Goal: Feedback & Contribution: Submit feedback/report problem

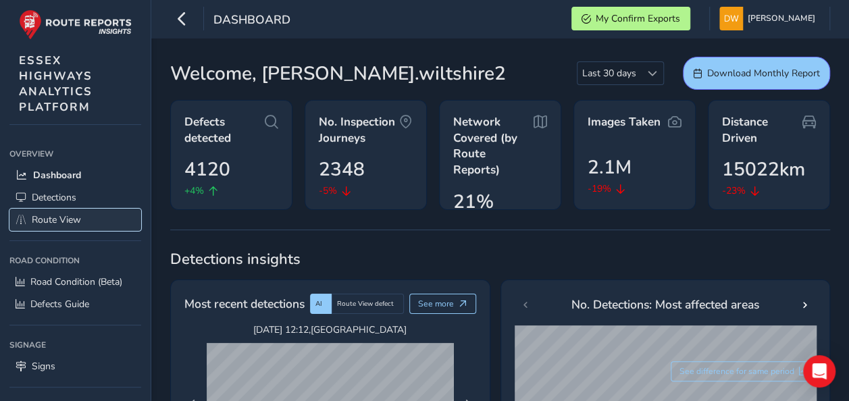
click at [90, 220] on link "Route View" at bounding box center [75, 220] width 132 height 22
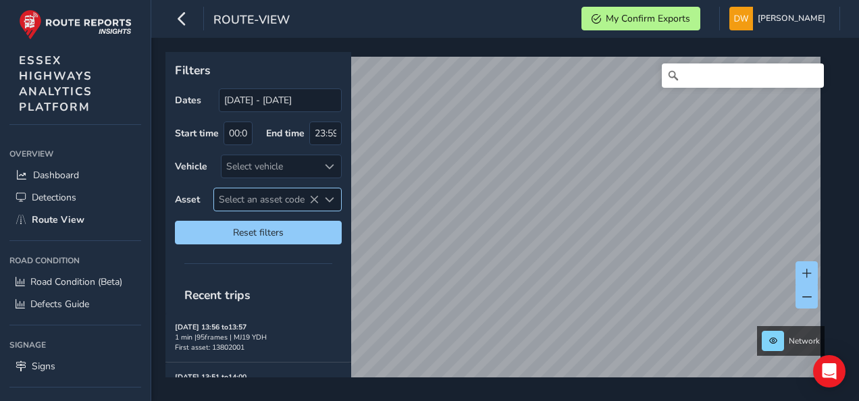
click at [230, 192] on span "Select an asset code" at bounding box center [266, 199] width 105 height 22
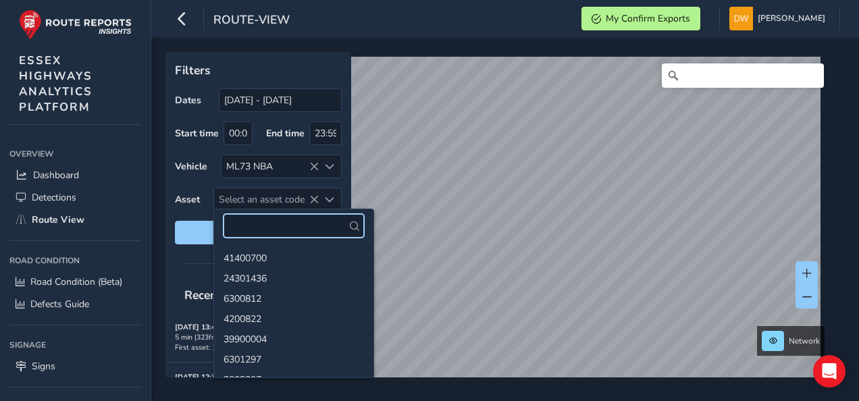
paste input "13801406"
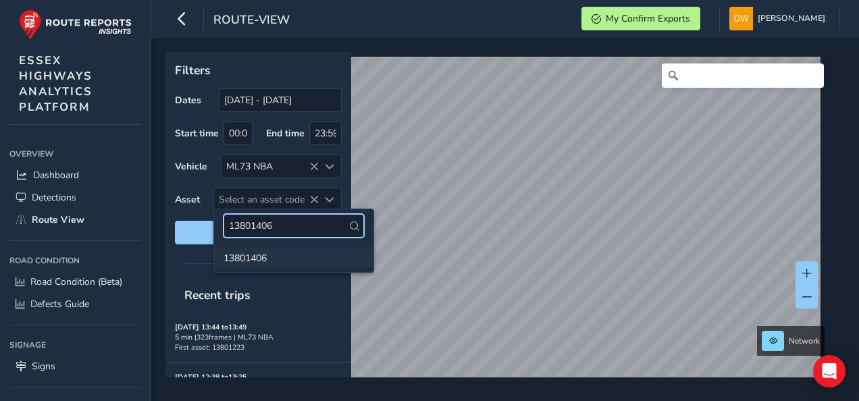
type input "13801406"
click at [255, 255] on li "13801406" at bounding box center [293, 257] width 159 height 20
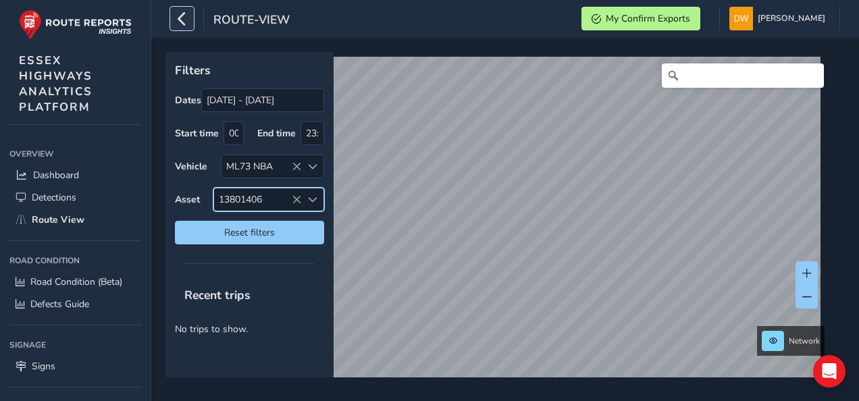
click at [184, 22] on icon "button" at bounding box center [182, 19] width 14 height 24
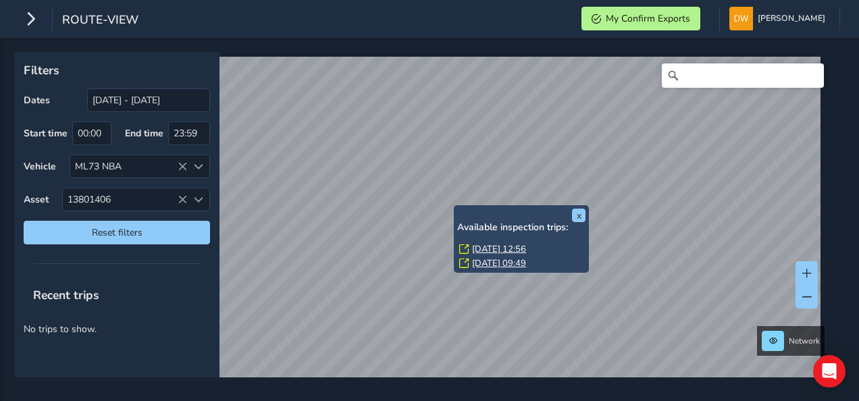
click at [474, 246] on link "[DATE] 12:56" at bounding box center [499, 249] width 54 height 12
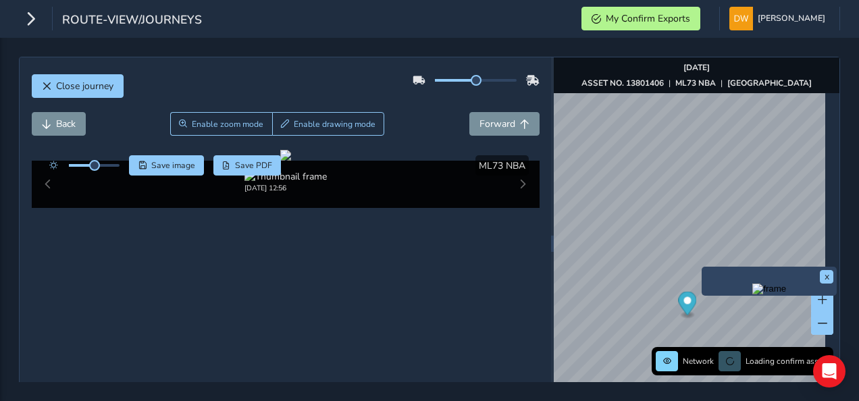
click at [752, 284] on img "Preview frame" at bounding box center [769, 289] width 34 height 11
click at [752, 294] on img "Preview frame" at bounding box center [769, 289] width 34 height 11
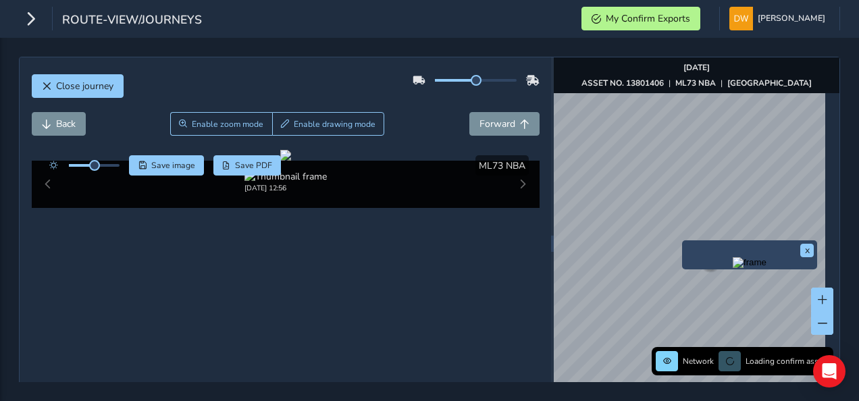
click at [733, 268] on img "Preview frame" at bounding box center [750, 262] width 34 height 11
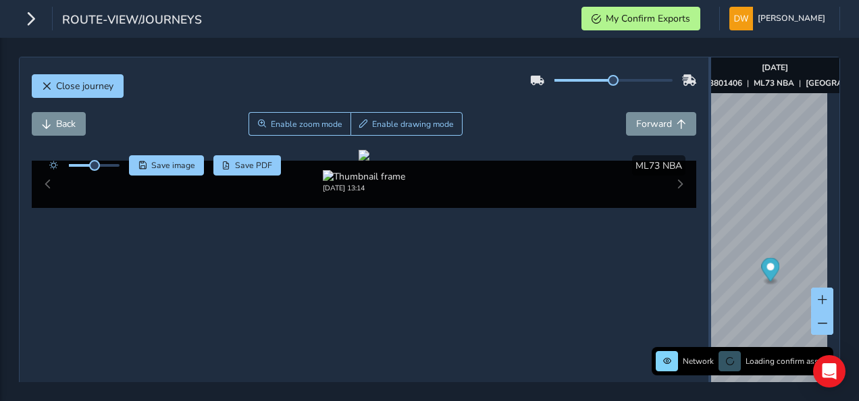
drag, startPoint x: 544, startPoint y: 246, endPoint x: 700, endPoint y: 277, distance: 158.4
click at [708, 277] on div at bounding box center [709, 243] width 3 height 372
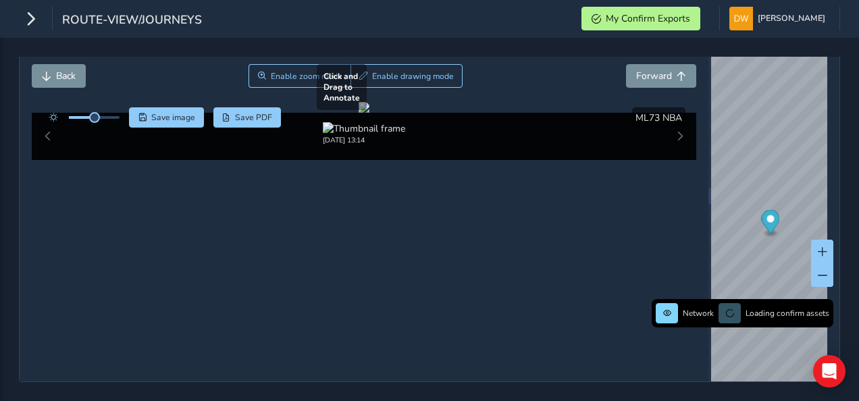
scroll to position [203, 0]
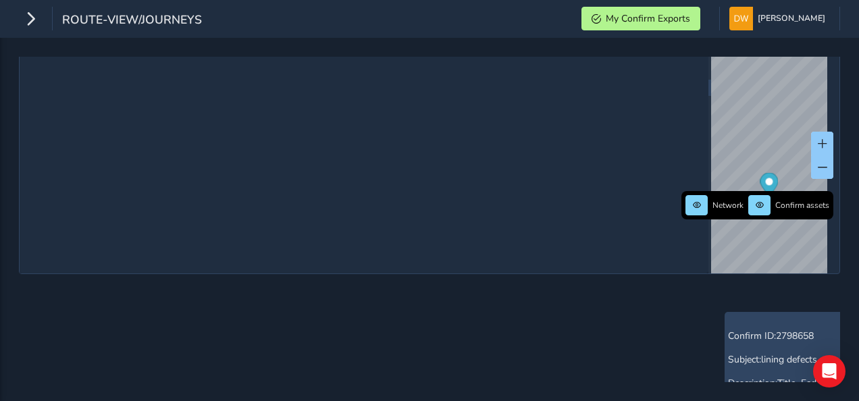
scroll to position [135, 0]
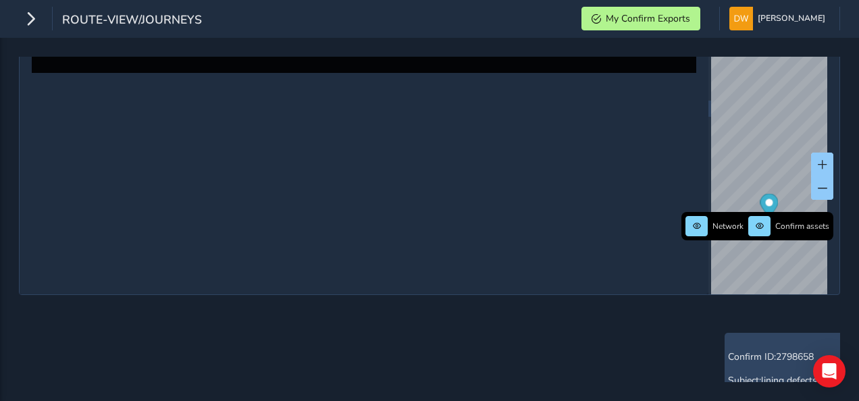
click at [369, 26] on div at bounding box center [364, 20] width 11 height 11
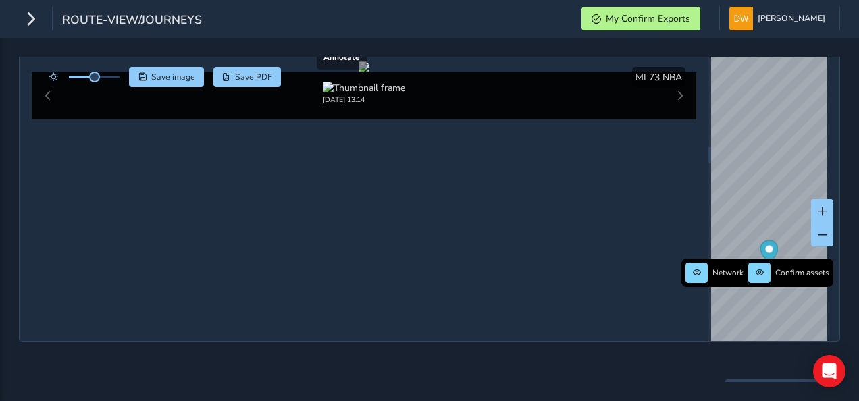
scroll to position [68, 0]
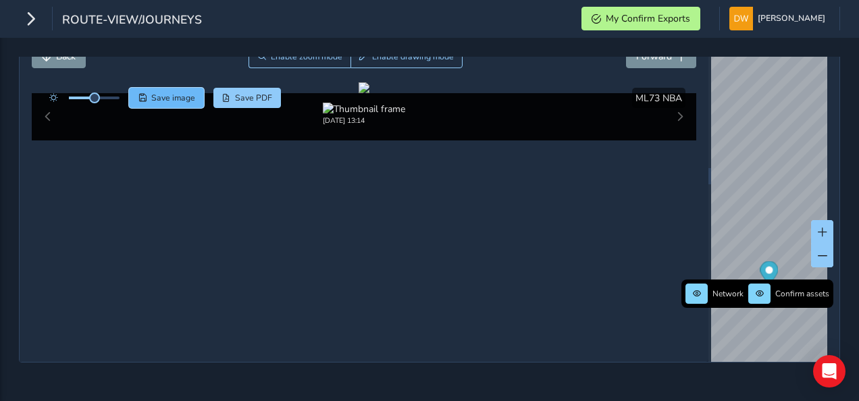
click at [192, 101] on span "Save image" at bounding box center [173, 98] width 44 height 11
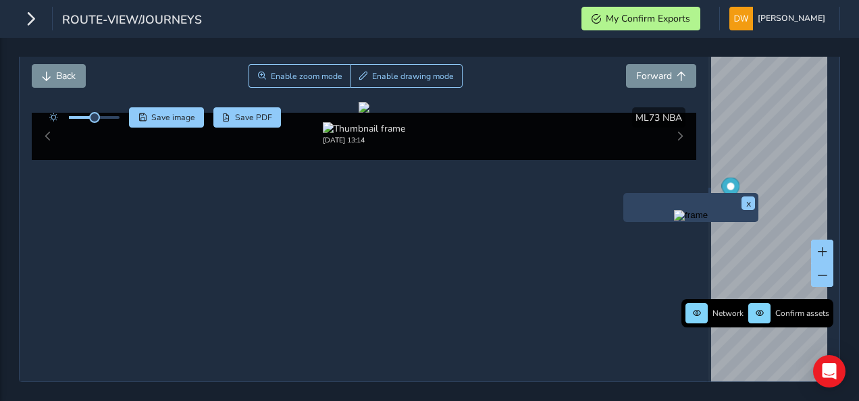
click at [708, 210] on img "Preview frame" at bounding box center [691, 215] width 34 height 11
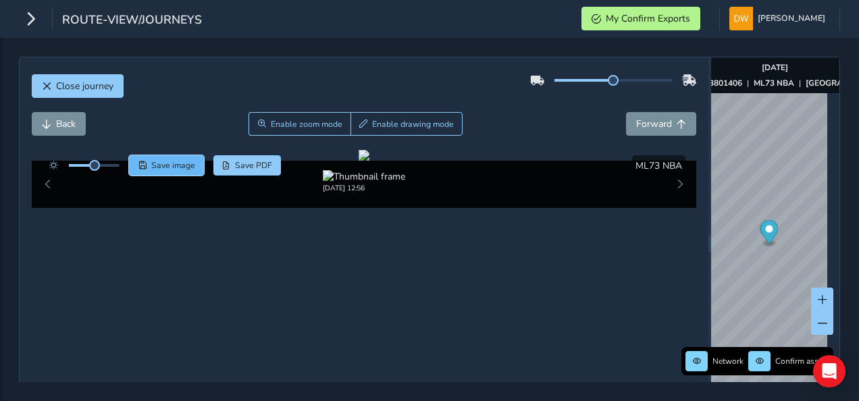
click at [181, 160] on span "Save image" at bounding box center [173, 165] width 44 height 11
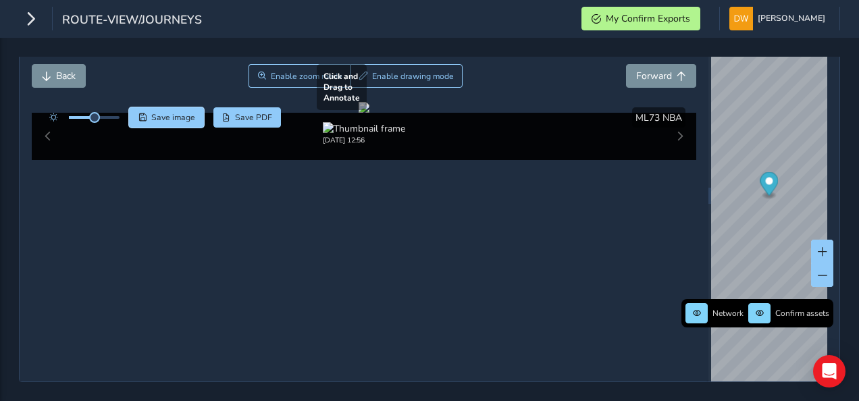
scroll to position [84, 0]
click at [359, 113] on div at bounding box center [364, 107] width 11 height 11
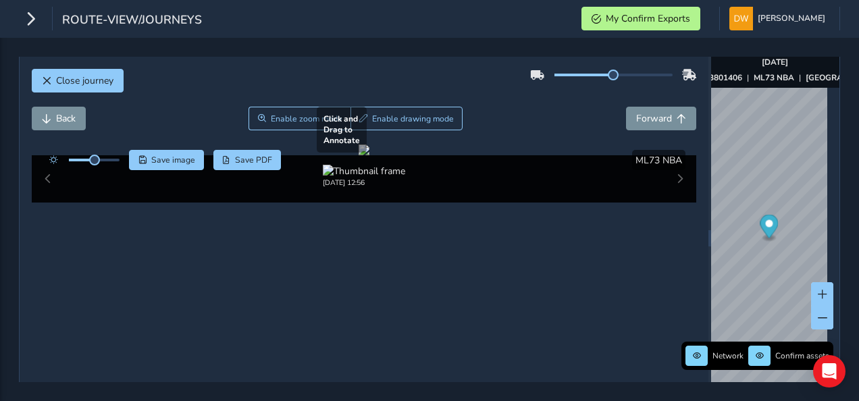
scroll to position [0, 0]
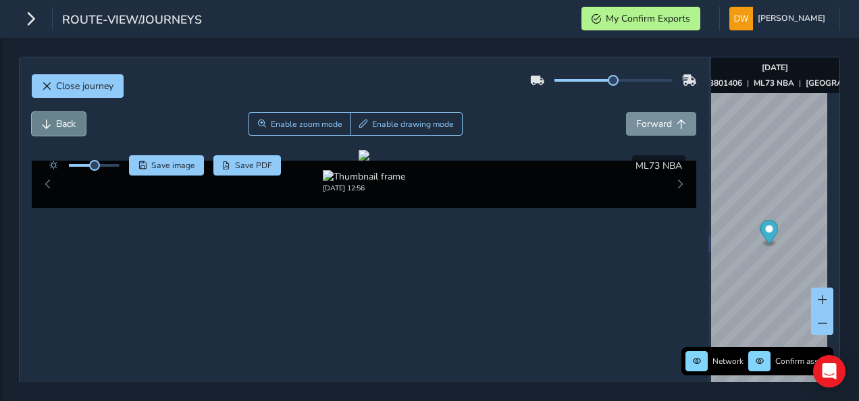
click at [76, 115] on button "Back" at bounding box center [59, 124] width 54 height 24
click at [74, 117] on span "Back" at bounding box center [66, 123] width 20 height 13
click at [76, 116] on button "Back" at bounding box center [59, 124] width 54 height 24
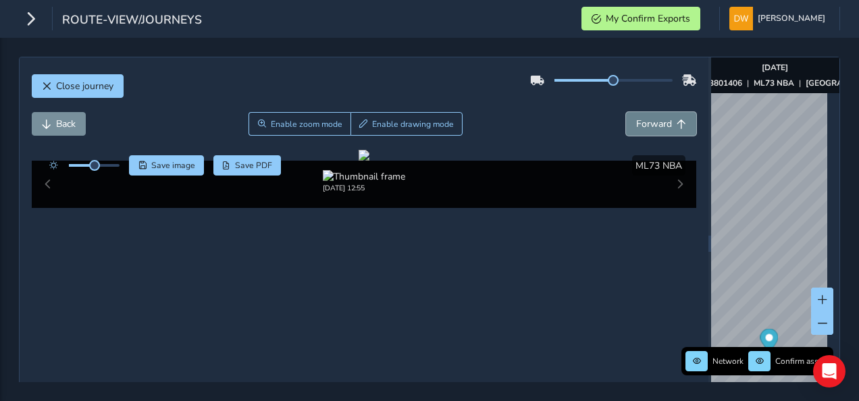
click at [631, 129] on button "Forward" at bounding box center [661, 124] width 70 height 24
click at [636, 128] on span "Forward" at bounding box center [654, 123] width 36 height 13
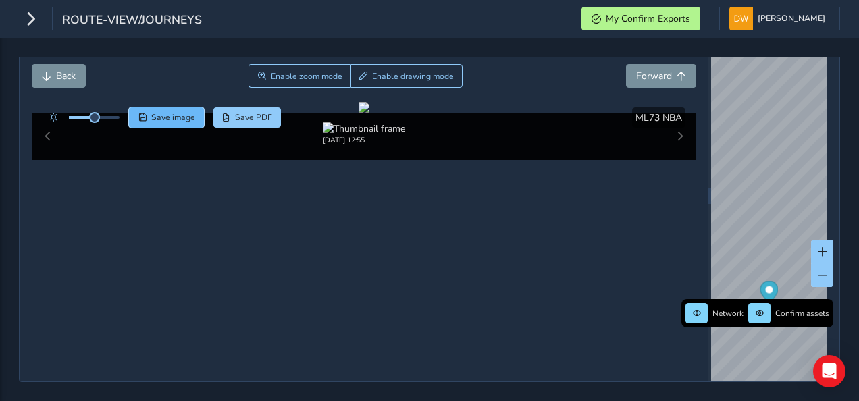
click at [174, 112] on span "Save image" at bounding box center [173, 117] width 44 height 11
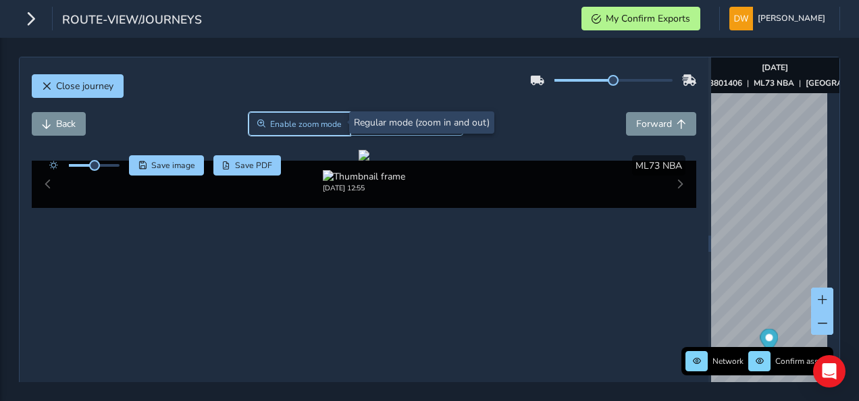
click at [319, 134] on button "Enable zoom mode" at bounding box center [299, 124] width 103 height 24
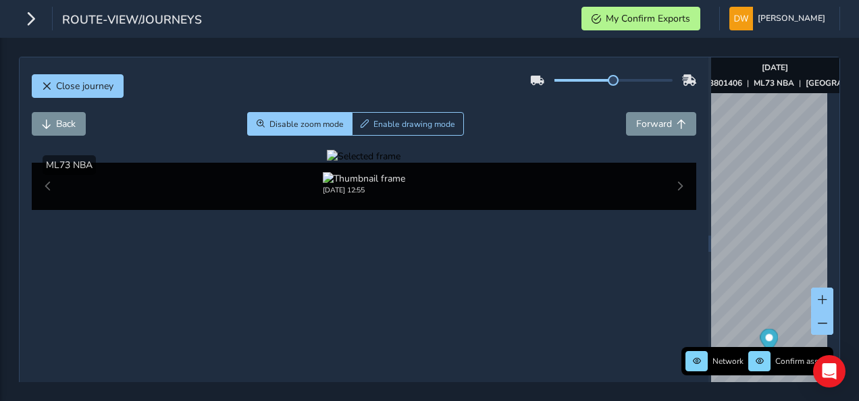
click at [340, 163] on div at bounding box center [364, 156] width 74 height 13
click at [359, 342] on img at bounding box center [656, 318] width 1945 height 1094
click at [359, 163] on div at bounding box center [364, 156] width 74 height 13
click at [304, 134] on button "Disable zoom mode" at bounding box center [299, 124] width 105 height 24
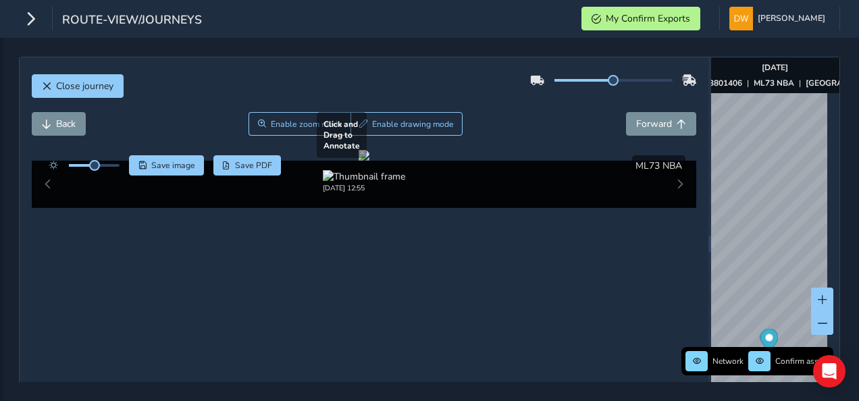
click at [362, 161] on div at bounding box center [364, 155] width 11 height 11
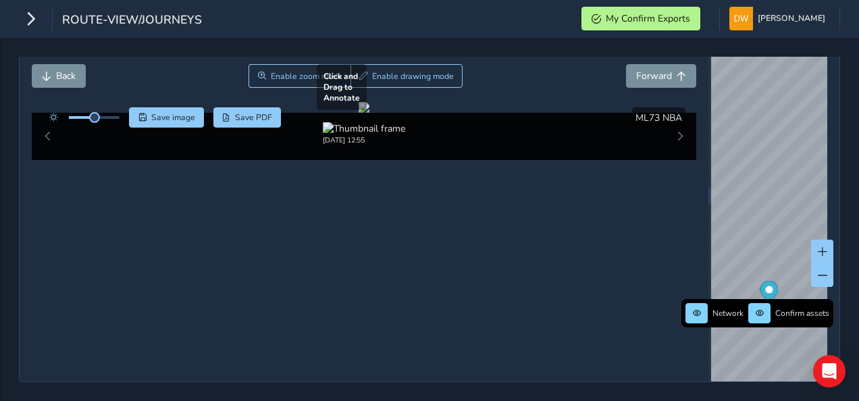
scroll to position [135, 0]
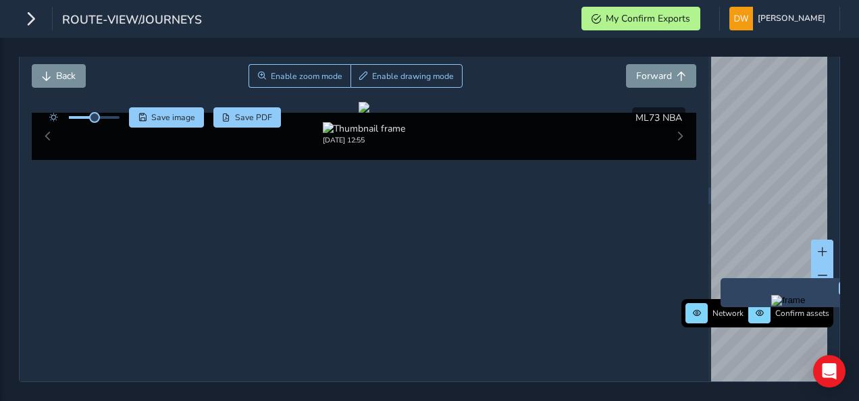
click at [771, 295] on img "Preview frame" at bounding box center [788, 300] width 34 height 11
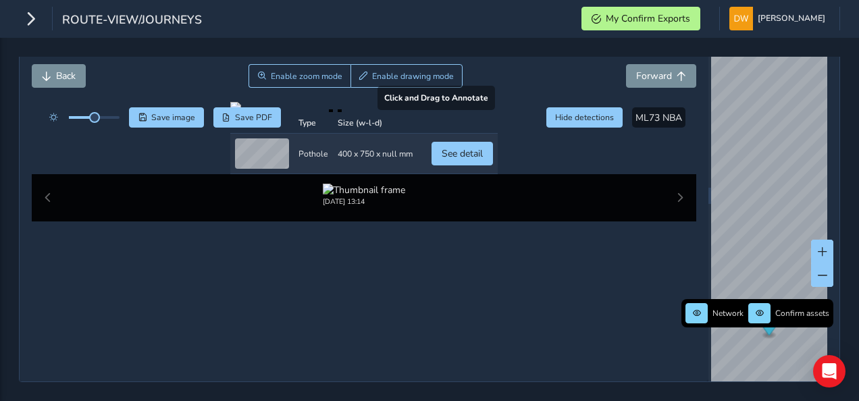
scroll to position [203, 0]
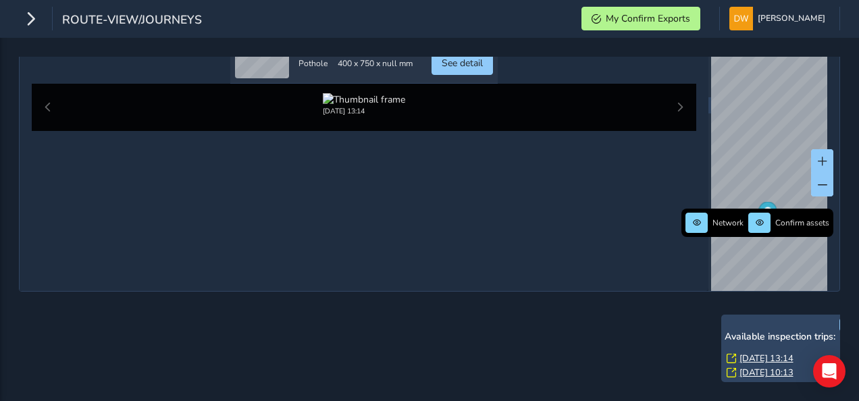
scroll to position [135, 0]
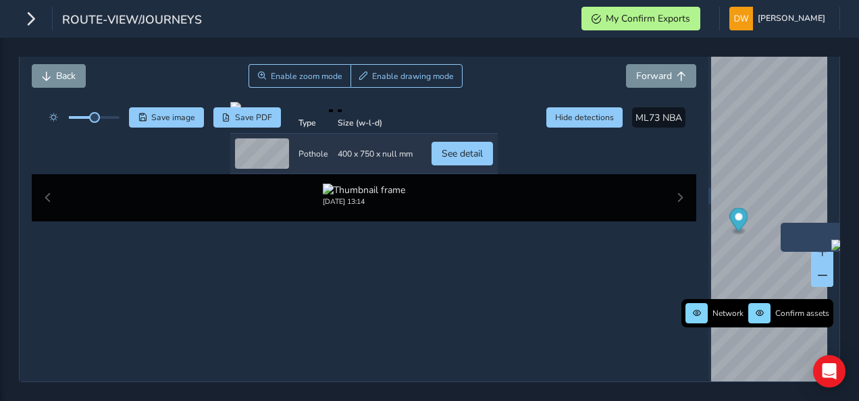
click at [831, 240] on img "Preview frame" at bounding box center [848, 245] width 34 height 11
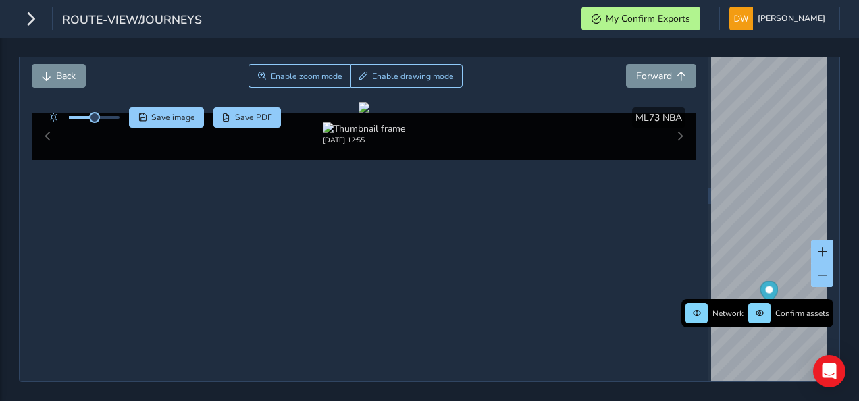
scroll to position [68, 0]
click at [182, 112] on span "Save image" at bounding box center [173, 117] width 44 height 11
click at [769, 279] on img "Preview frame" at bounding box center [786, 284] width 34 height 11
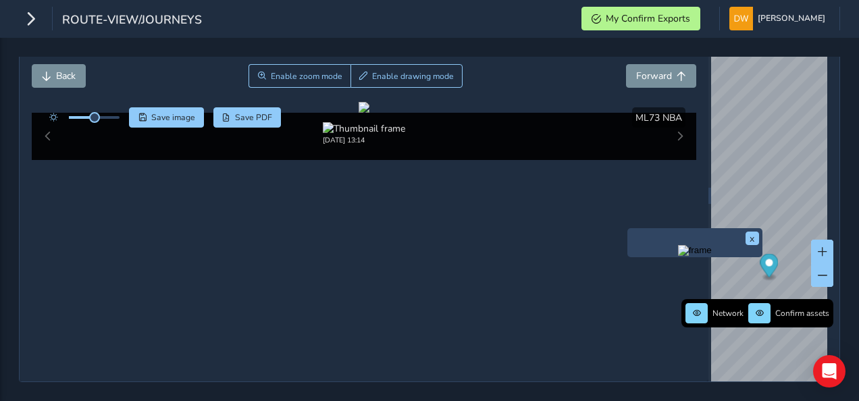
click at [712, 246] on img "Preview frame" at bounding box center [695, 250] width 34 height 11
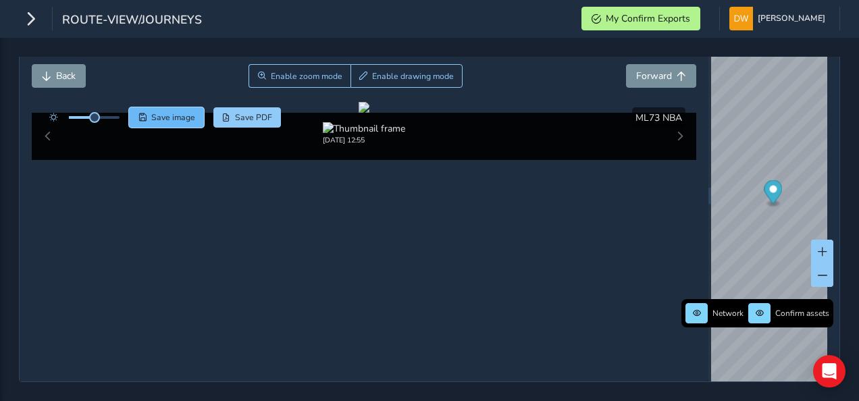
click at [180, 112] on span "Save image" at bounding box center [173, 117] width 44 height 11
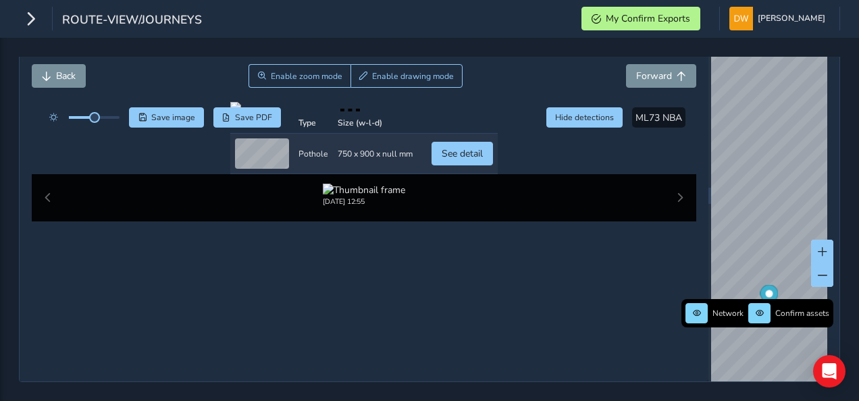
click at [490, 5] on div "route-view/journeys My Confirm Exports [PERSON_NAME] Colour Scheme: Dark Dim Li…" at bounding box center [429, 19] width 859 height 38
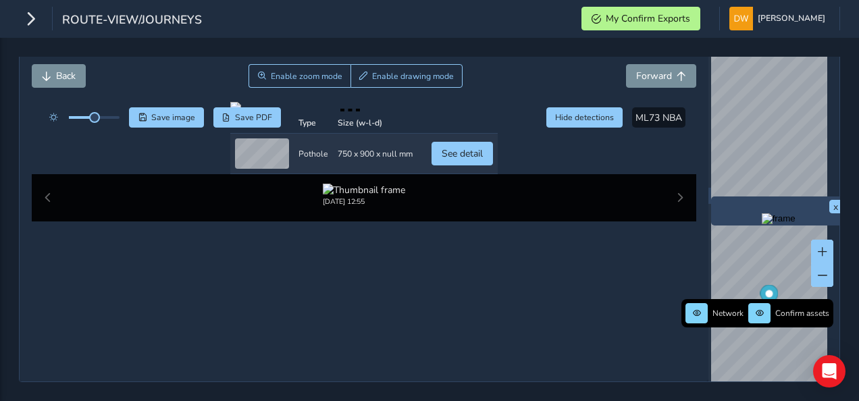
click at [762, 224] on img "Preview frame" at bounding box center [779, 218] width 34 height 11
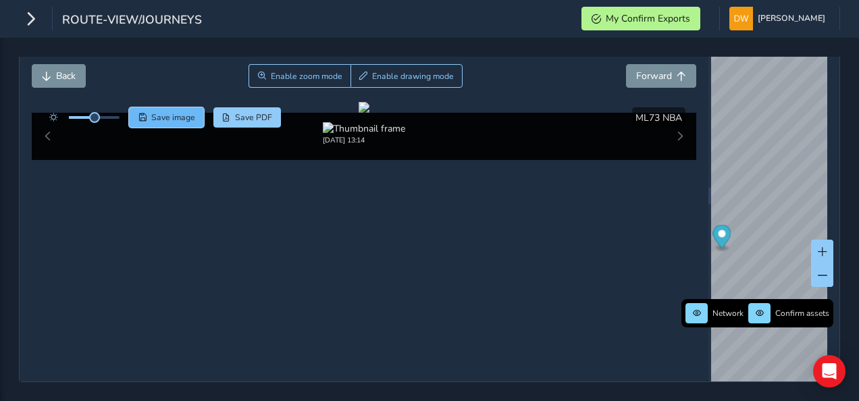
click at [192, 107] on button "Save image" at bounding box center [166, 117] width 75 height 20
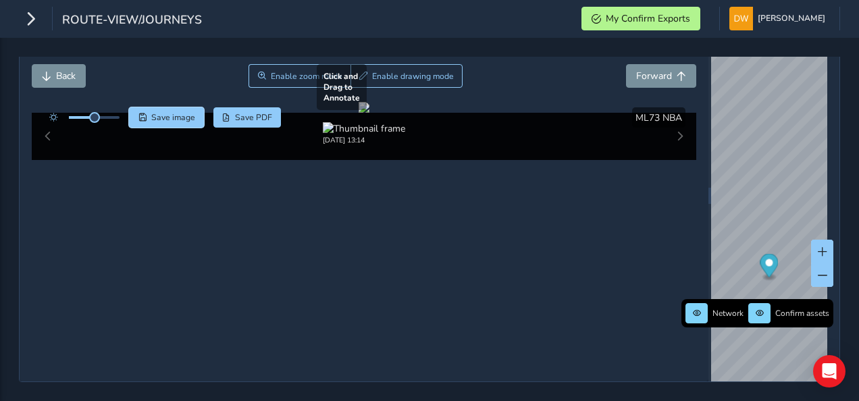
scroll to position [135, 0]
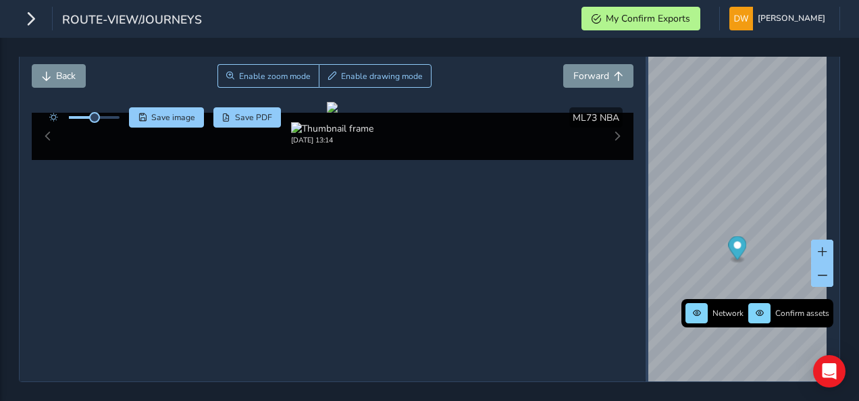
drag, startPoint x: 701, startPoint y: 190, endPoint x: 639, endPoint y: 189, distance: 62.1
click at [646, 189] on div at bounding box center [647, 195] width 3 height 372
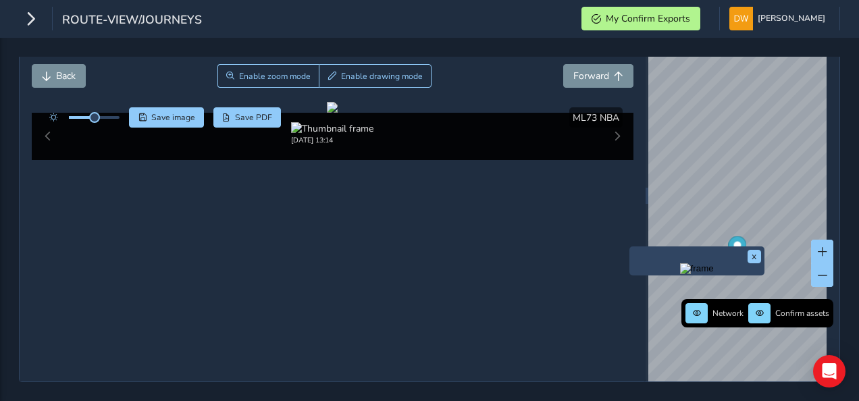
click at [714, 263] on img "Preview frame" at bounding box center [697, 268] width 34 height 11
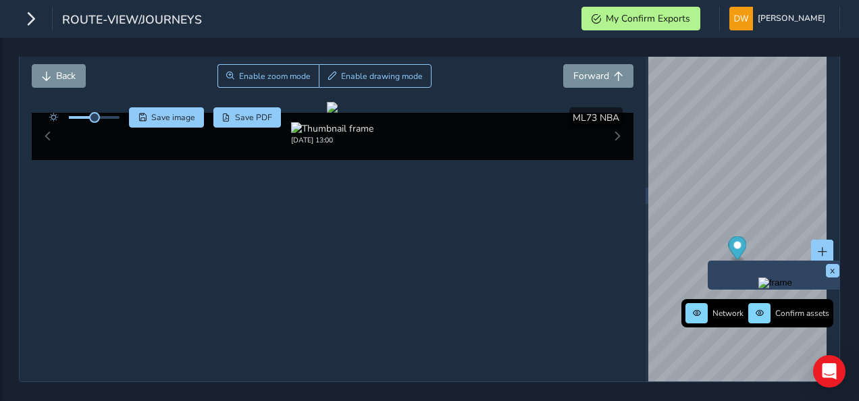
click at [758, 278] on img "Preview frame" at bounding box center [775, 283] width 34 height 11
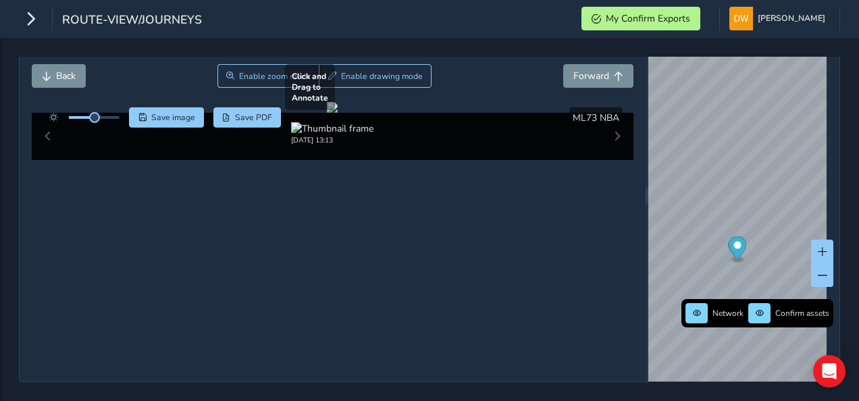
scroll to position [153, 0]
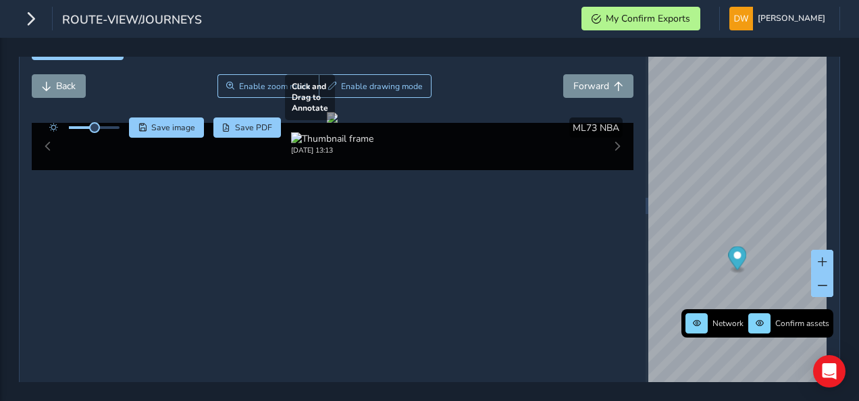
scroll to position [18, 0]
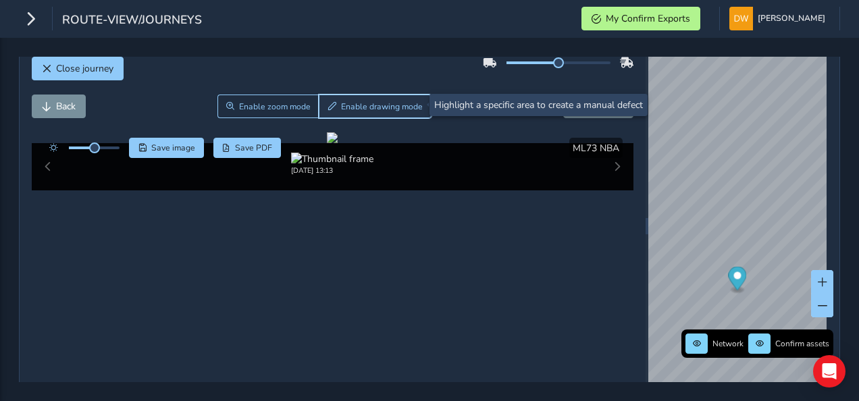
click at [342, 109] on span "Enable drawing mode" at bounding box center [382, 106] width 82 height 11
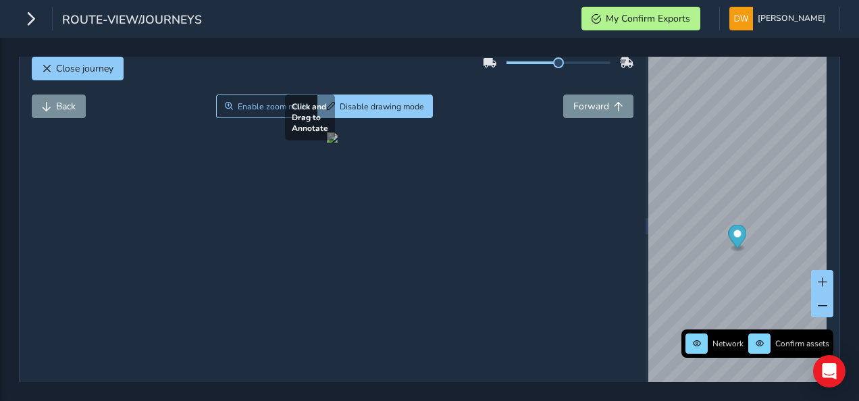
drag, startPoint x: 263, startPoint y: 280, endPoint x: 471, endPoint y: 367, distance: 225.7
click at [338, 143] on div at bounding box center [332, 137] width 11 height 11
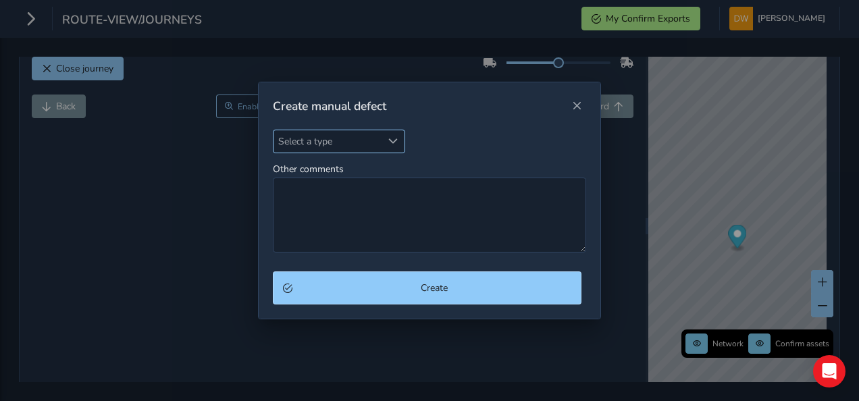
click at [394, 142] on span "Select a type" at bounding box center [392, 140] width 9 height 9
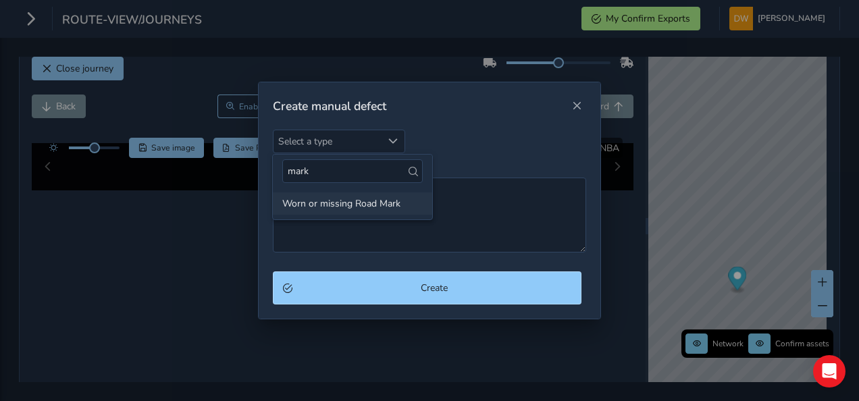
type input "mark"
click at [337, 207] on li "Worn or missing Road Mark" at bounding box center [352, 203] width 159 height 22
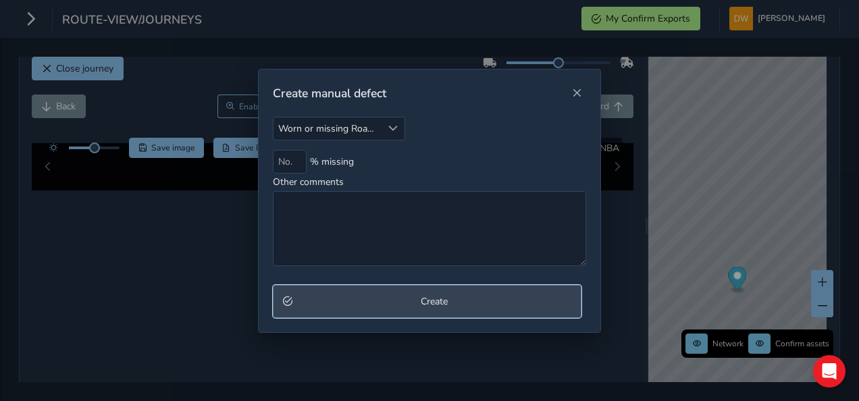
click at [375, 303] on span "Create" at bounding box center [434, 301] width 275 height 13
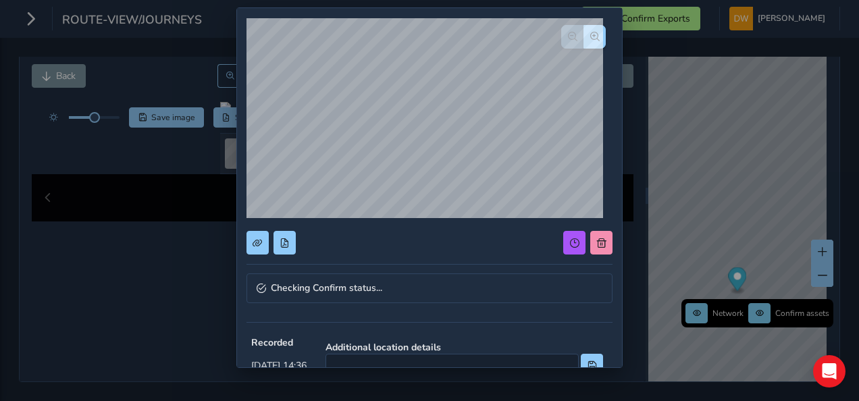
scroll to position [68, 0]
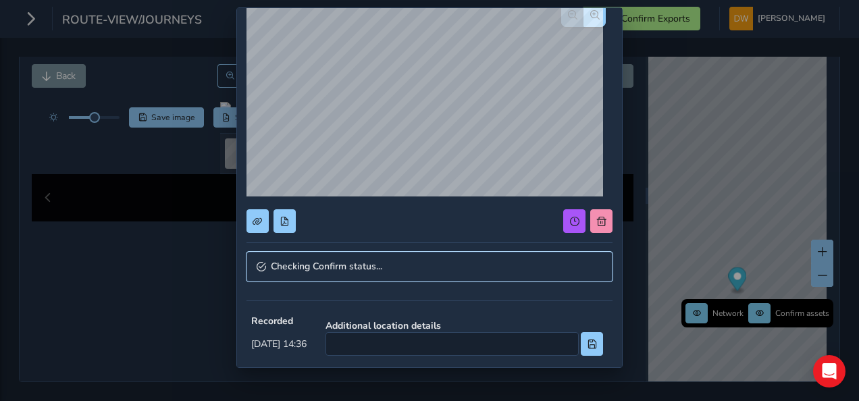
click at [436, 269] on link "Checking Confirm status..." at bounding box center [429, 267] width 366 height 30
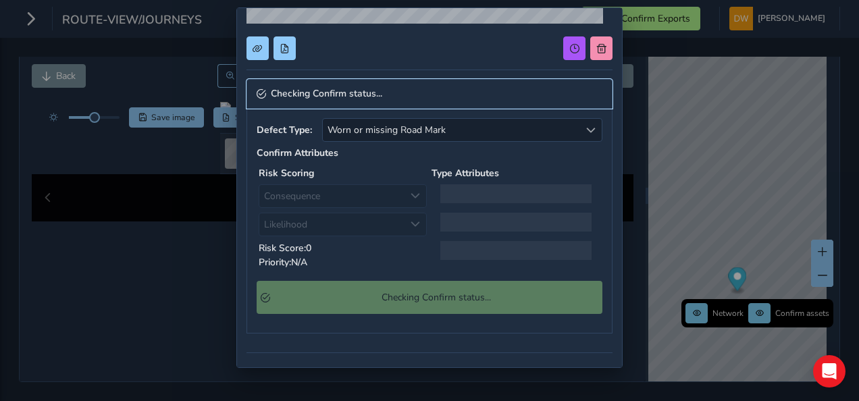
scroll to position [270, 0]
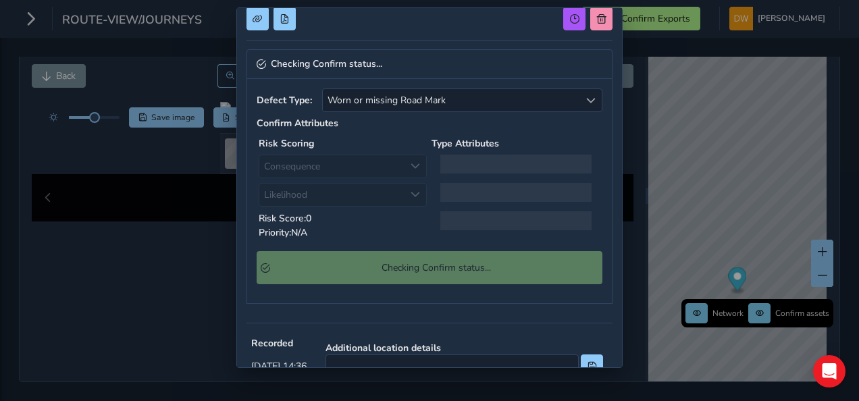
click at [411, 165] on div "Consequence Consequence Likelihood Likelihood" at bounding box center [343, 181] width 168 height 52
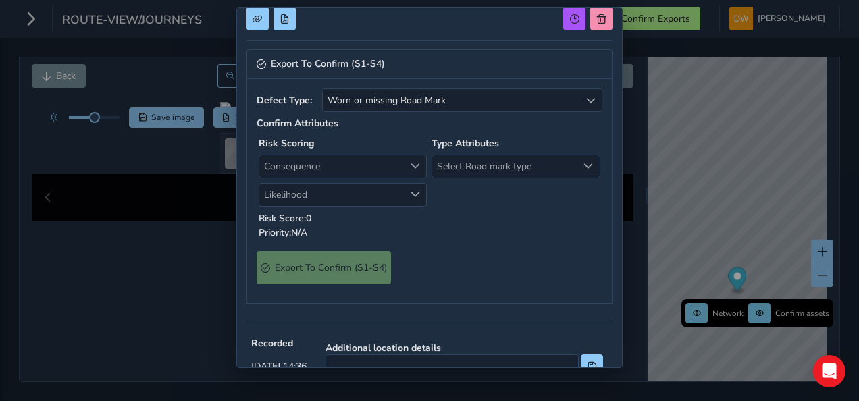
click at [407, 170] on div "Consequence" at bounding box center [415, 166] width 22 height 22
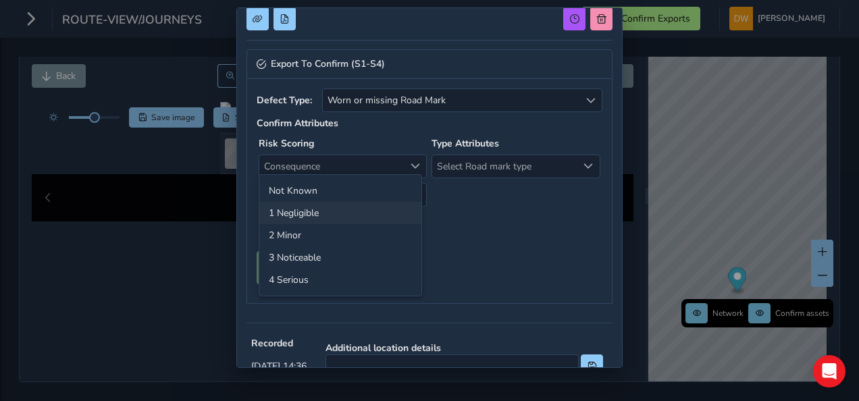
click at [386, 205] on li "1 Negligible" at bounding box center [340, 213] width 162 height 22
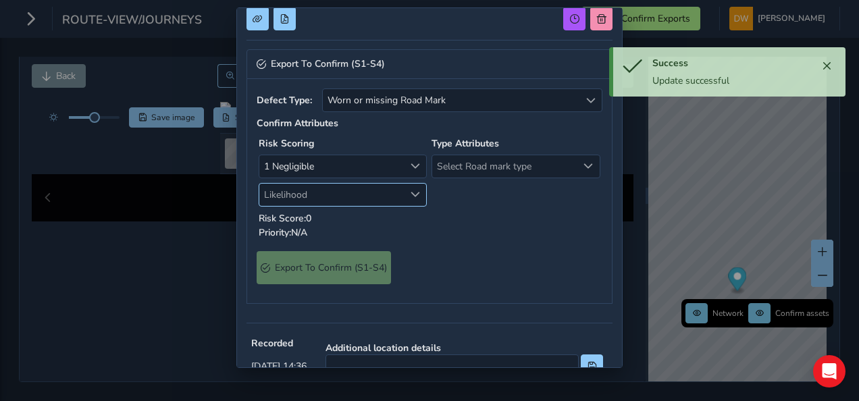
click at [385, 190] on span "Likelihood" at bounding box center [331, 195] width 144 height 22
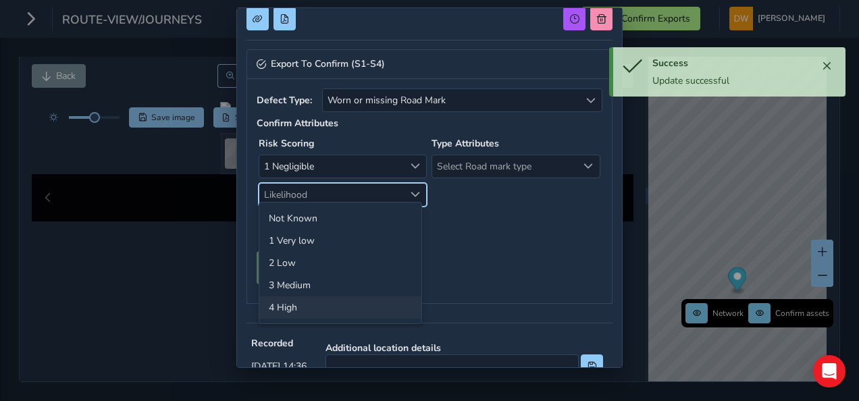
click at [400, 298] on li "4 High" at bounding box center [340, 307] width 162 height 22
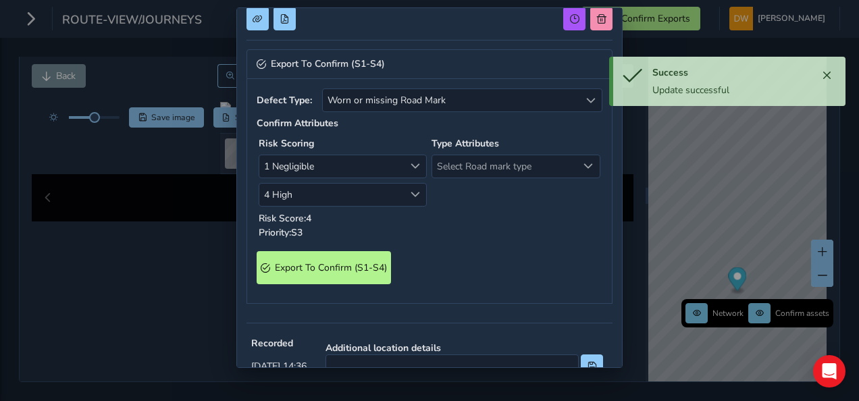
click at [475, 177] on div "Type Attributes Select Road mark type Select Road mark type" at bounding box center [515, 187] width 173 height 107
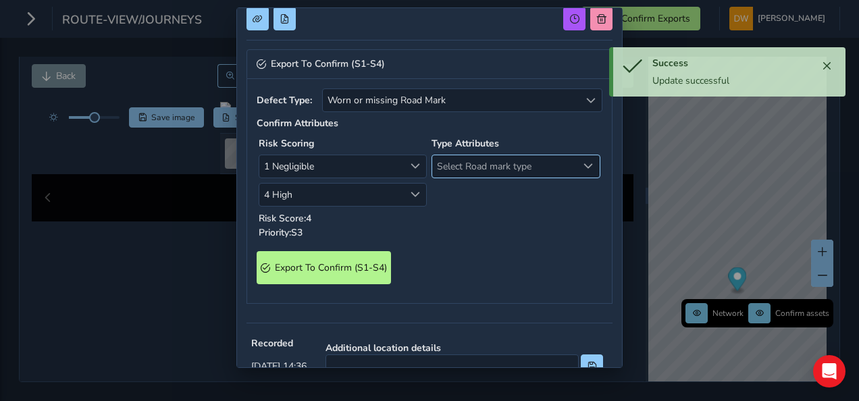
click at [475, 167] on span "Select Road mark type" at bounding box center [504, 166] width 144 height 22
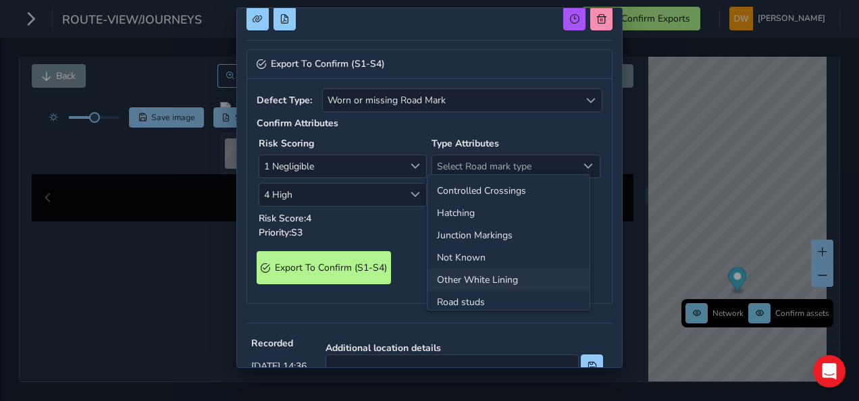
click at [501, 274] on li "Other White Lining" at bounding box center [508, 280] width 162 height 22
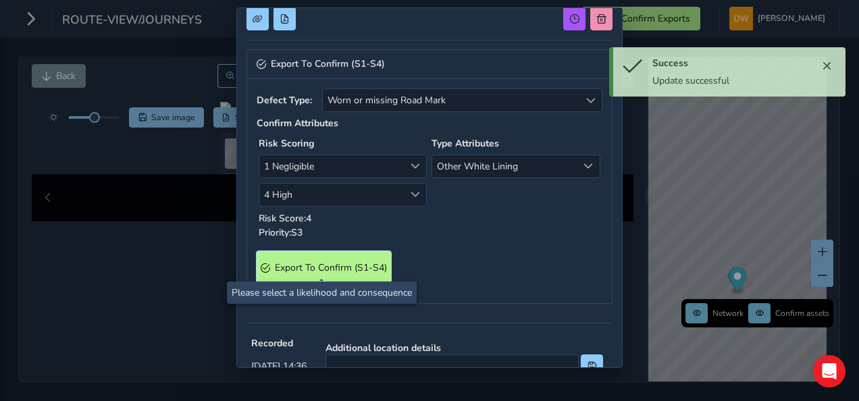
click at [379, 261] on span "Export To Confirm (S1-S4)" at bounding box center [331, 267] width 112 height 13
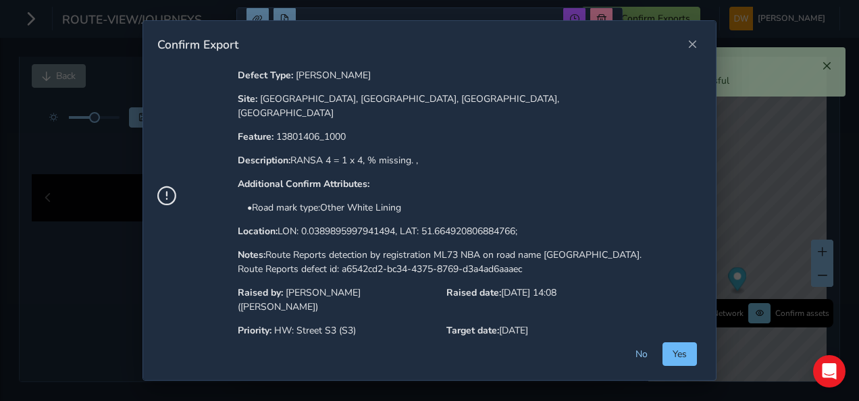
click at [683, 357] on span "Yes" at bounding box center [680, 354] width 14 height 13
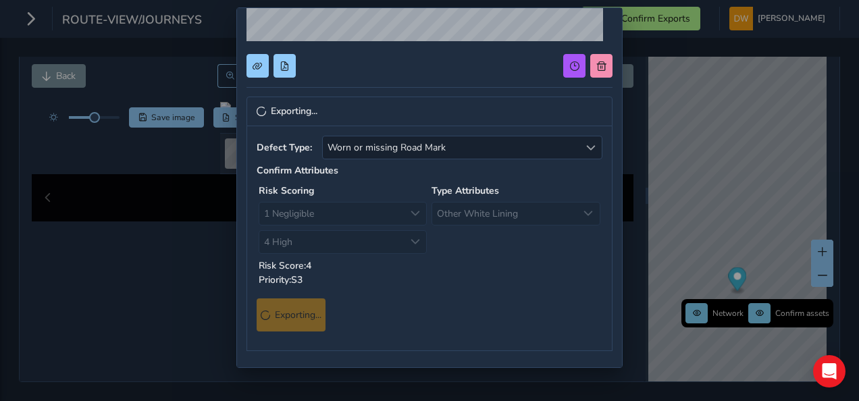
scroll to position [203, 0]
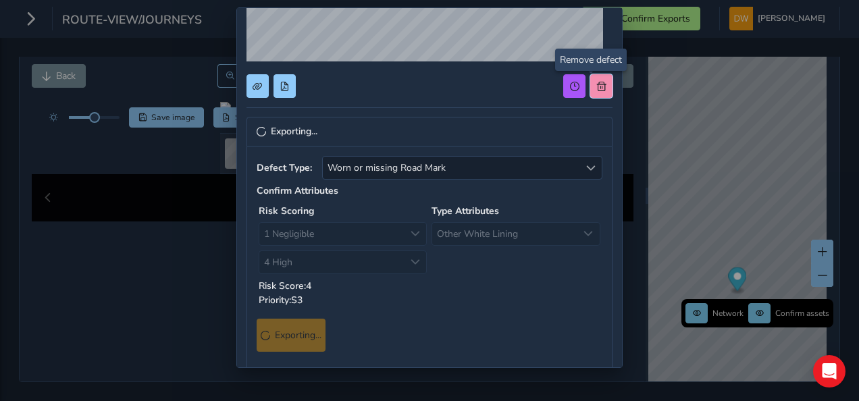
click at [597, 82] on span at bounding box center [601, 86] width 9 height 9
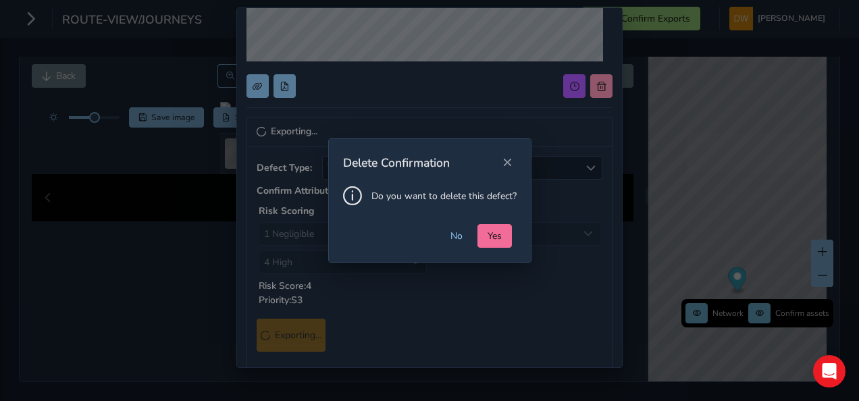
click at [495, 224] on button "Yes" at bounding box center [494, 236] width 34 height 24
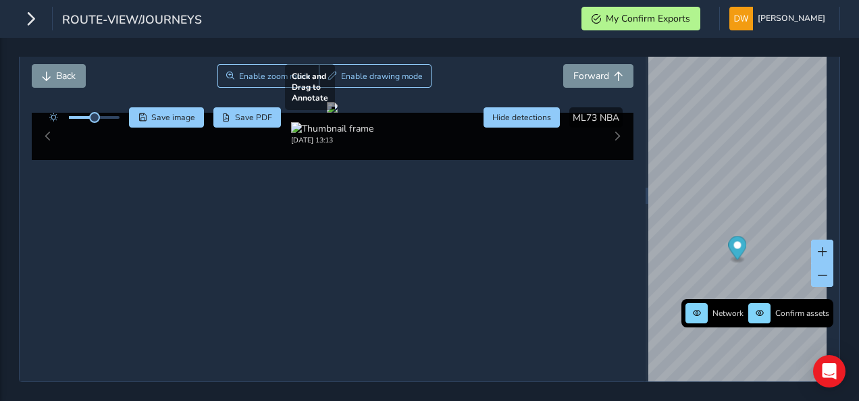
scroll to position [49, 0]
click at [182, 112] on span "Save image" at bounding box center [173, 117] width 44 height 11
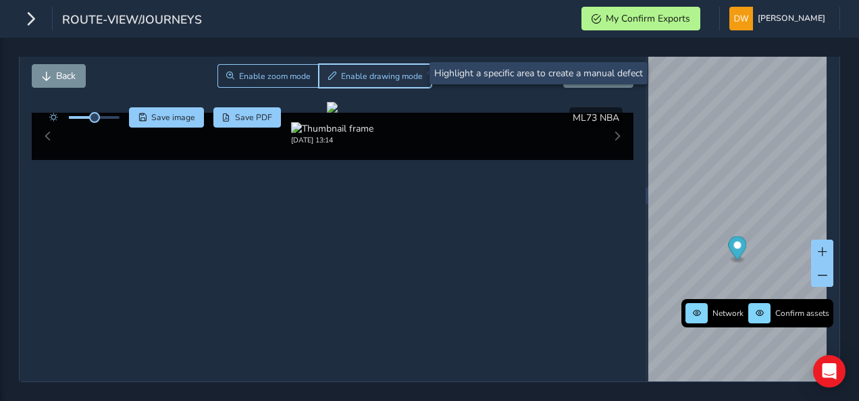
click at [330, 80] on button "Enable drawing mode" at bounding box center [375, 76] width 113 height 24
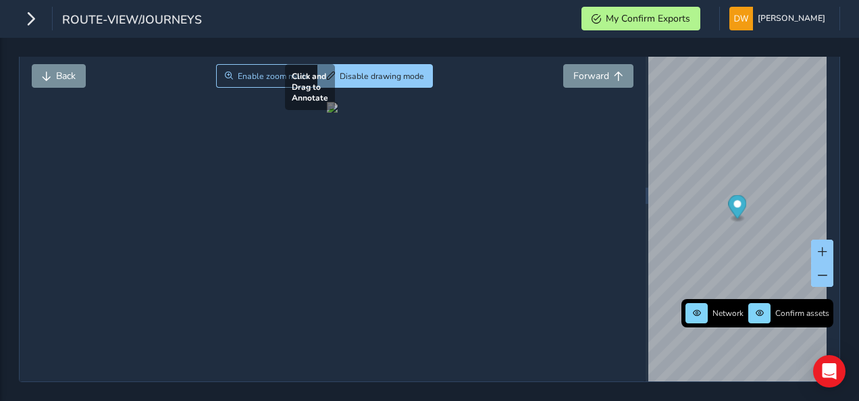
drag, startPoint x: 257, startPoint y: 278, endPoint x: 326, endPoint y: 331, distance: 87.7
click at [327, 113] on div at bounding box center [332, 107] width 11 height 11
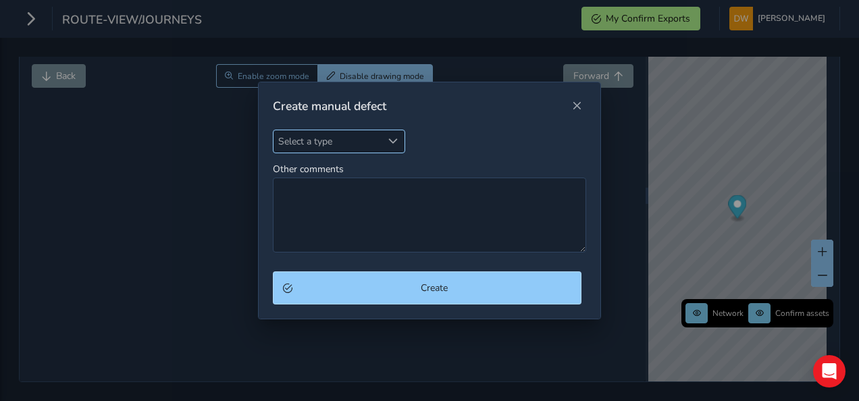
click at [393, 148] on div "Select a type" at bounding box center [393, 141] width 22 height 22
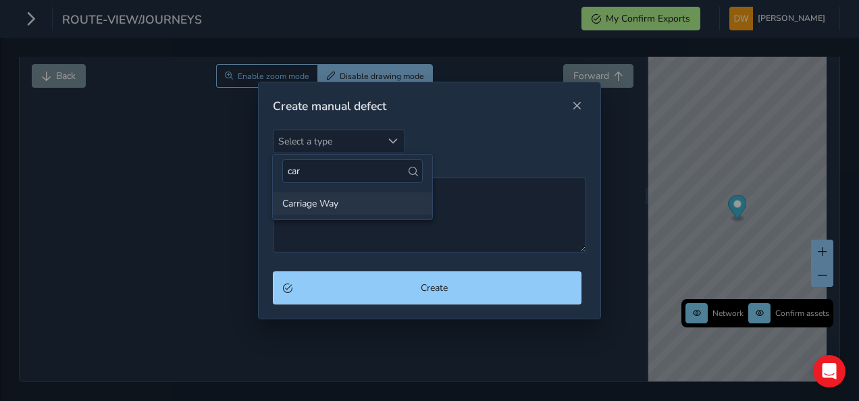
type input "car"
click at [347, 204] on li "Carriage Way" at bounding box center [352, 203] width 159 height 22
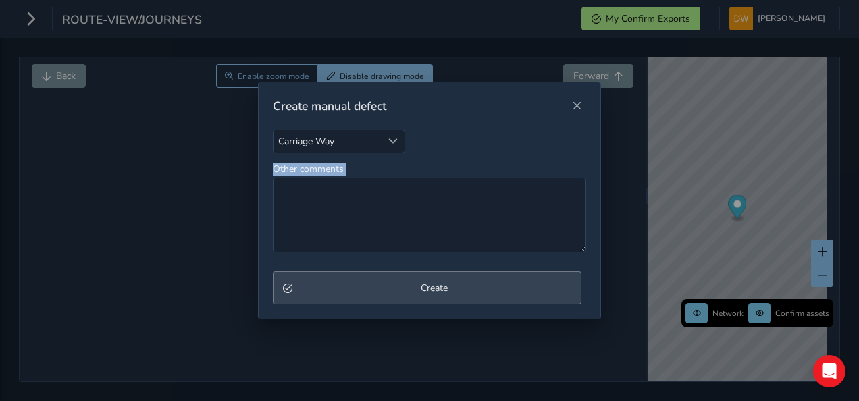
click at [364, 271] on div "Create manual defect Carriage Way Carriage Way Other comments Create" at bounding box center [430, 201] width 344 height 238
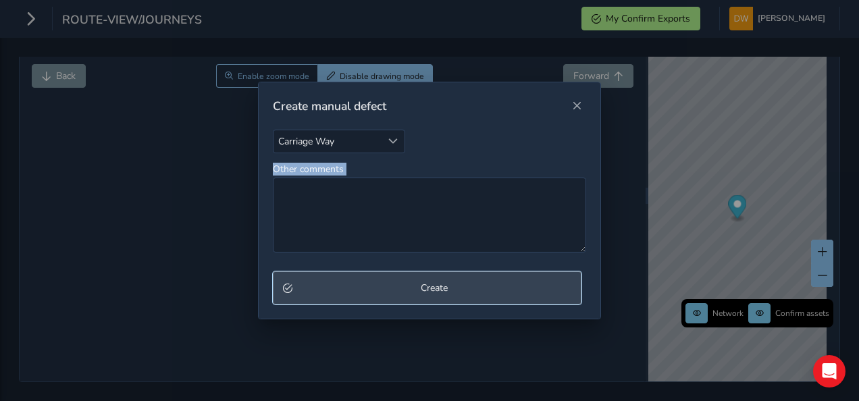
click at [365, 274] on button "Create" at bounding box center [427, 287] width 309 height 33
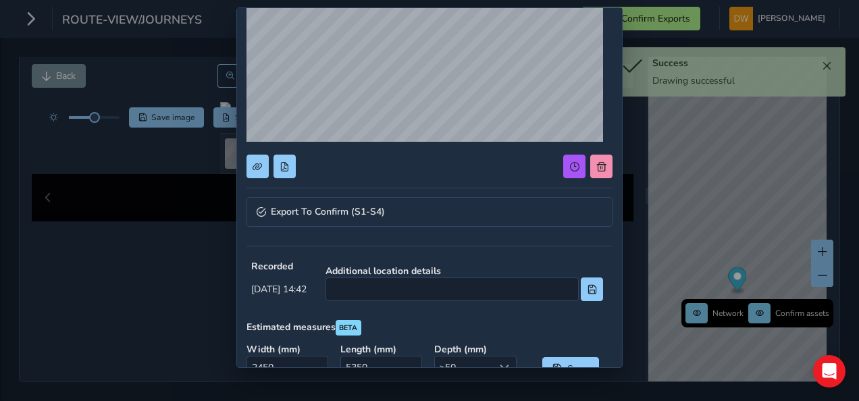
scroll to position [135, 0]
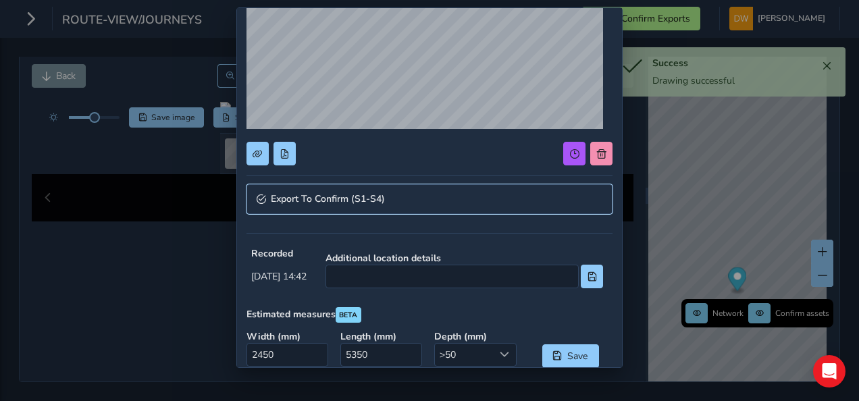
click at [375, 199] on span "Export To Confirm (S1-S4)" at bounding box center [328, 198] width 114 height 9
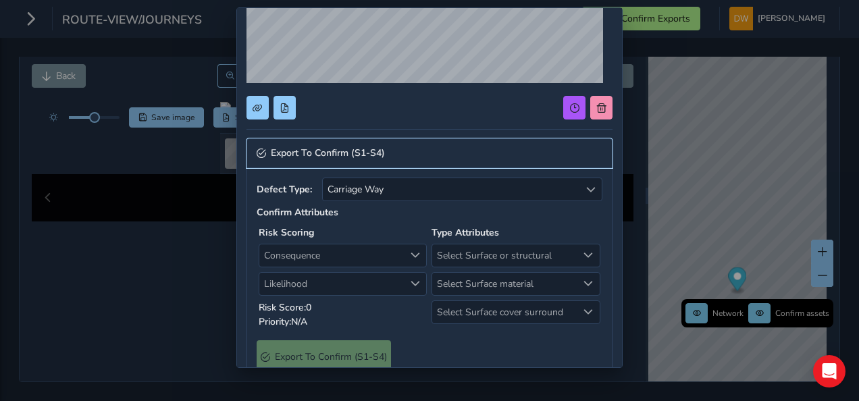
scroll to position [203, 0]
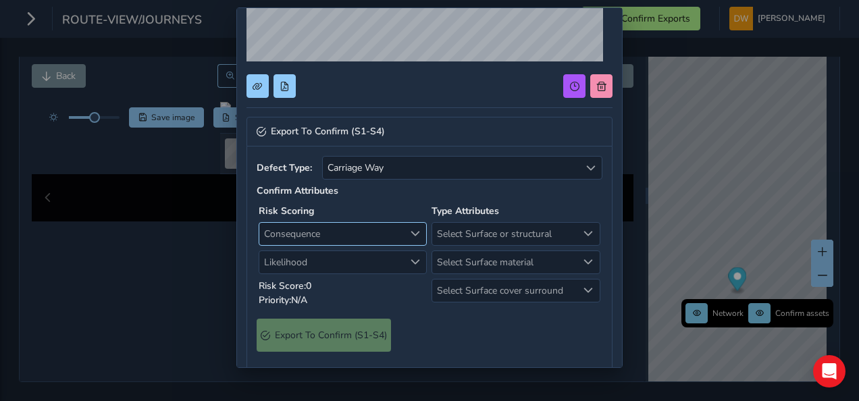
click at [384, 229] on span "Consequence" at bounding box center [331, 234] width 144 height 22
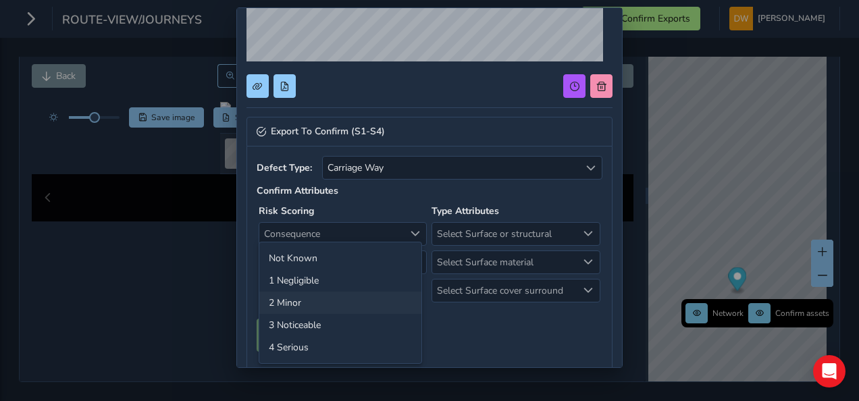
click at [385, 292] on li "2 Minor" at bounding box center [340, 303] width 162 height 22
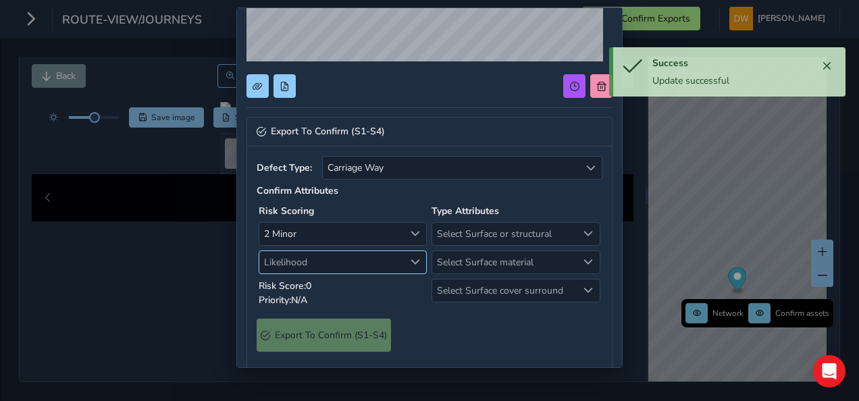
click at [382, 265] on span "Likelihood" at bounding box center [331, 262] width 144 height 22
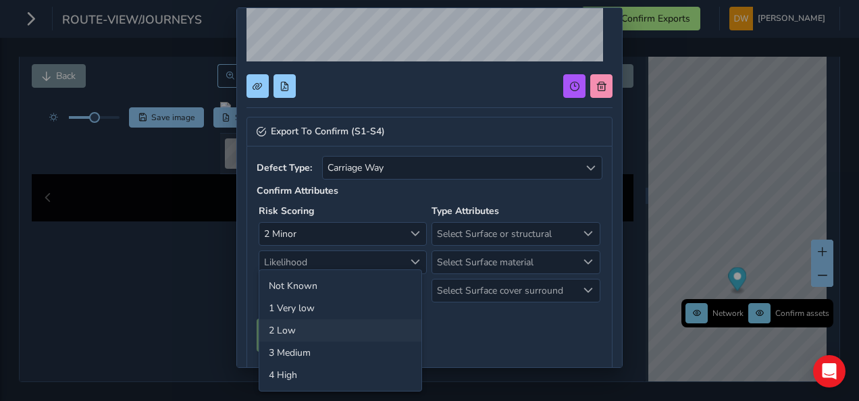
click at [386, 319] on li "2 Low" at bounding box center [340, 330] width 162 height 22
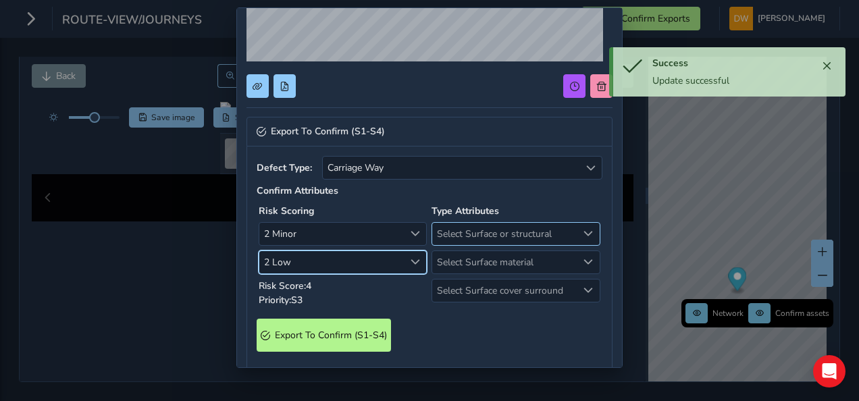
click at [450, 232] on span "Select Surface or structural" at bounding box center [504, 234] width 144 height 22
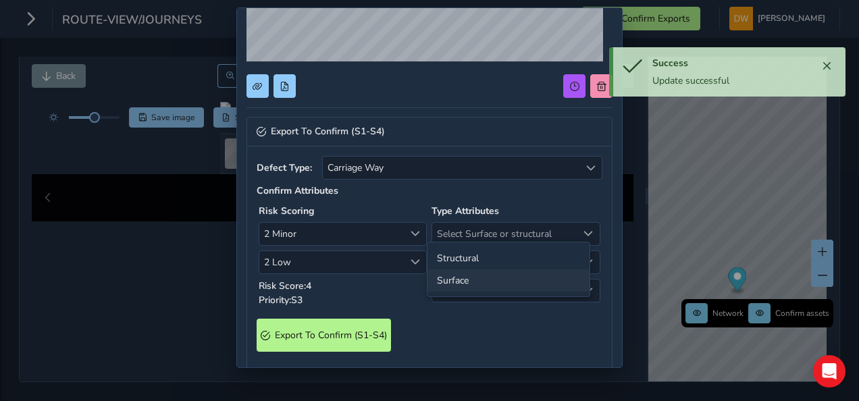
click at [456, 273] on li "Surface" at bounding box center [508, 280] width 162 height 22
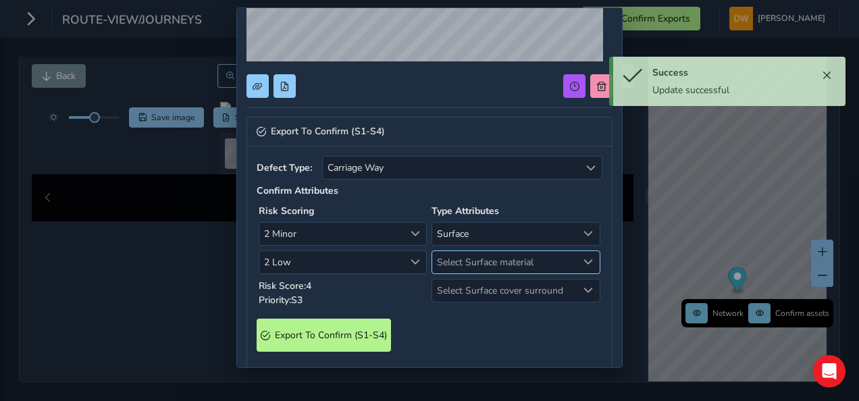
click at [458, 258] on span "Select Surface material" at bounding box center [504, 262] width 144 height 22
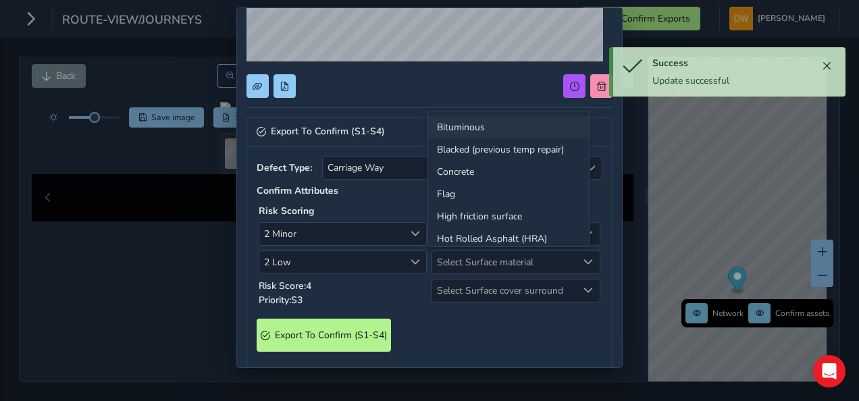
click at [475, 133] on li "Bituminous" at bounding box center [508, 127] width 162 height 22
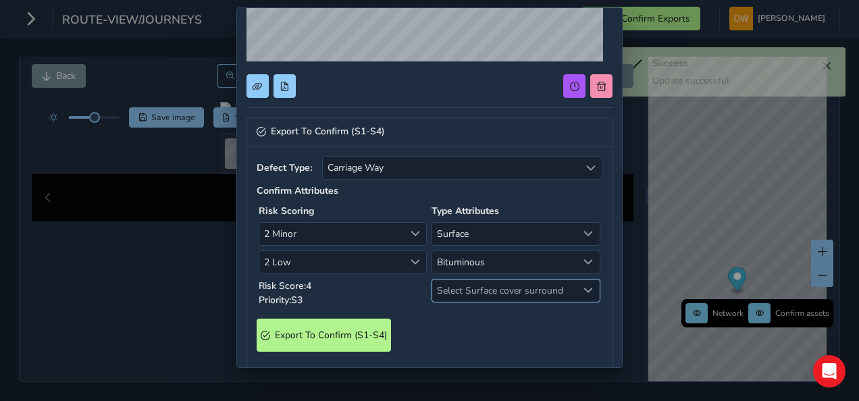
click at [471, 280] on span "Select Surface cover surround" at bounding box center [504, 291] width 144 height 22
click at [469, 305] on li "No" at bounding box center [508, 314] width 162 height 22
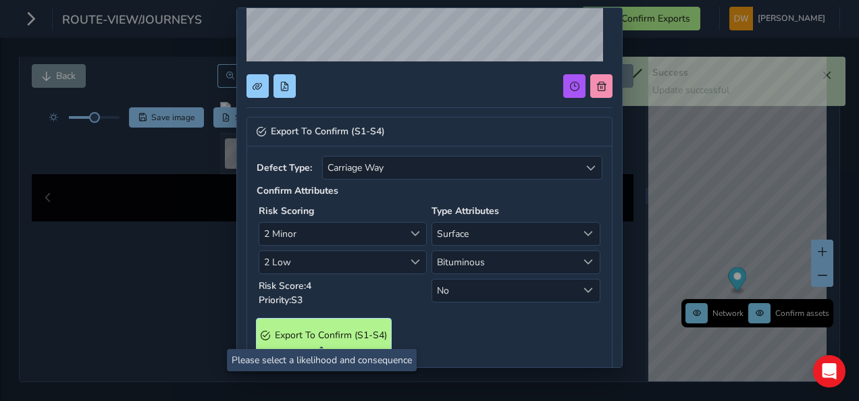
click at [373, 319] on S4\) "Export To Confirm (S1-S4)" at bounding box center [324, 335] width 134 height 33
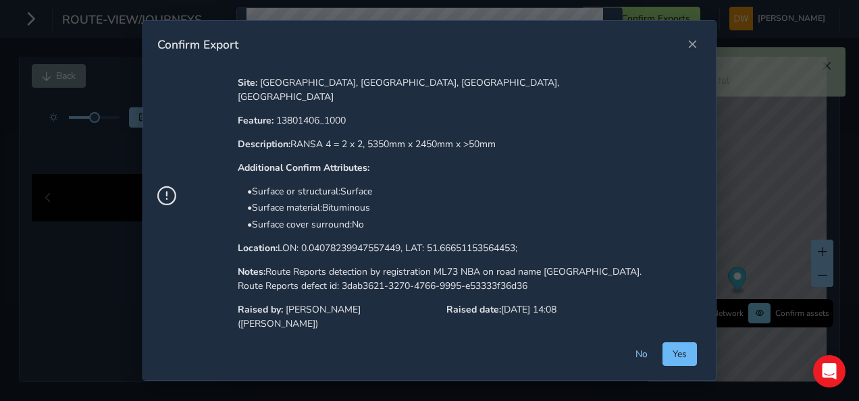
click at [681, 346] on button "Yes" at bounding box center [679, 354] width 34 height 24
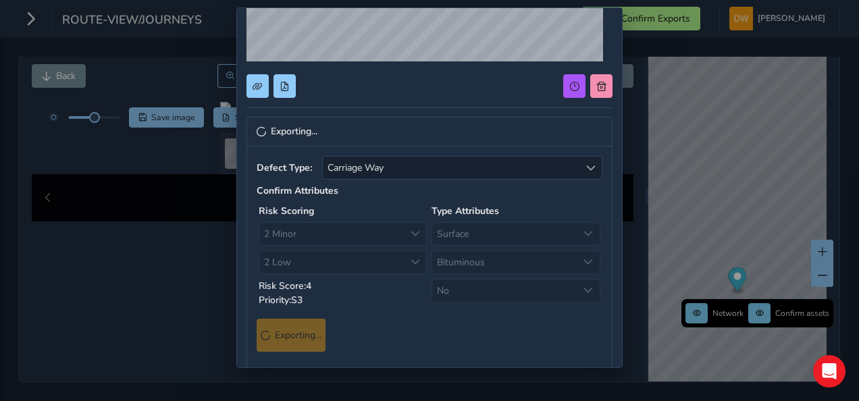
click at [434, 242] on div "Surface Surface Bituminous Bituminous No No" at bounding box center [515, 262] width 168 height 80
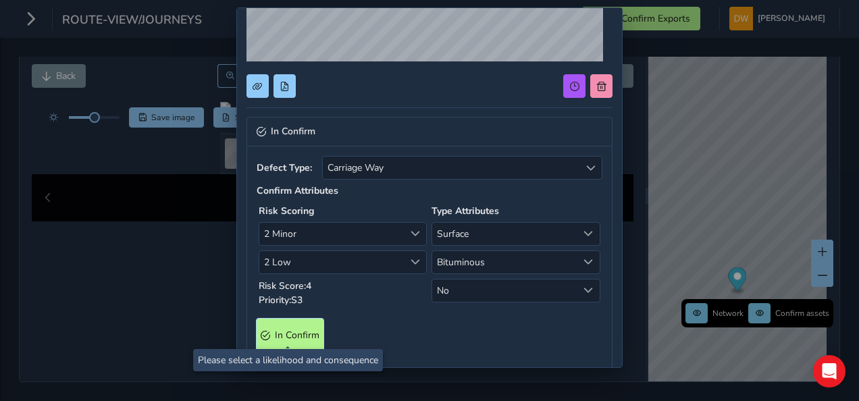
click at [278, 335] on span "In Confirm" at bounding box center [297, 335] width 45 height 13
click at [280, 330] on span "In Confirm" at bounding box center [297, 335] width 45 height 13
click at [279, 331] on span "In Confirm" at bounding box center [297, 335] width 45 height 13
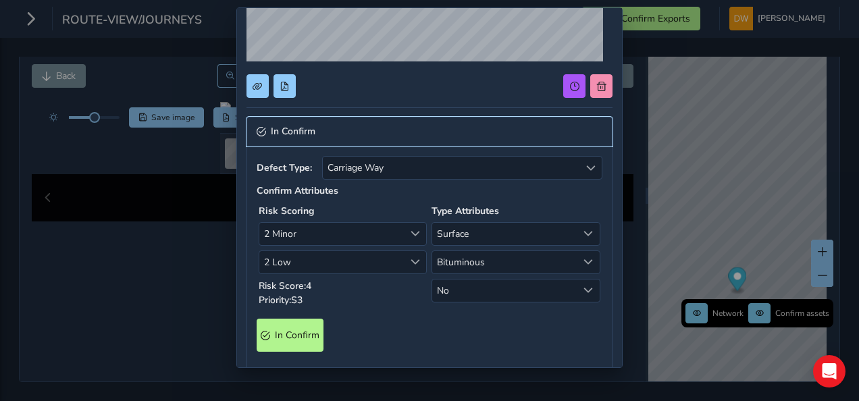
click at [304, 135] on span "In Confirm" at bounding box center [293, 131] width 45 height 9
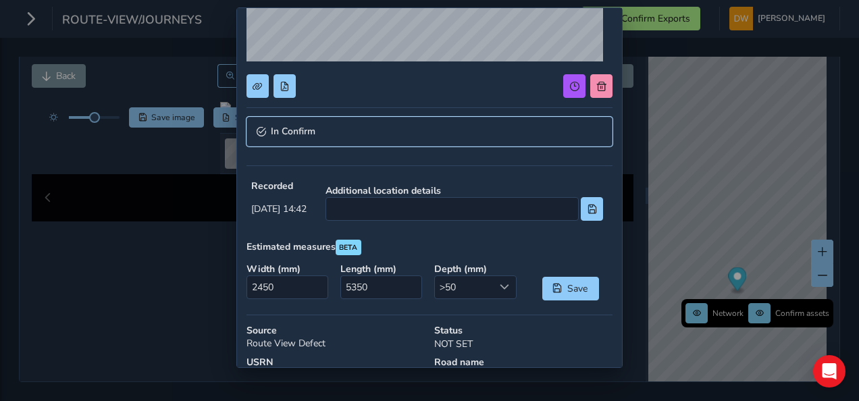
click at [304, 136] on link "In Confirm" at bounding box center [429, 132] width 366 height 30
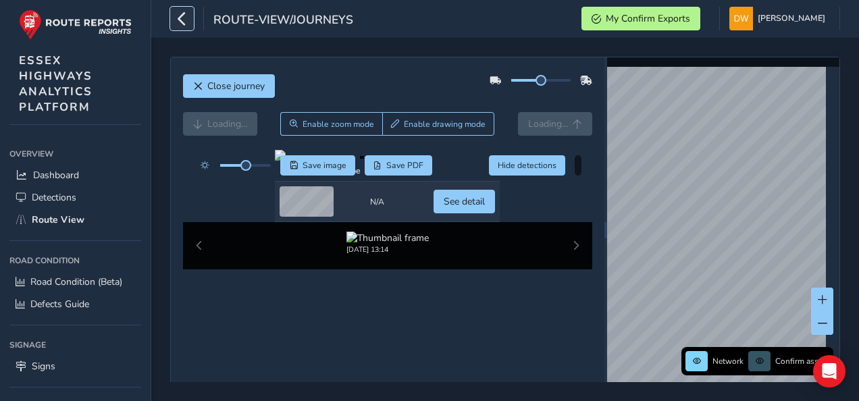
click at [180, 29] on icon "button" at bounding box center [182, 19] width 14 height 24
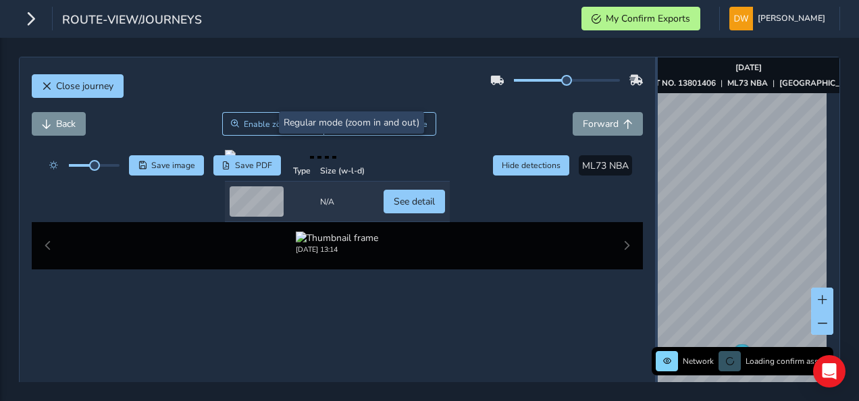
click at [655, 263] on div at bounding box center [656, 243] width 3 height 372
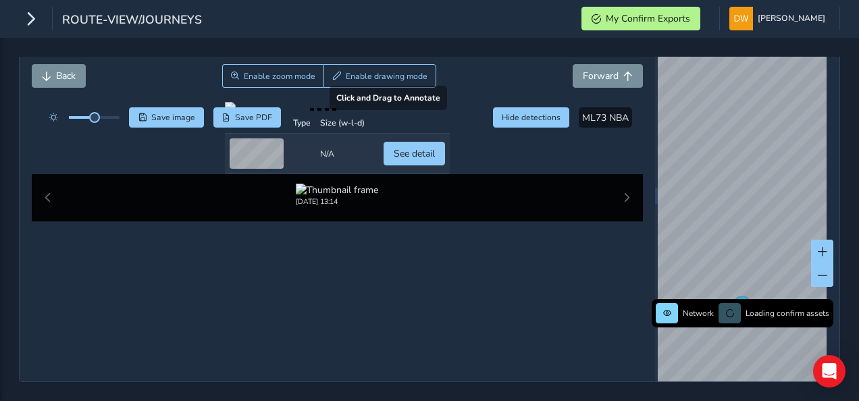
scroll to position [203, 0]
click at [308, 113] on div at bounding box center [337, 107] width 225 height 11
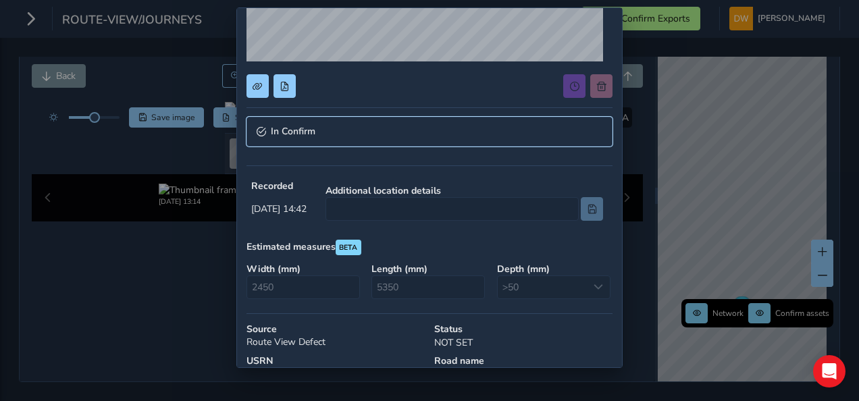
click at [325, 124] on link "In Confirm" at bounding box center [429, 132] width 366 height 30
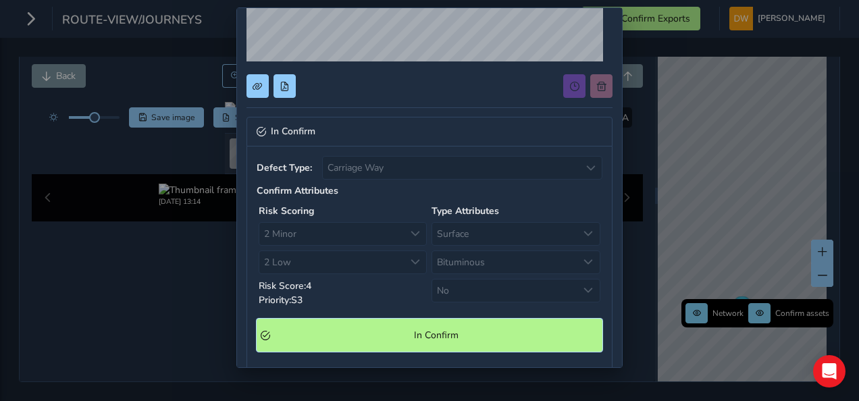
click at [379, 321] on Confirm "In Confirm" at bounding box center [430, 335] width 346 height 33
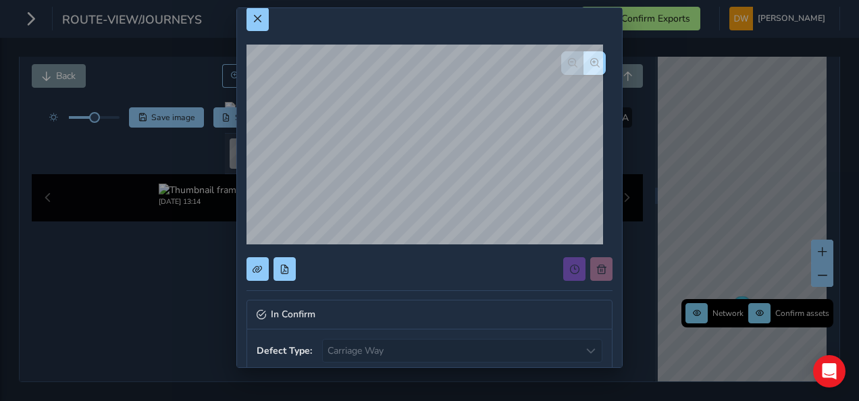
scroll to position [0, 0]
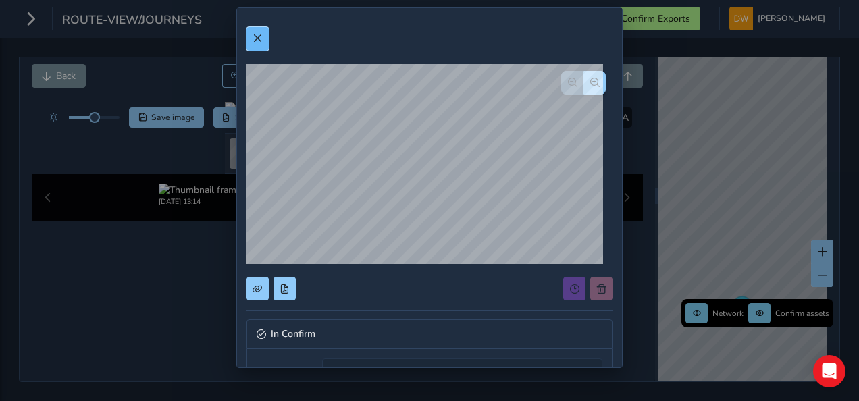
click at [254, 44] on button at bounding box center [257, 39] width 22 height 24
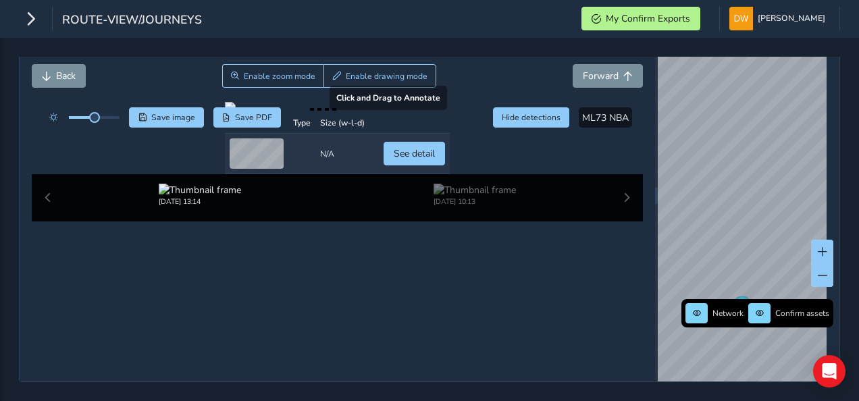
scroll to position [135, 0]
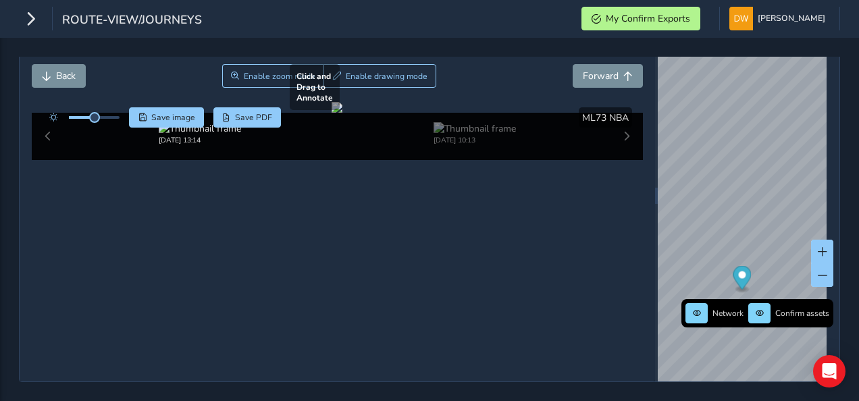
drag, startPoint x: 315, startPoint y: 45, endPoint x: 288, endPoint y: 57, distance: 29.3
click at [332, 102] on div at bounding box center [337, 107] width 11 height 11
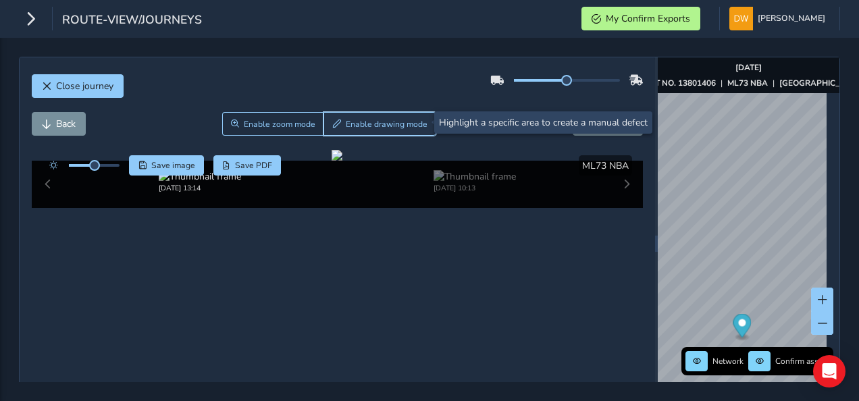
click at [334, 112] on button "Enable drawing mode" at bounding box center [379, 124] width 113 height 24
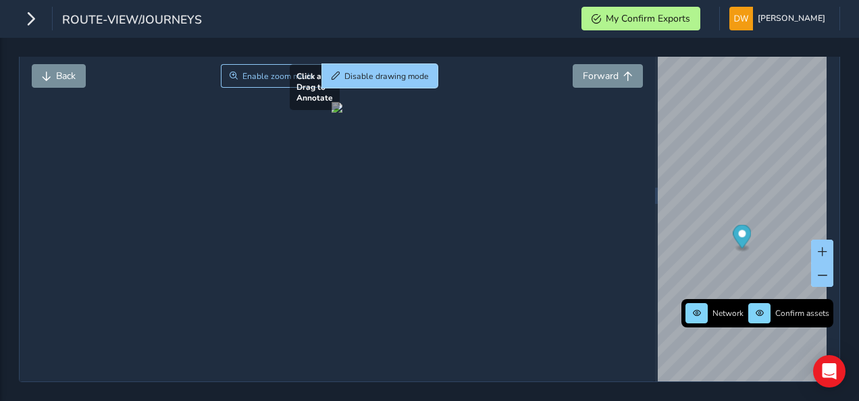
scroll to position [39, 0]
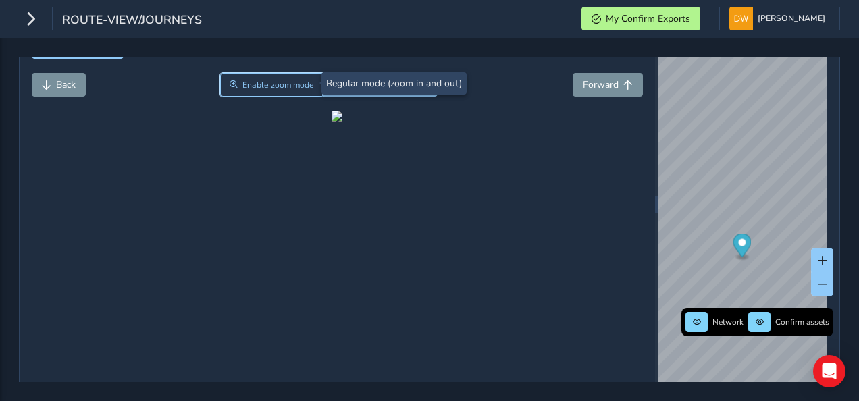
click at [301, 88] on span "Enable zoom mode" at bounding box center [278, 85] width 72 height 11
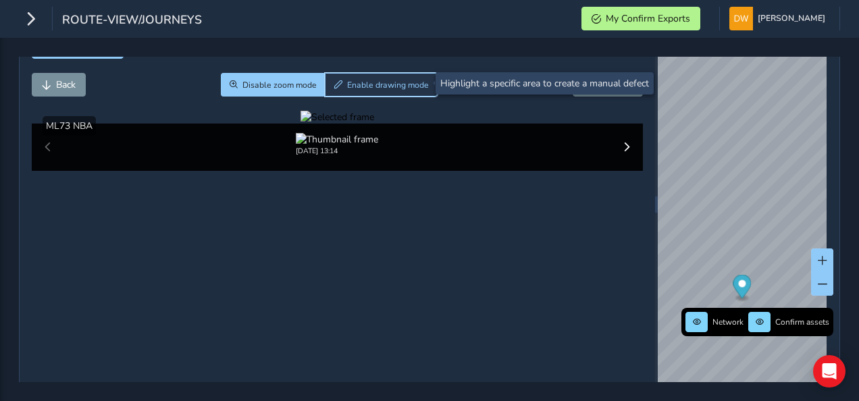
drag, startPoint x: 357, startPoint y: 89, endPoint x: 348, endPoint y: 108, distance: 20.6
click at [357, 89] on button "Enable drawing mode" at bounding box center [381, 85] width 113 height 24
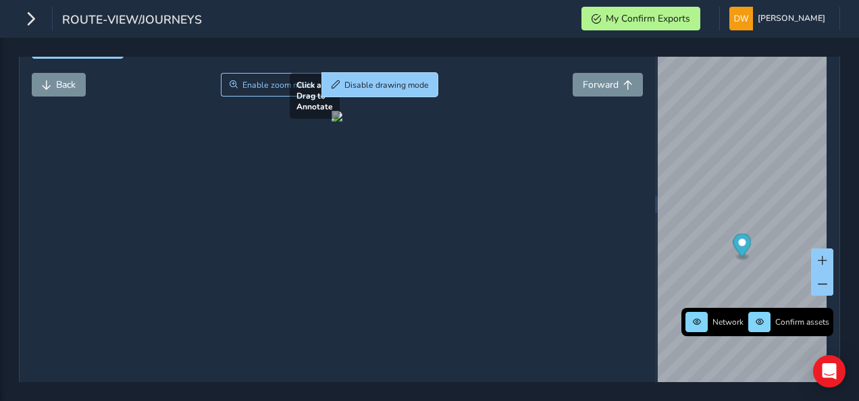
scroll to position [107, 0]
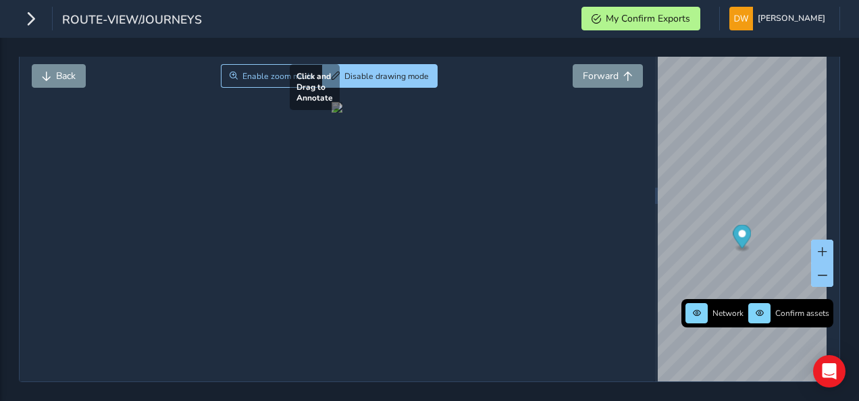
drag, startPoint x: 243, startPoint y: 290, endPoint x: 274, endPoint y: 300, distance: 32.7
click at [332, 113] on div at bounding box center [337, 107] width 11 height 11
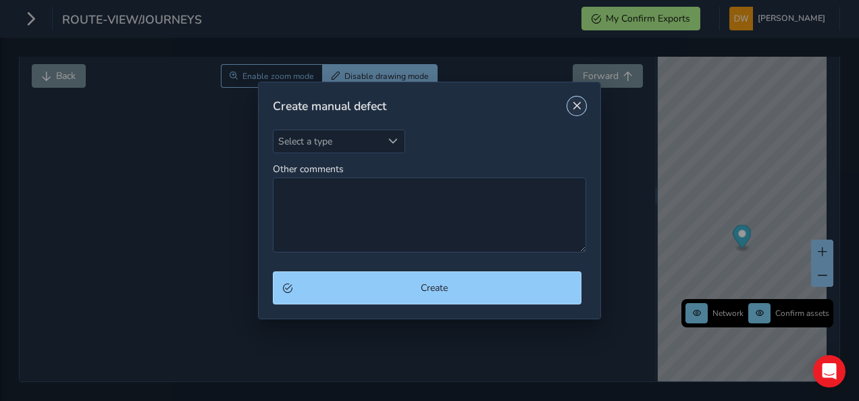
click at [578, 103] on span "Close" at bounding box center [576, 105] width 9 height 9
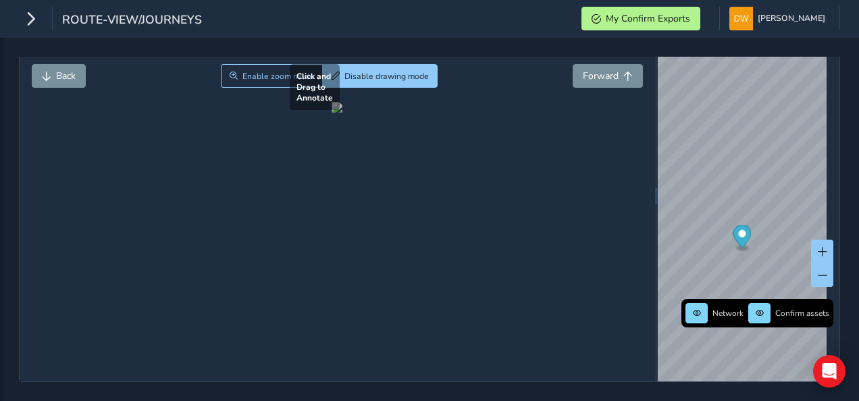
drag, startPoint x: 252, startPoint y: 298, endPoint x: 297, endPoint y: 243, distance: 71.5
click at [332, 113] on div at bounding box center [337, 107] width 11 height 11
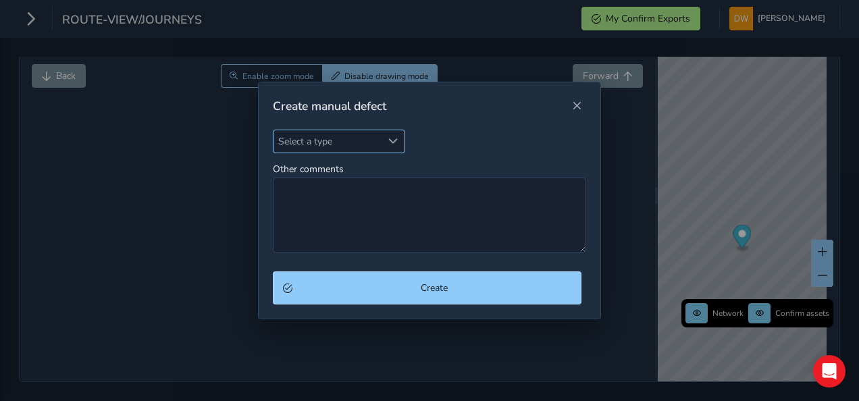
drag, startPoint x: 397, startPoint y: 146, endPoint x: 393, endPoint y: 153, distance: 8.5
click at [397, 146] on span "Select a type" at bounding box center [392, 140] width 9 height 9
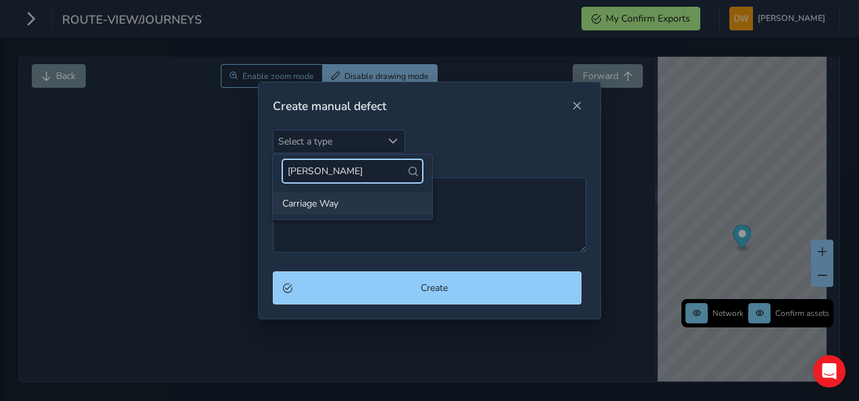
type input "carr"
click at [350, 207] on li "Carriage Way" at bounding box center [352, 203] width 159 height 22
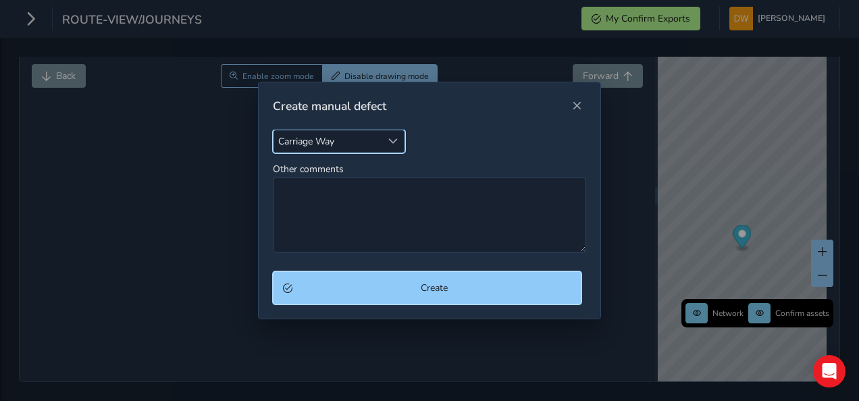
click at [358, 290] on span "Create" at bounding box center [434, 288] width 275 height 13
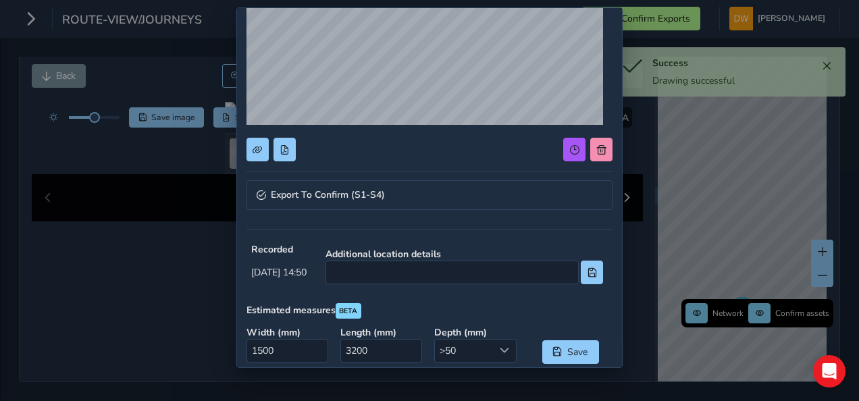
scroll to position [270, 0]
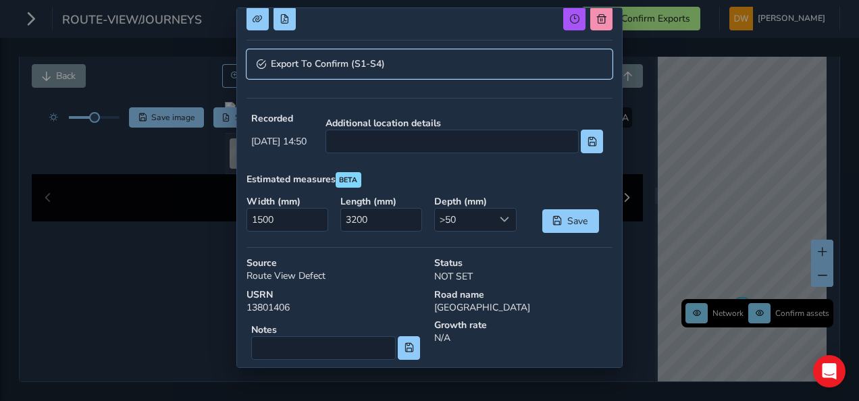
click at [354, 70] on link "Export To Confirm (S1-S4)" at bounding box center [429, 64] width 366 height 30
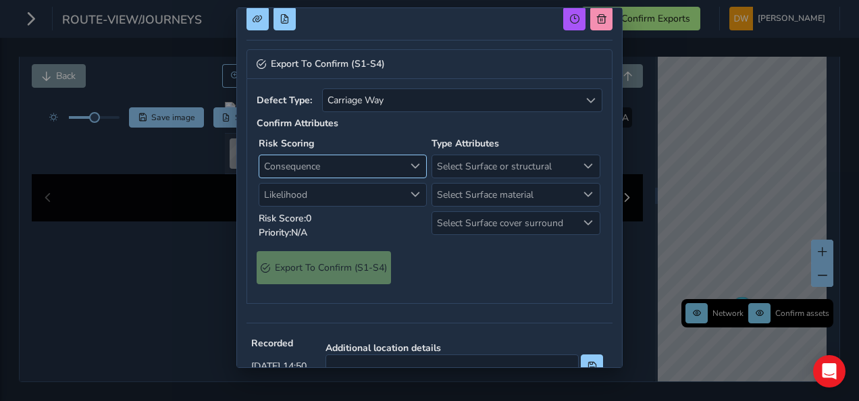
click at [359, 162] on span "Consequence" at bounding box center [331, 166] width 144 height 22
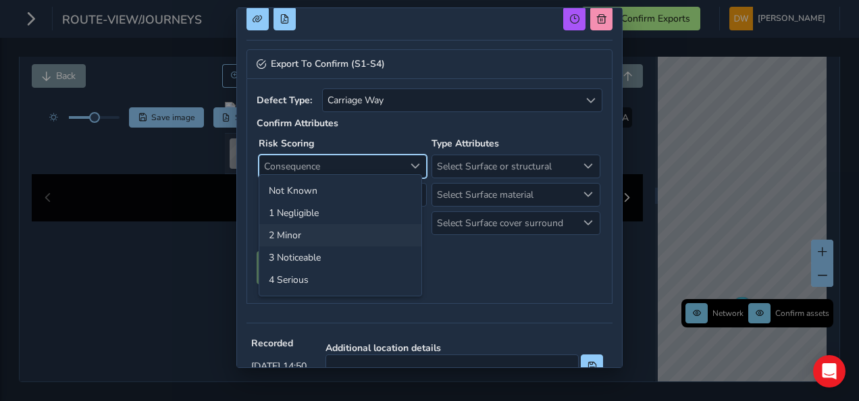
click at [355, 226] on li "2 Minor" at bounding box center [340, 235] width 162 height 22
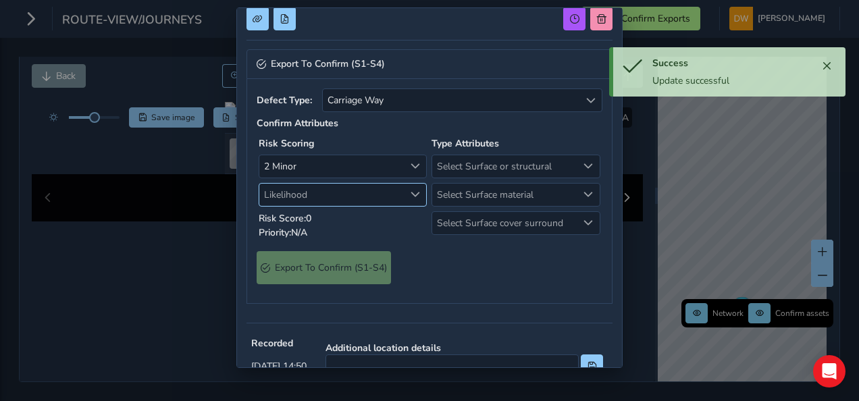
click at [357, 200] on span "Likelihood" at bounding box center [331, 195] width 144 height 22
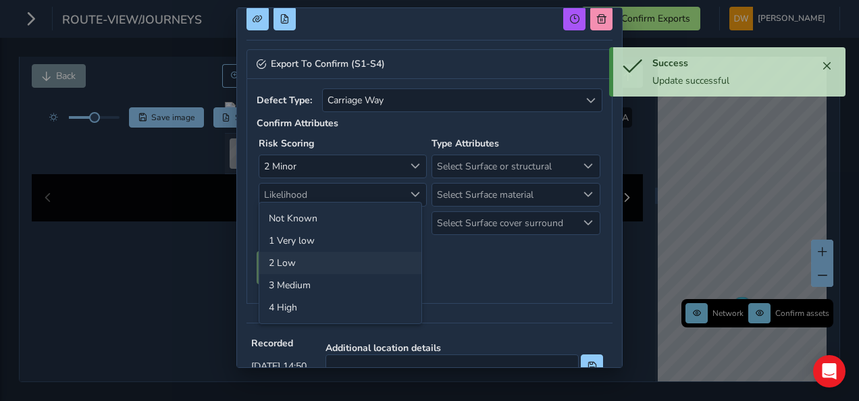
click at [357, 255] on li "2 Low" at bounding box center [340, 263] width 162 height 22
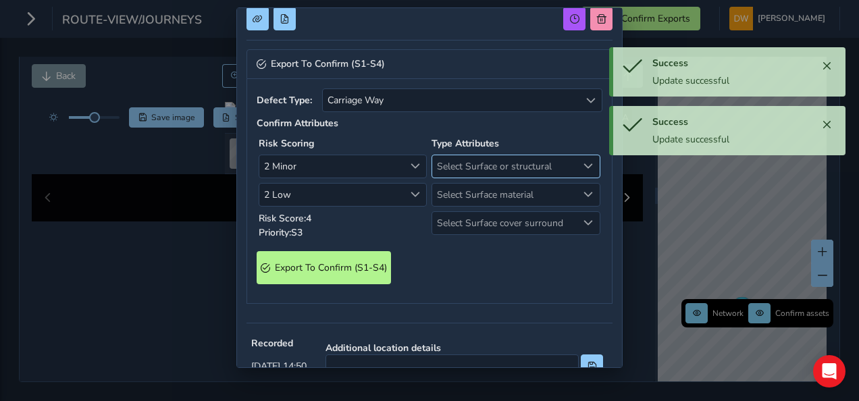
click at [461, 166] on span "Select Surface or structural" at bounding box center [504, 166] width 144 height 22
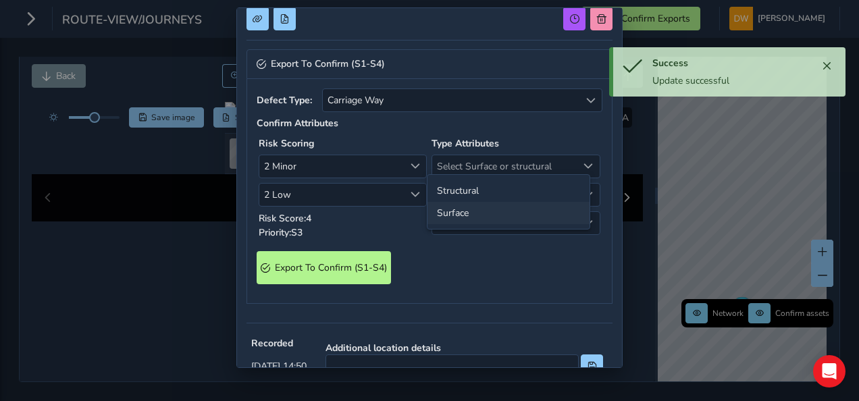
click at [459, 209] on li "Surface" at bounding box center [508, 213] width 162 height 22
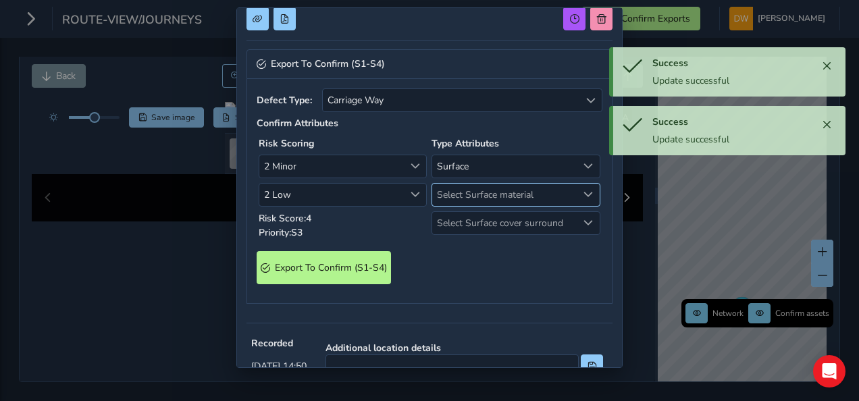
click at [463, 192] on span "Select Surface material" at bounding box center [504, 195] width 144 height 22
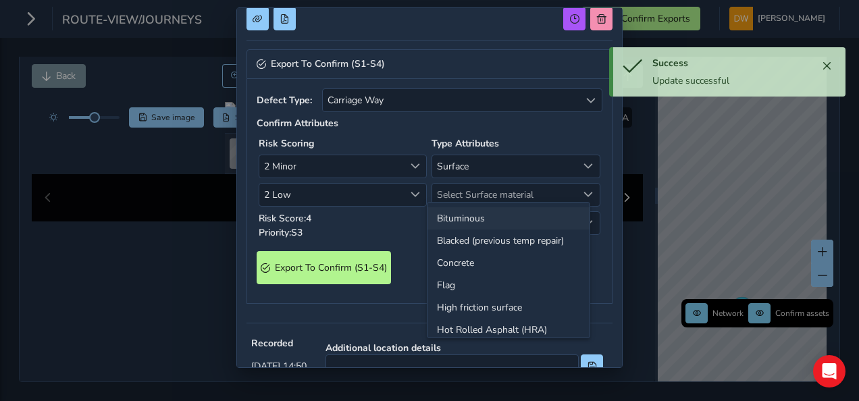
click at [459, 213] on li "Bituminous" at bounding box center [508, 218] width 162 height 22
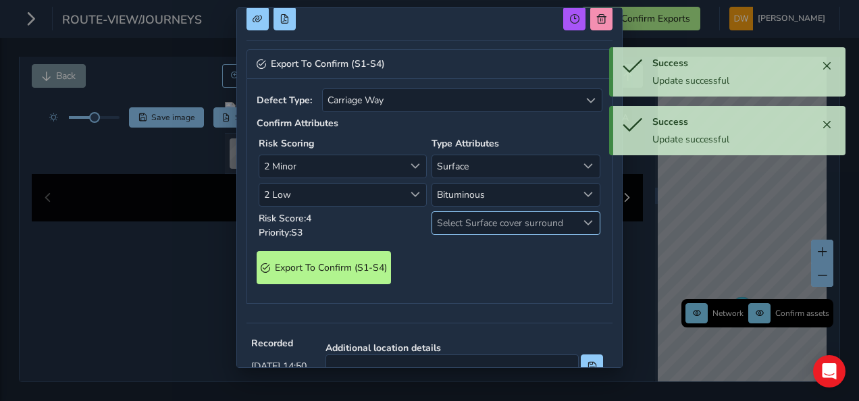
click at [459, 216] on span "Select Surface cover surround" at bounding box center [504, 223] width 144 height 22
click at [456, 241] on li "No" at bounding box center [508, 246] width 162 height 22
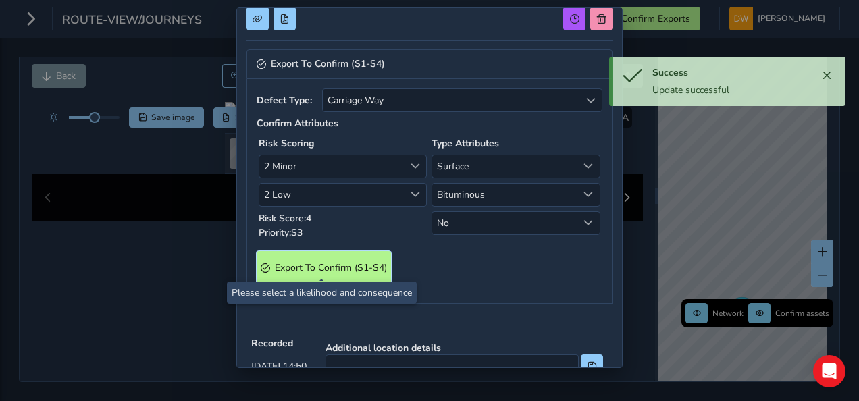
click at [384, 256] on S4\) "Export To Confirm (S1-S4)" at bounding box center [324, 267] width 134 height 33
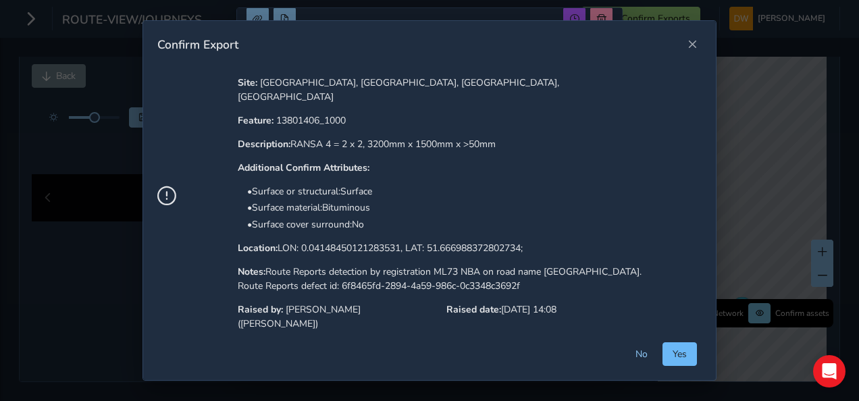
click at [675, 346] on button "Yes" at bounding box center [679, 354] width 34 height 24
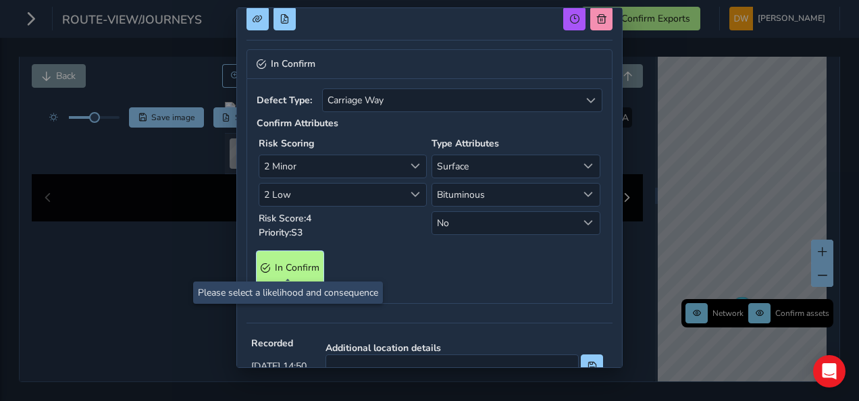
click at [270, 262] on Confirm "In Confirm" at bounding box center [290, 267] width 67 height 33
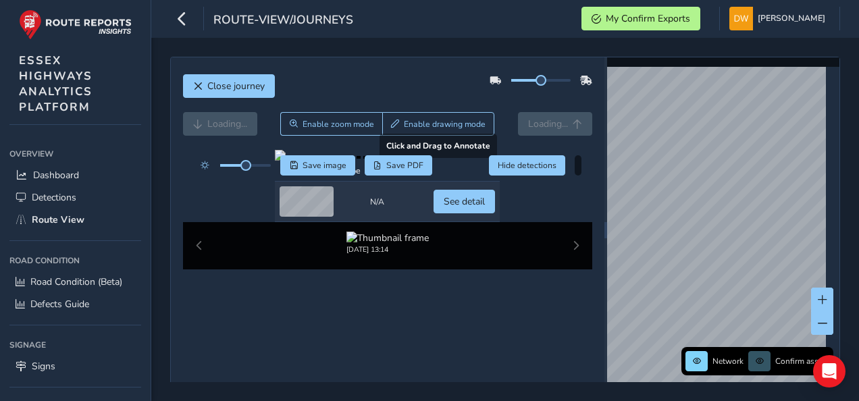
drag, startPoint x: 178, startPoint y: 22, endPoint x: 454, endPoint y: 273, distance: 372.8
click at [454, 161] on div at bounding box center [387, 155] width 225 height 11
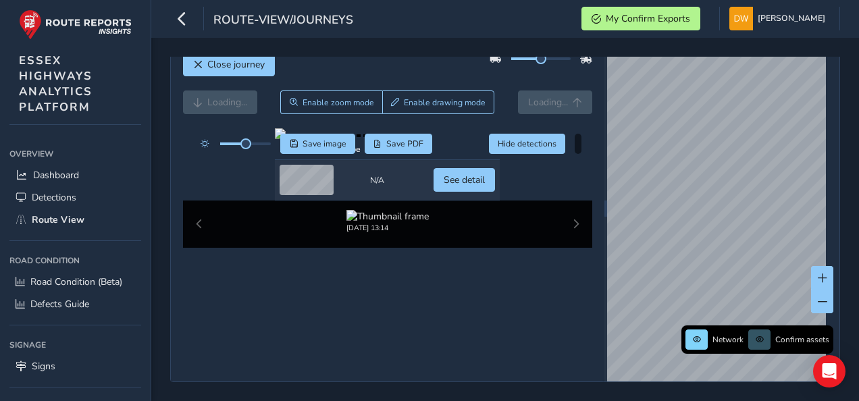
scroll to position [135, 0]
click at [485, 186] on span "See detail" at bounding box center [464, 180] width 41 height 13
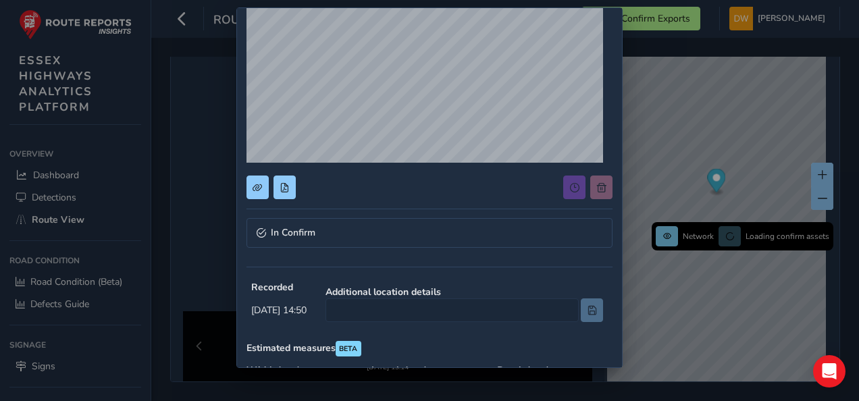
scroll to position [135, 0]
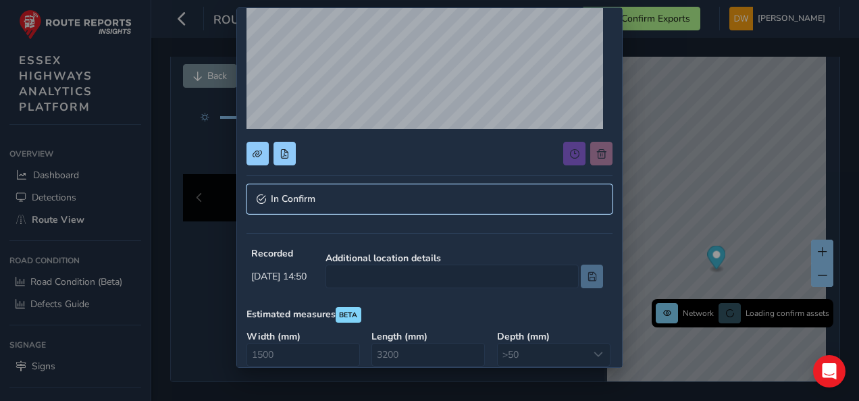
click at [389, 203] on link "In Confirm" at bounding box center [429, 199] width 366 height 30
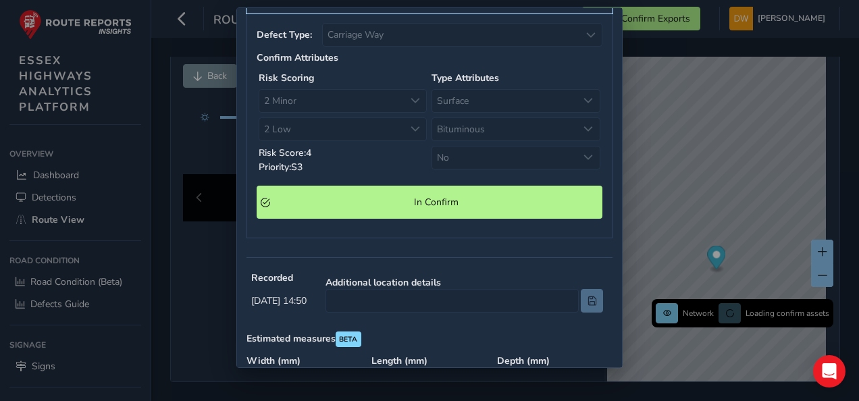
scroll to position [405, 0]
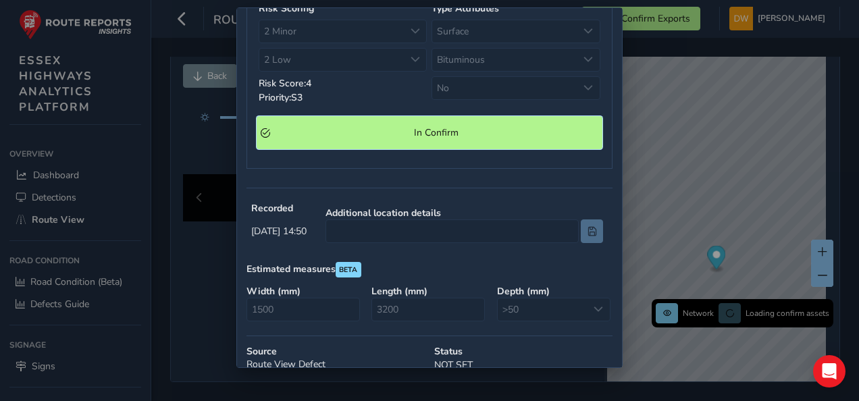
click at [394, 128] on span "In Confirm" at bounding box center [436, 132] width 323 height 13
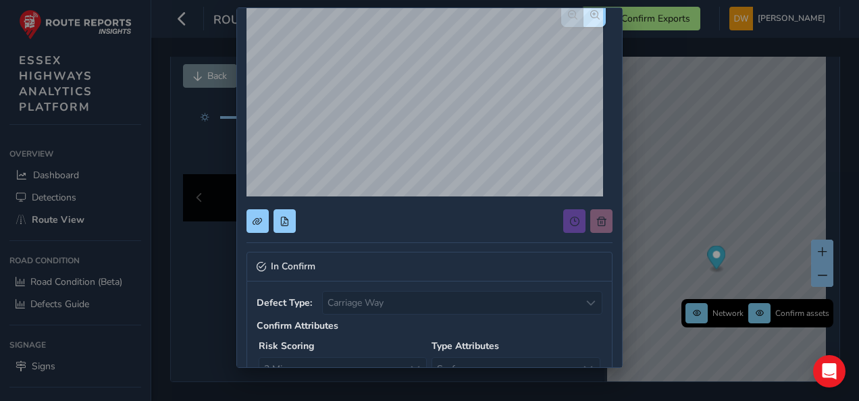
scroll to position [0, 0]
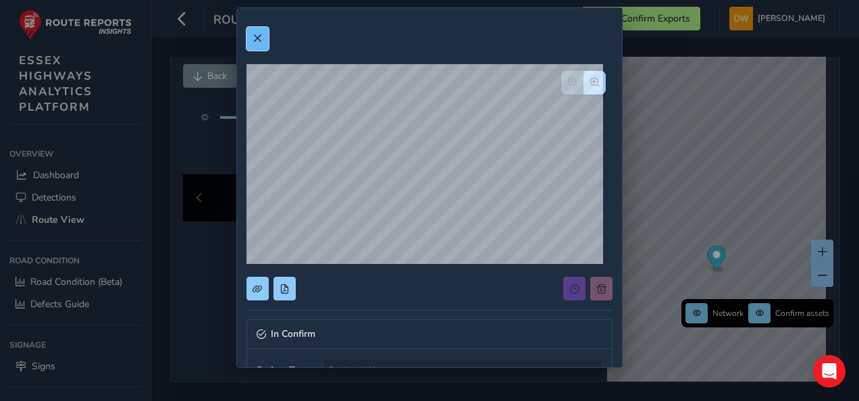
click at [263, 44] on button at bounding box center [257, 39] width 22 height 24
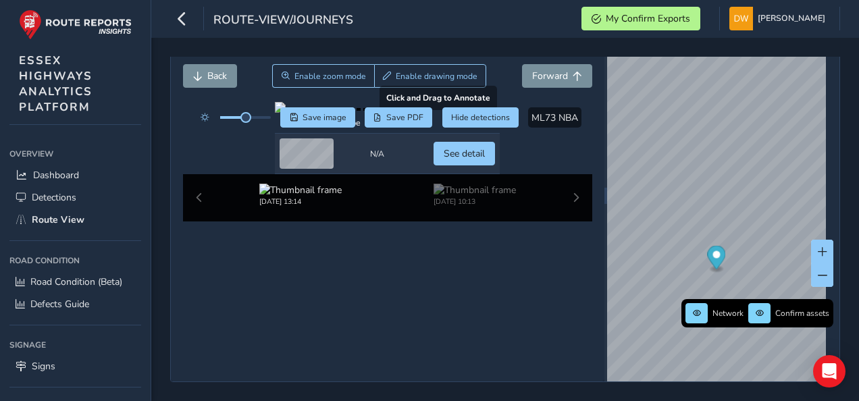
scroll to position [68, 0]
click at [185, 26] on icon "button" at bounding box center [182, 19] width 14 height 24
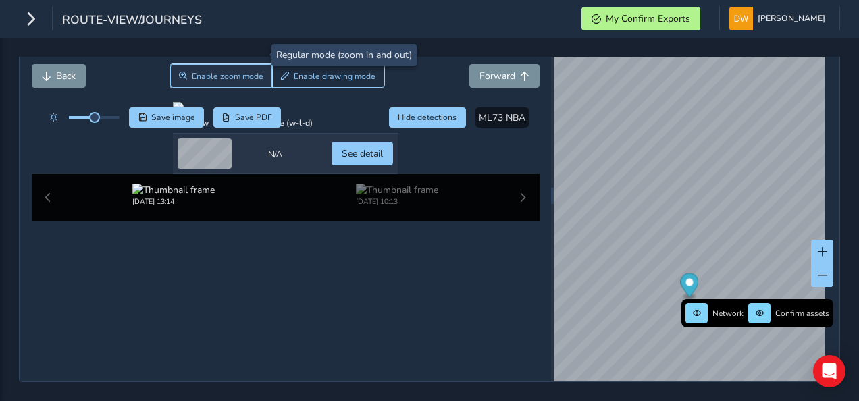
click at [240, 64] on button "Enable zoom mode" at bounding box center [221, 76] width 103 height 24
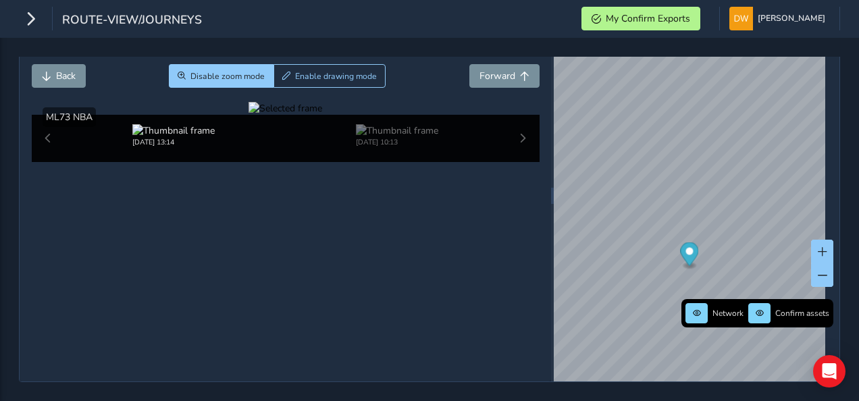
click at [248, 115] on div at bounding box center [285, 108] width 74 height 13
click at [239, 278] on img at bounding box center [622, 81] width 1945 height 1094
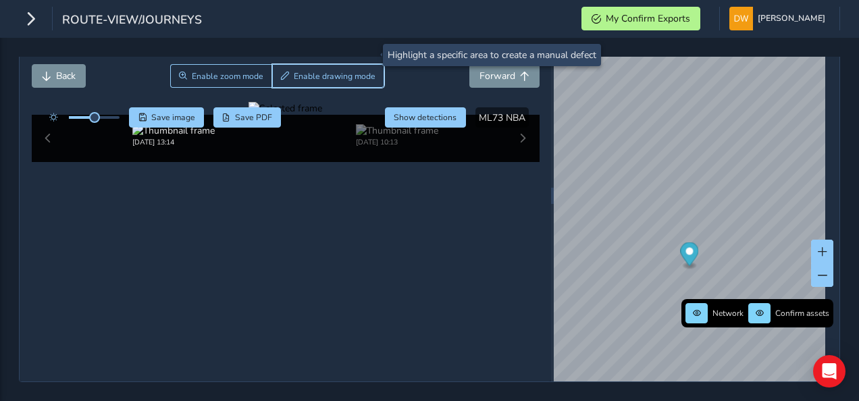
click at [302, 64] on button "Enable drawing mode" at bounding box center [328, 76] width 113 height 24
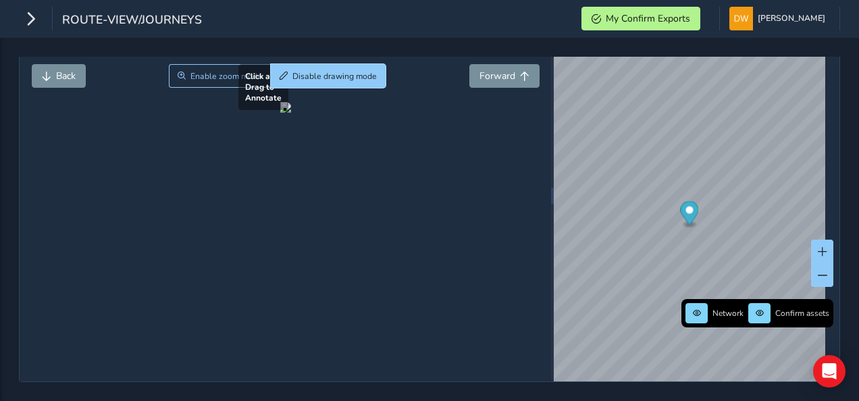
scroll to position [49, 0]
drag, startPoint x: 354, startPoint y: 247, endPoint x: 390, endPoint y: 292, distance: 57.6
click at [291, 113] on div at bounding box center [285, 107] width 11 height 11
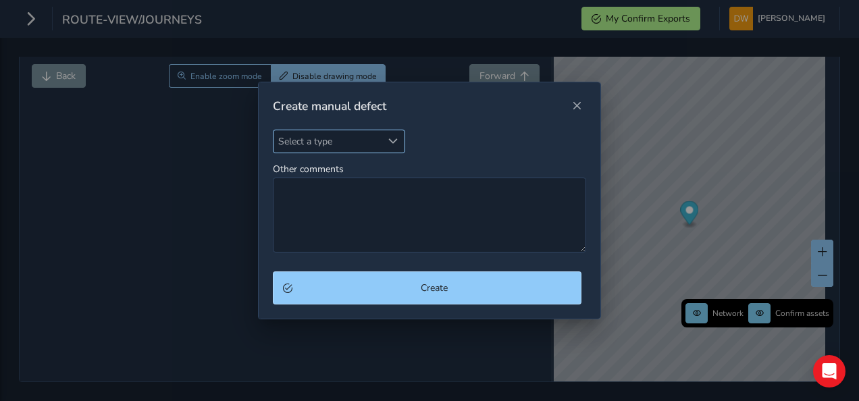
click at [392, 145] on span "Select a type" at bounding box center [392, 140] width 9 height 9
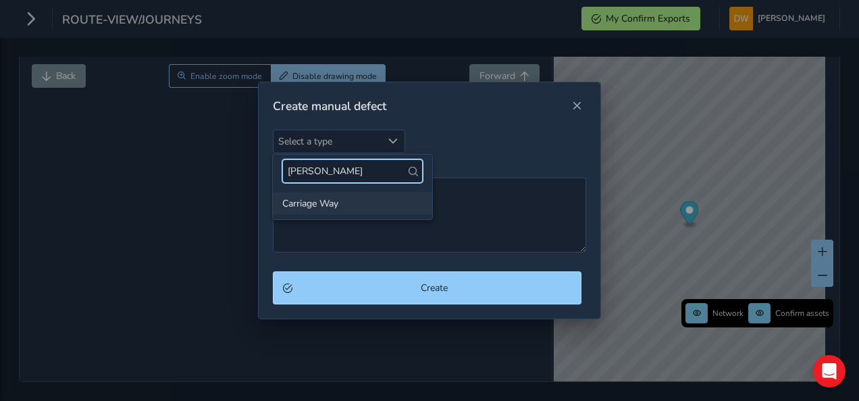
type input "carr"
click at [321, 199] on li "Carriage Way" at bounding box center [352, 203] width 159 height 22
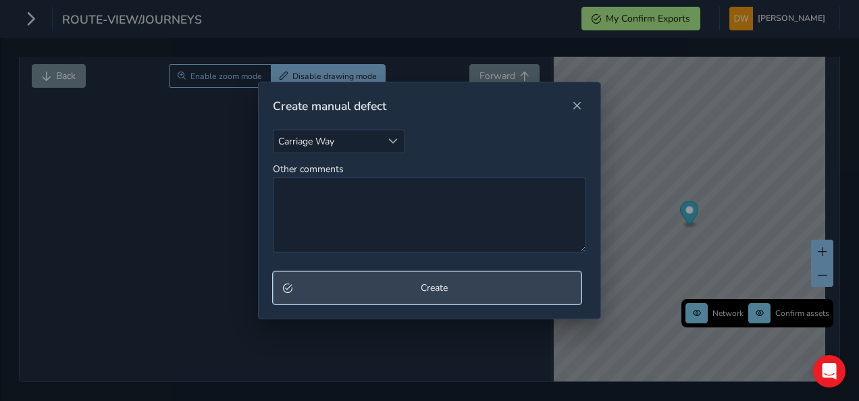
click at [340, 283] on span "Create" at bounding box center [434, 288] width 275 height 13
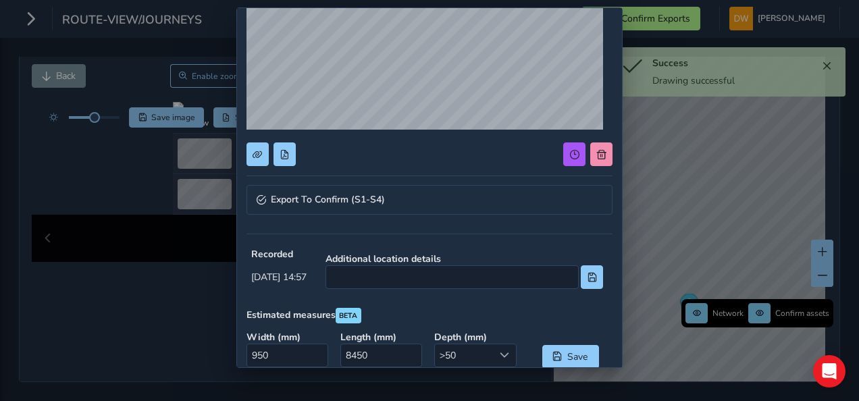
scroll to position [135, 0]
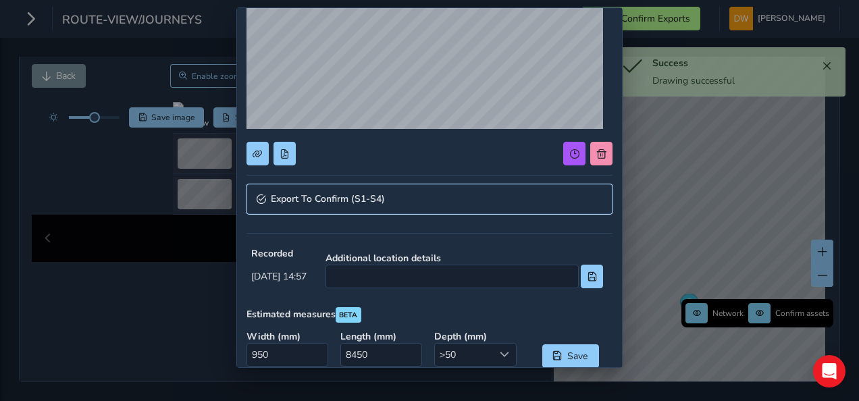
click at [361, 200] on span "Export To Confirm (S1-S4)" at bounding box center [328, 198] width 114 height 9
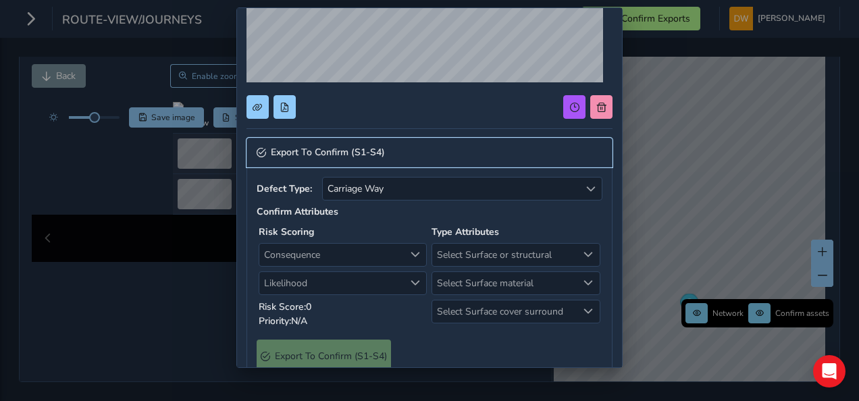
scroll to position [203, 0]
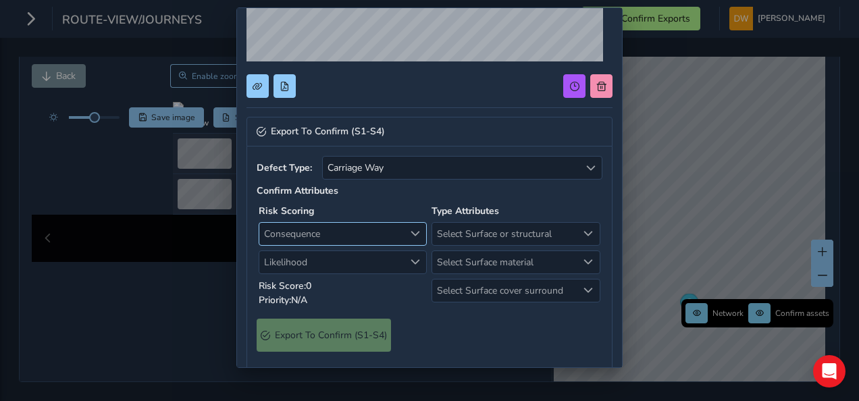
click at [376, 234] on span "Consequence" at bounding box center [331, 234] width 144 height 22
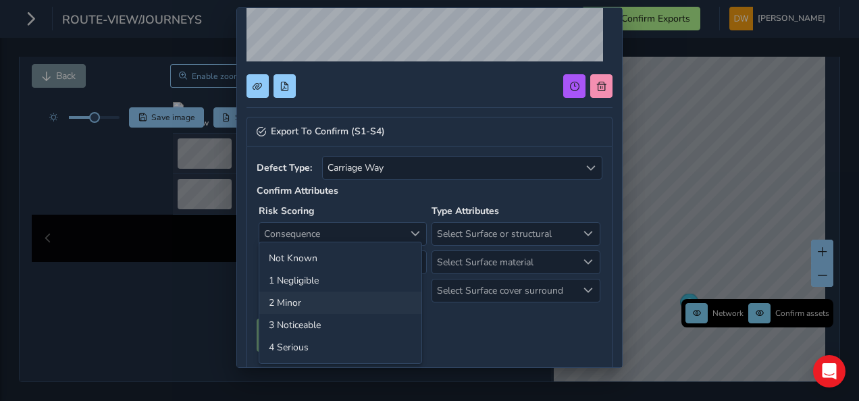
click at [367, 296] on li "2 Minor" at bounding box center [340, 303] width 162 height 22
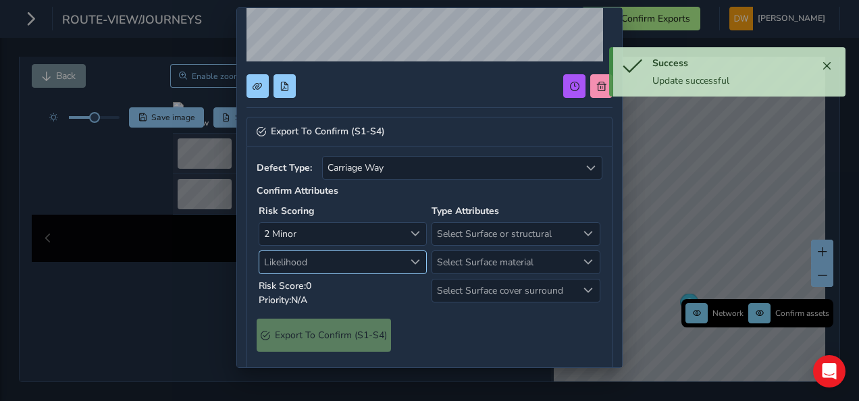
click at [374, 263] on span "Likelihood" at bounding box center [331, 262] width 144 height 22
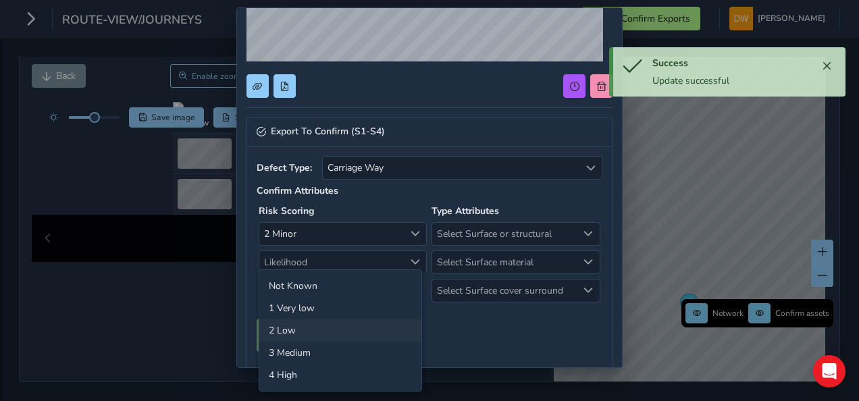
click at [373, 323] on li "2 Low" at bounding box center [340, 330] width 162 height 22
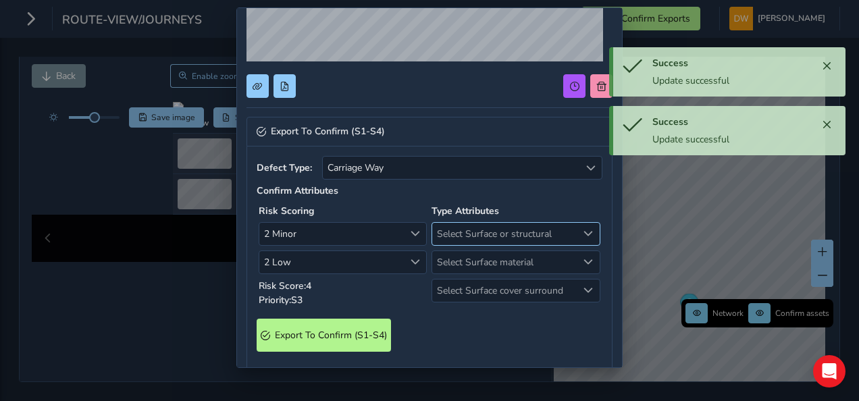
click at [448, 230] on span "Select Surface or structural" at bounding box center [504, 234] width 144 height 22
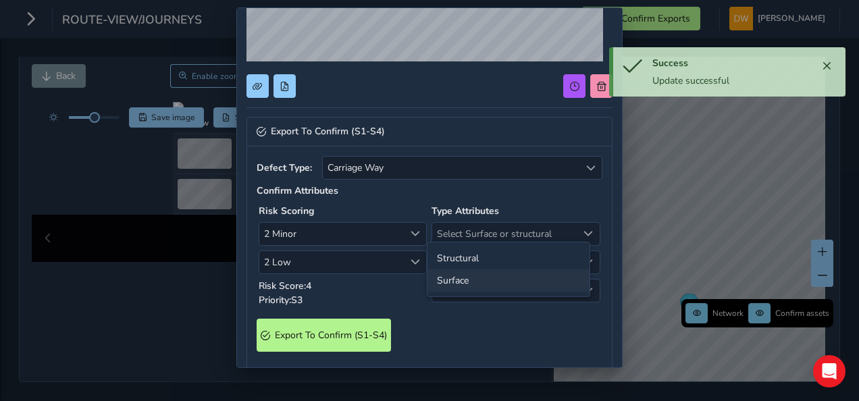
click at [451, 274] on li "Surface" at bounding box center [508, 280] width 162 height 22
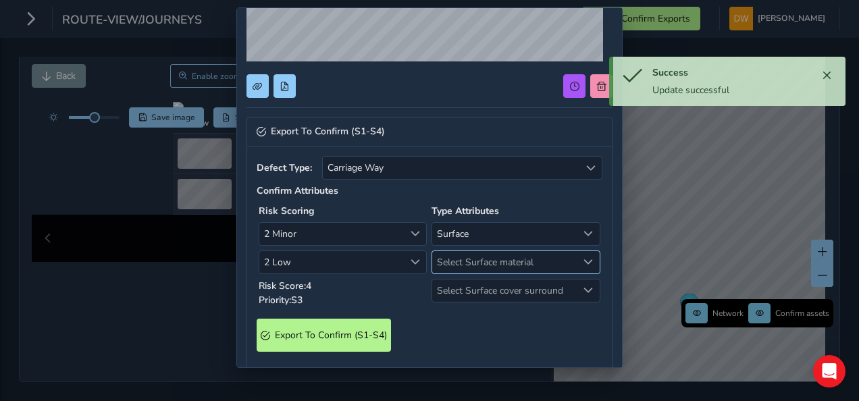
click at [455, 264] on span "Select Surface material" at bounding box center [504, 262] width 144 height 22
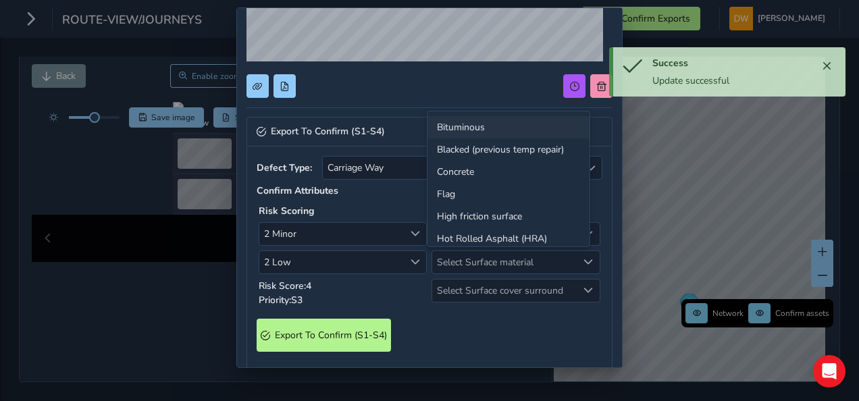
click at [479, 131] on li "Bituminous" at bounding box center [508, 127] width 162 height 22
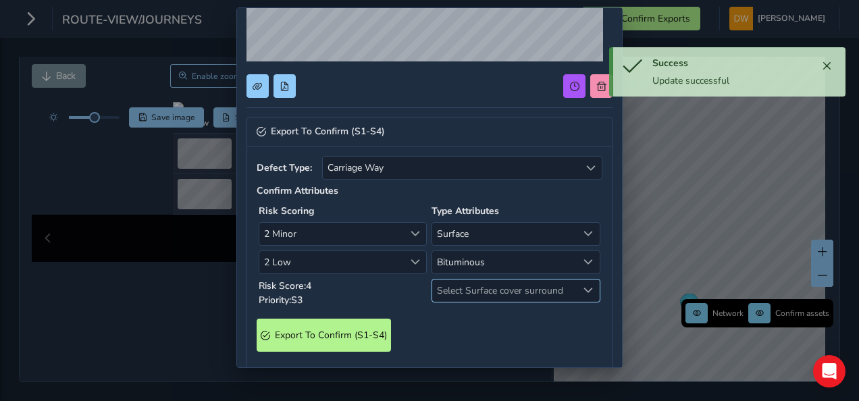
click at [456, 280] on span "Select Surface cover surround" at bounding box center [504, 291] width 144 height 22
click at [451, 311] on li "No" at bounding box center [508, 314] width 162 height 22
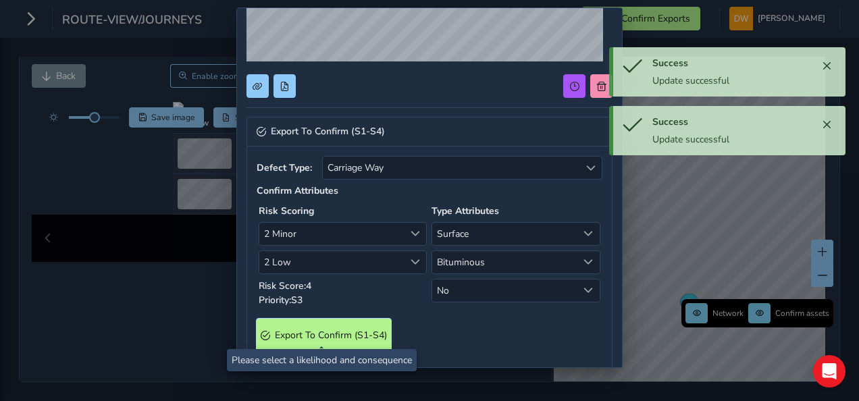
click at [361, 332] on span "Export To Confirm (S1-S4)" at bounding box center [331, 335] width 112 height 13
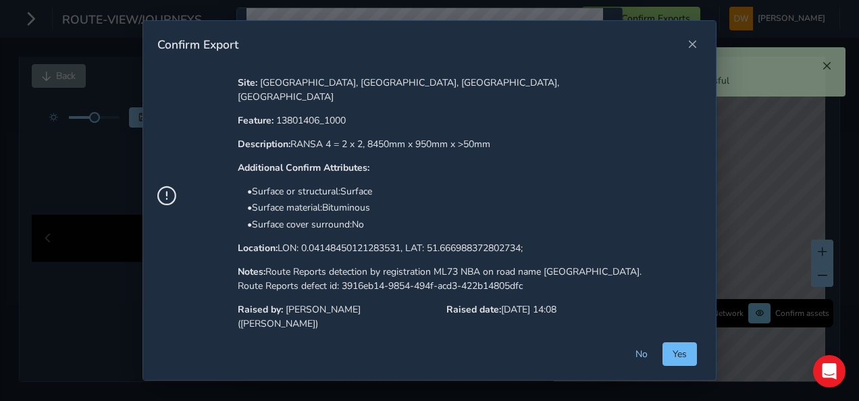
click at [681, 359] on span "Yes" at bounding box center [680, 354] width 14 height 13
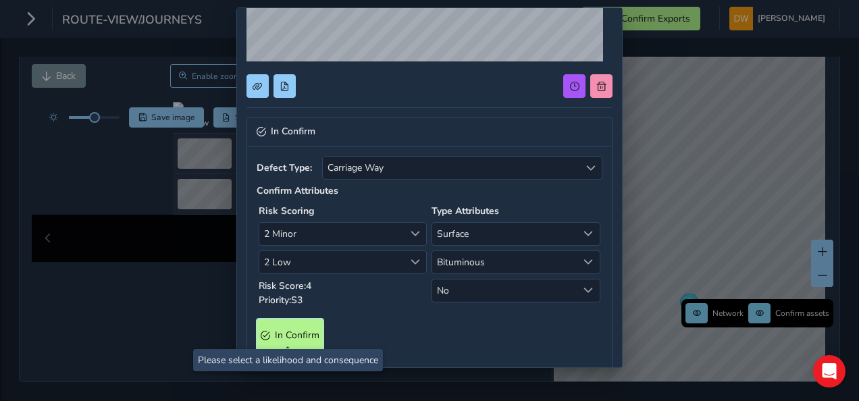
click at [292, 329] on span "In Confirm" at bounding box center [297, 335] width 45 height 13
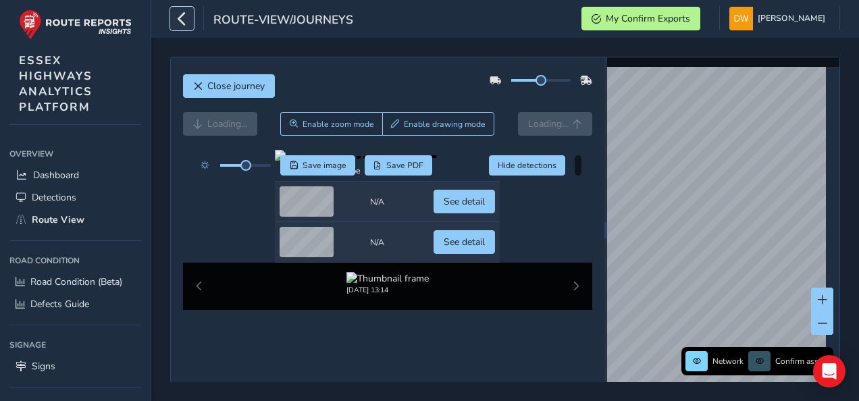
click at [188, 22] on icon "button" at bounding box center [182, 19] width 14 height 24
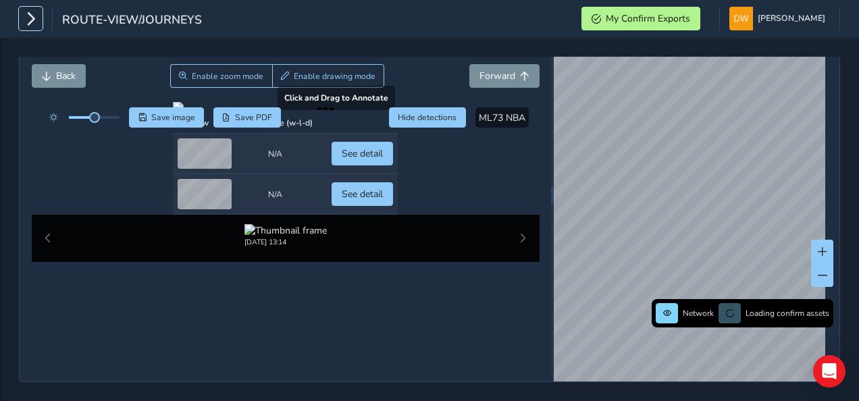
scroll to position [203, 0]
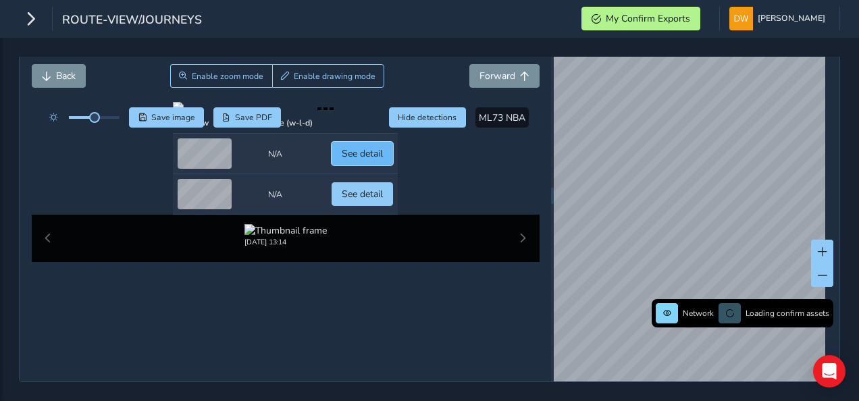
click at [383, 160] on span "See detail" at bounding box center [362, 153] width 41 height 13
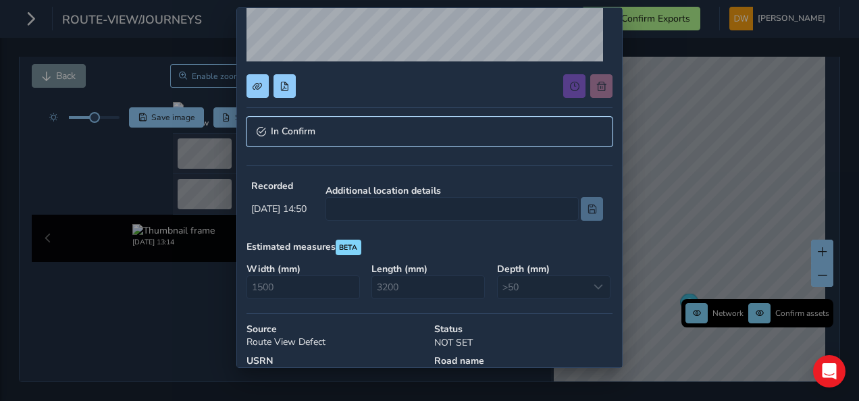
click at [362, 130] on link "In Confirm" at bounding box center [429, 132] width 366 height 30
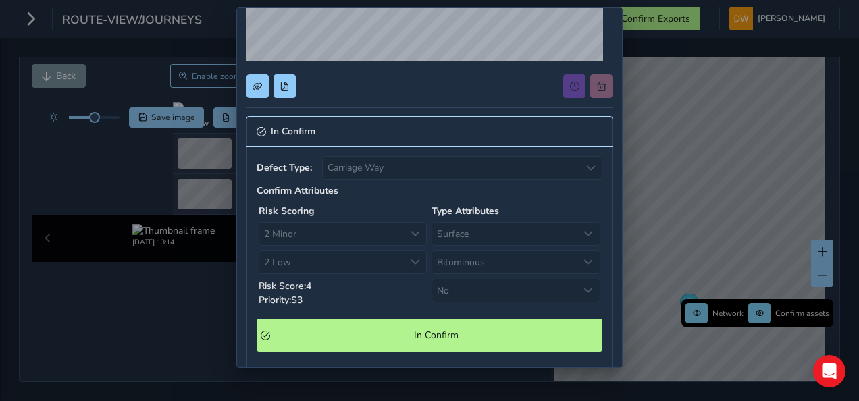
scroll to position [270, 0]
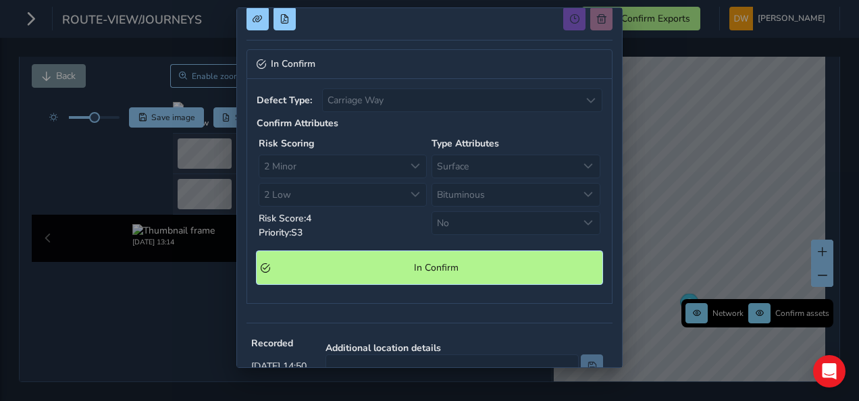
click at [377, 269] on Confirm "In Confirm" at bounding box center [430, 267] width 346 height 33
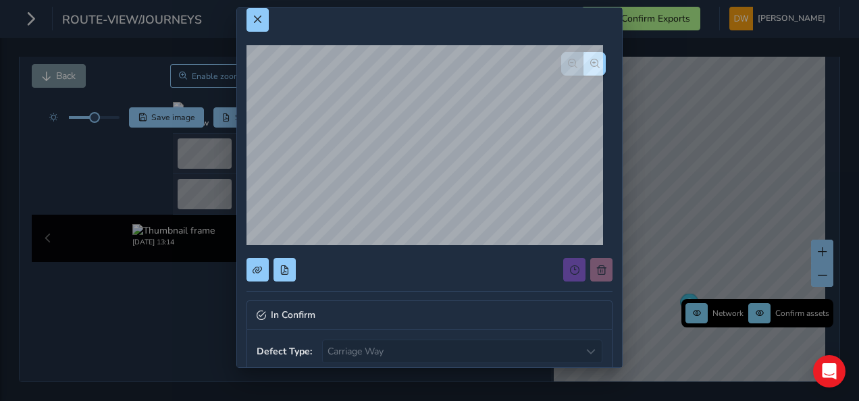
scroll to position [0, 0]
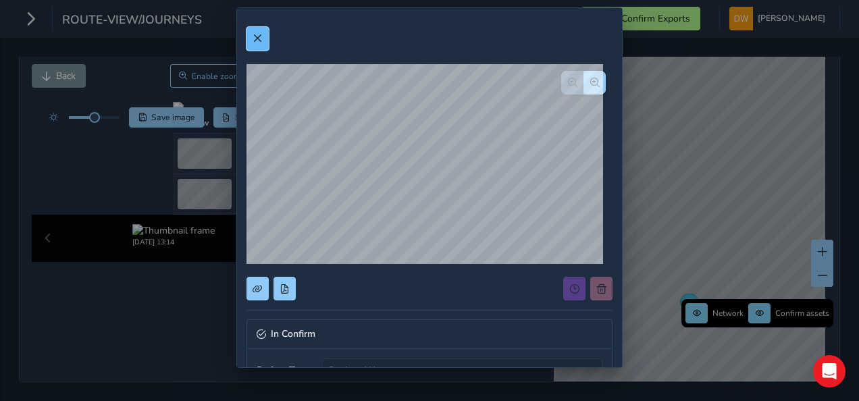
click at [263, 45] on button at bounding box center [257, 39] width 22 height 24
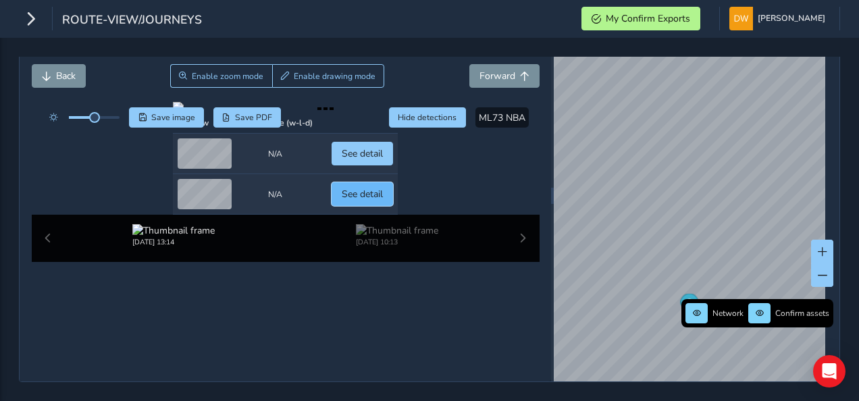
click at [393, 206] on button "See detail" at bounding box center [362, 194] width 61 height 24
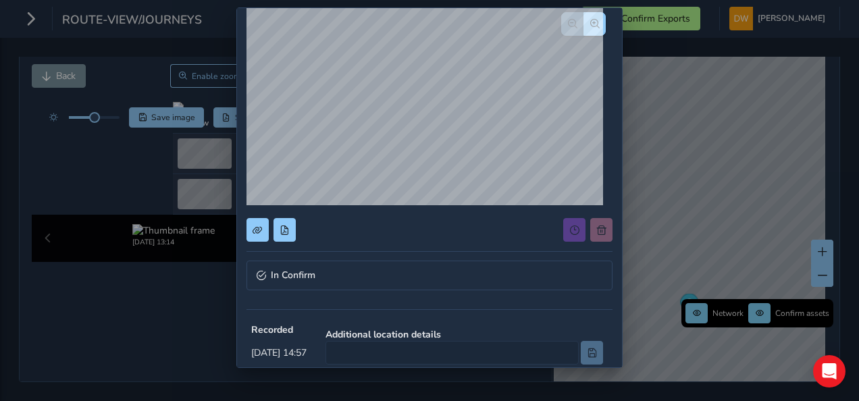
scroll to position [135, 0]
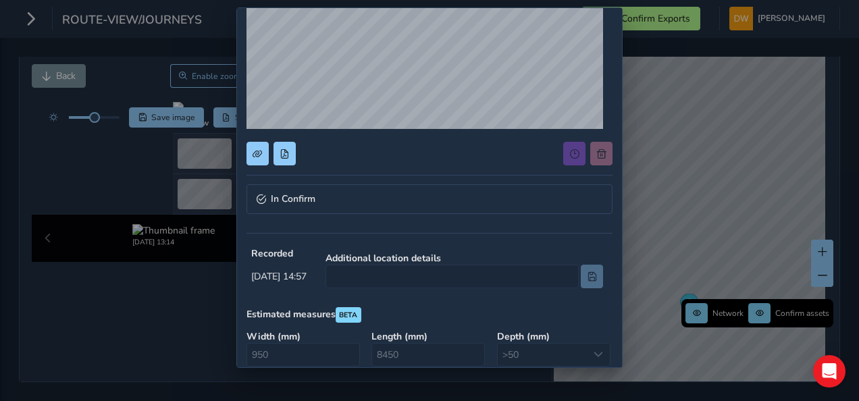
click at [408, 178] on div "In Confirm Recorded Aug 28 2025, 14:57 Additional location details Estimated me…" at bounding box center [429, 218] width 366 height 670
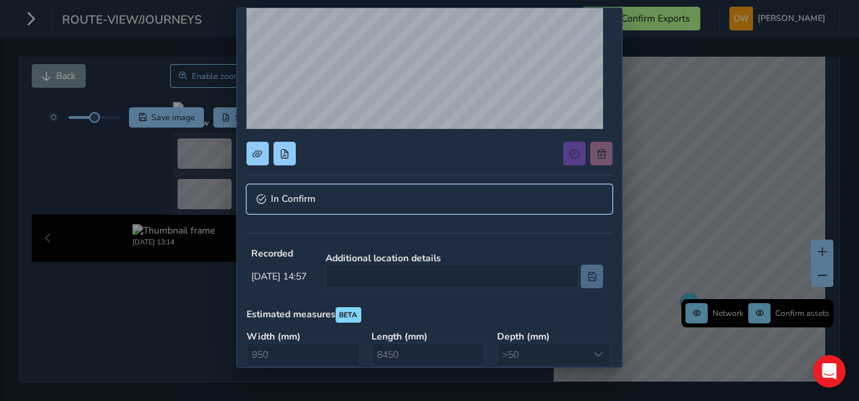
click at [405, 188] on link "In Confirm" at bounding box center [429, 199] width 366 height 30
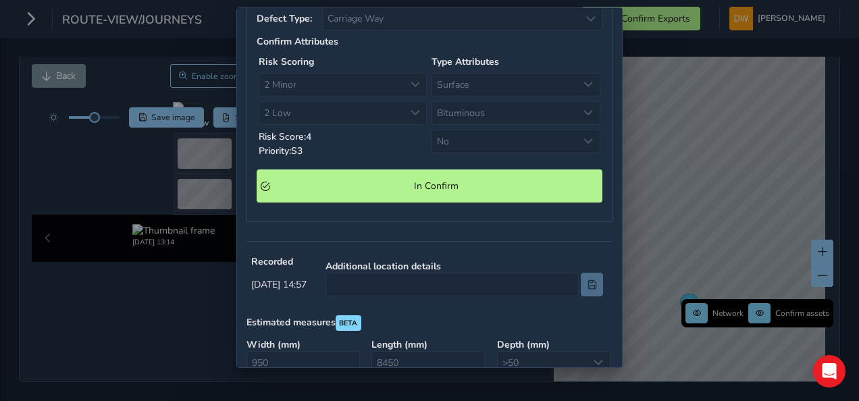
scroll to position [405, 0]
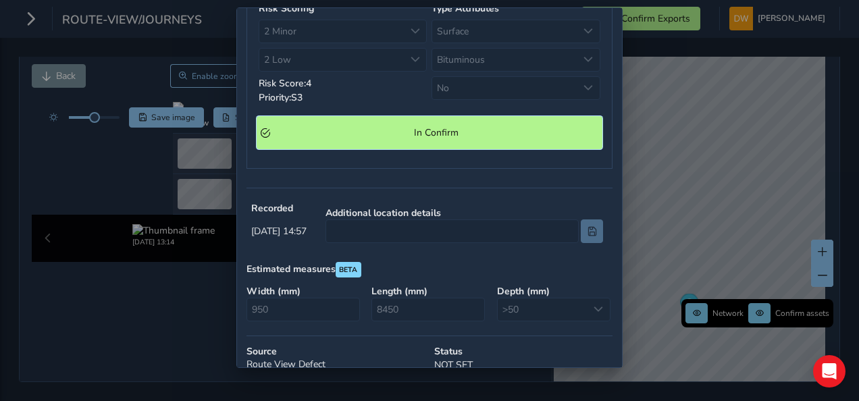
click at [424, 135] on Confirm "In Confirm" at bounding box center [430, 132] width 346 height 33
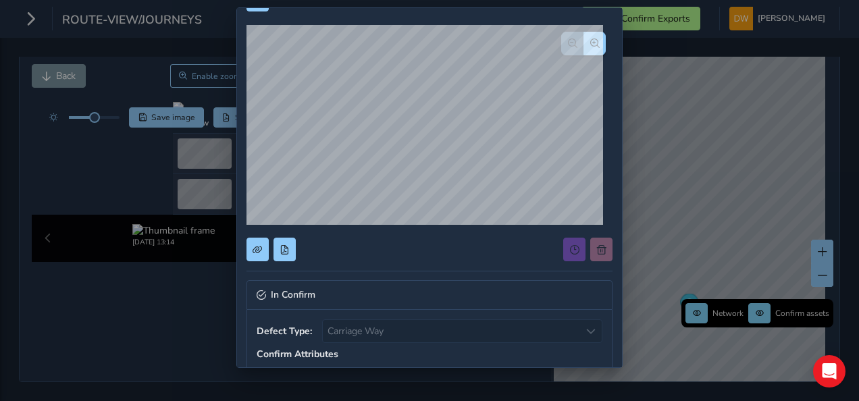
scroll to position [0, 0]
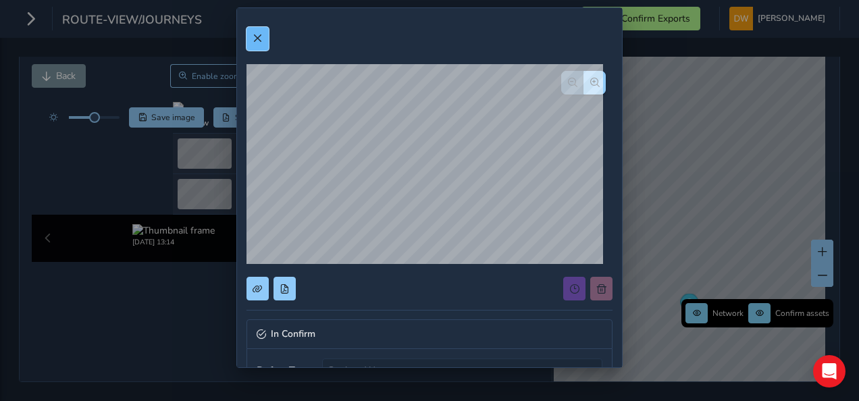
click at [253, 37] on span at bounding box center [257, 38] width 9 height 9
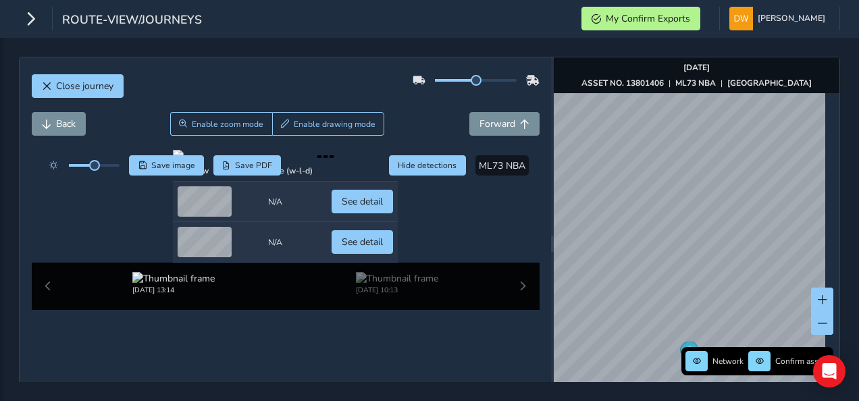
click at [253, 135] on div "Back Enable zoom mode Enable drawing mode Forward" at bounding box center [286, 131] width 508 height 38
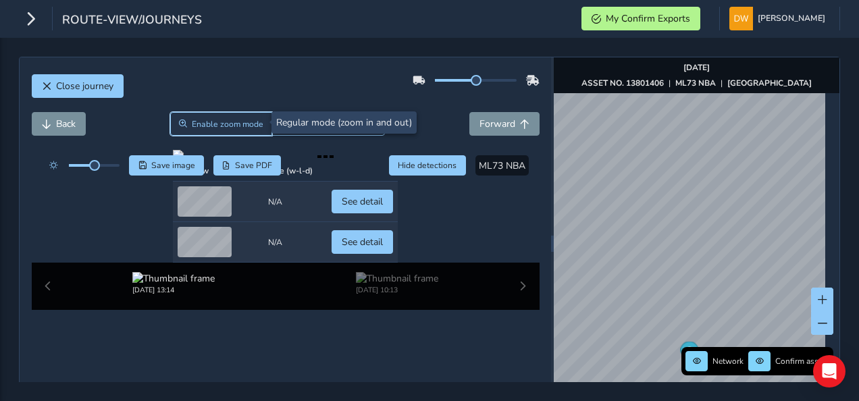
click at [250, 127] on span "Enable zoom mode" at bounding box center [228, 124] width 72 height 11
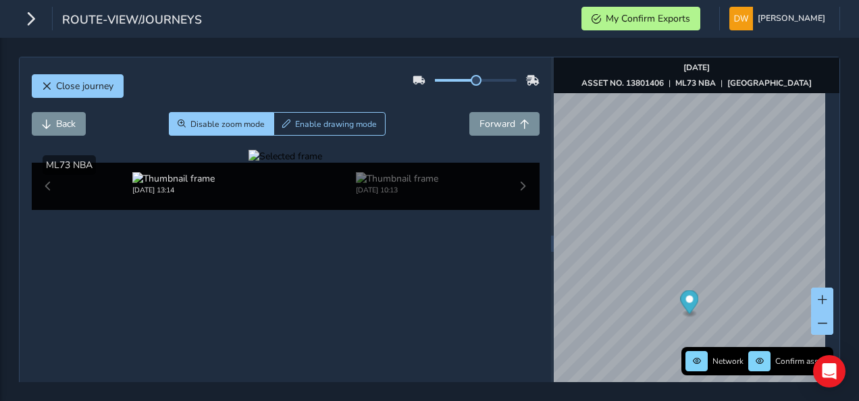
click at [322, 163] on div at bounding box center [285, 156] width 74 height 13
click at [377, 325] on img at bounding box center [224, 180] width 1945 height 1094
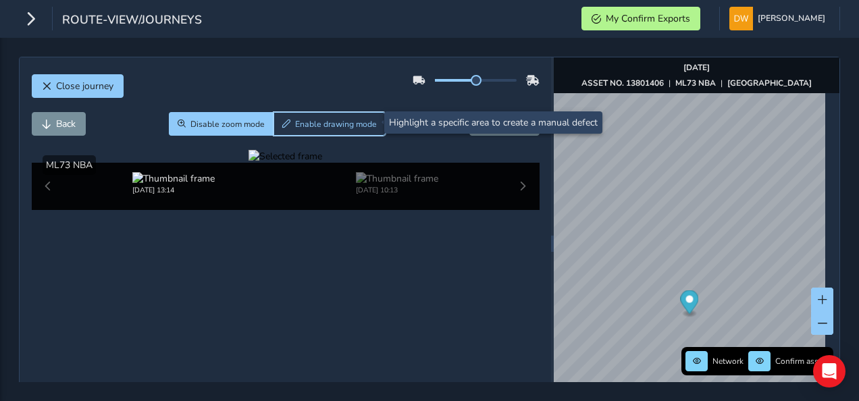
click at [300, 121] on span "Enable drawing mode" at bounding box center [336, 124] width 82 height 11
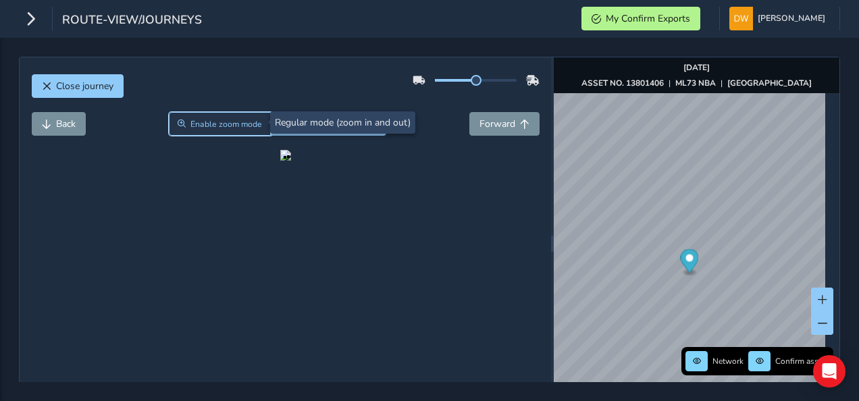
click at [246, 132] on button "Enable zoom mode" at bounding box center [220, 124] width 103 height 24
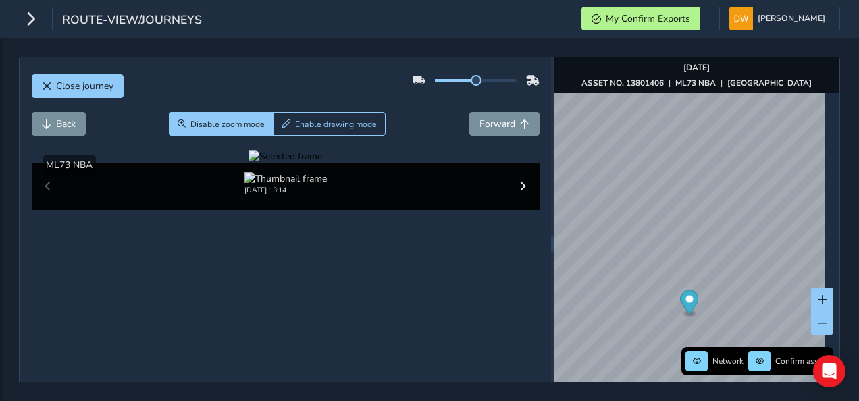
click at [286, 159] on div "Show detections ML73 NBA" at bounding box center [286, 165] width 508 height 20
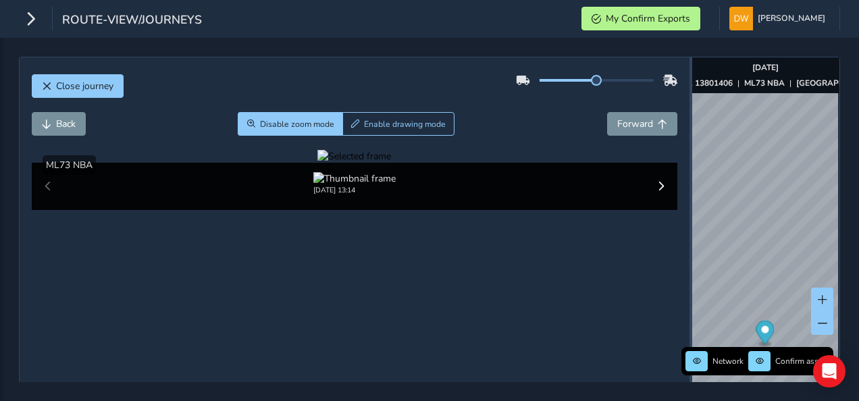
drag, startPoint x: 546, startPoint y: 238, endPoint x: 664, endPoint y: 249, distance: 118.7
click at [692, 254] on div at bounding box center [690, 243] width 3 height 372
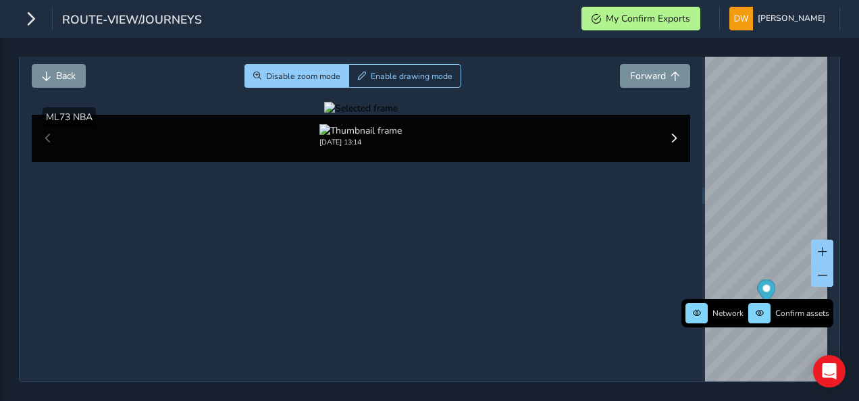
scroll to position [135, 0]
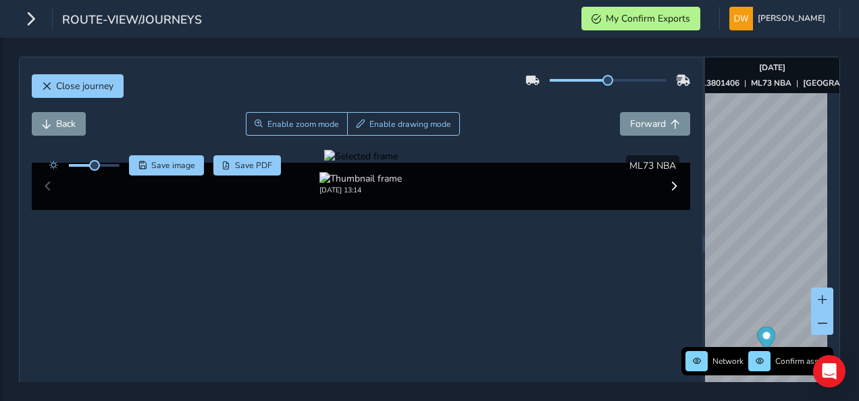
scroll to position [68, 0]
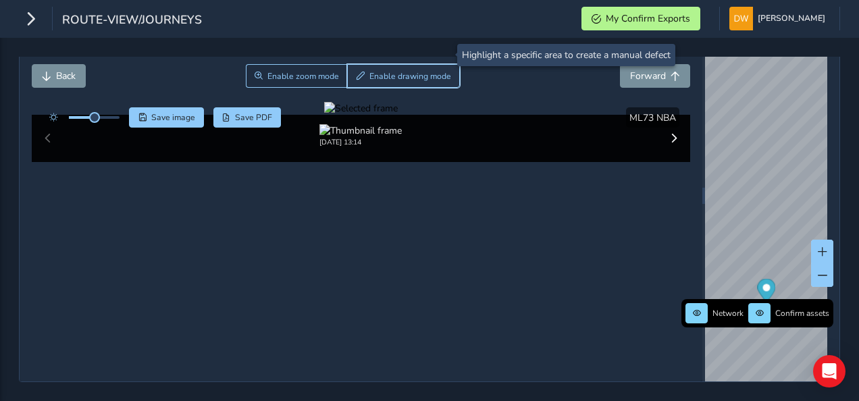
click at [377, 71] on span "Enable drawing mode" at bounding box center [410, 76] width 82 height 11
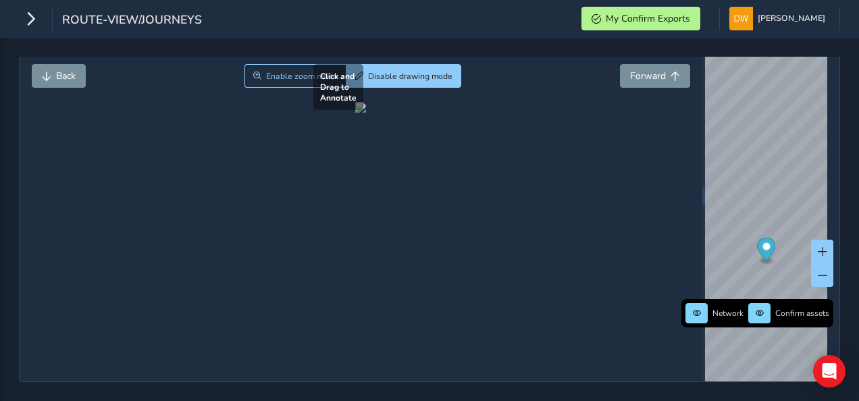
drag, startPoint x: 246, startPoint y: 294, endPoint x: 336, endPoint y: 352, distance: 107.5
click at [355, 113] on div at bounding box center [360, 107] width 11 height 11
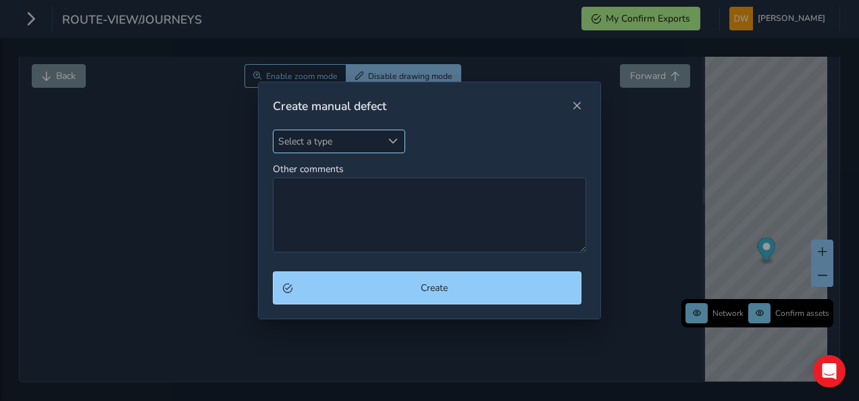
click at [397, 144] on span "Select a type" at bounding box center [392, 140] width 9 height 9
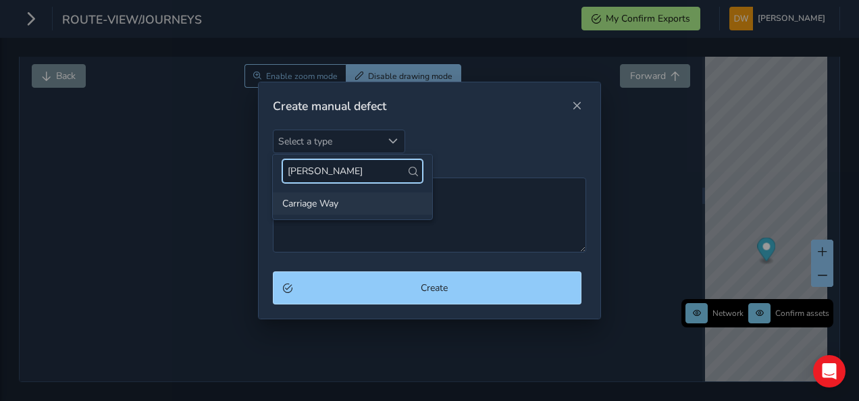
type input "carr"
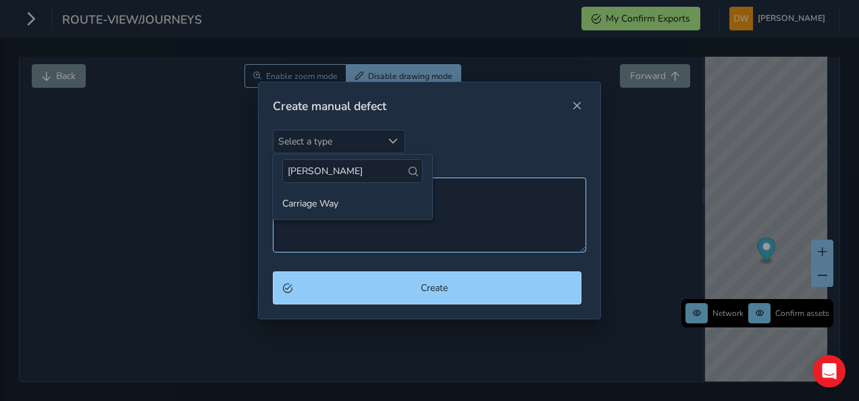
click at [365, 207] on li "Carriage Way" at bounding box center [352, 203] width 159 height 22
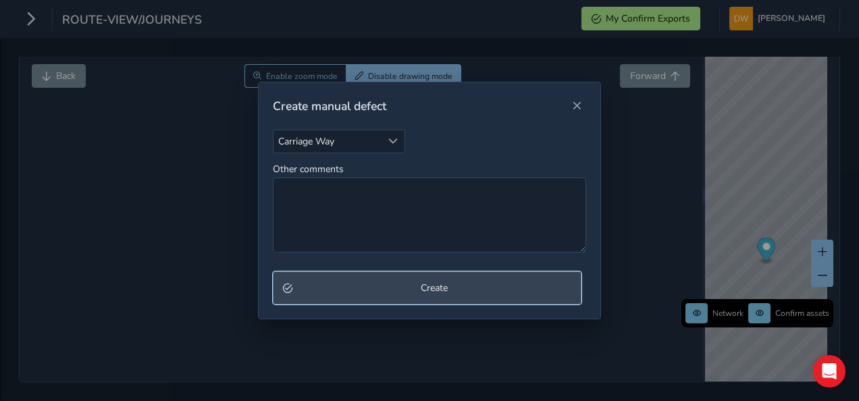
click at [371, 277] on button "Create" at bounding box center [427, 287] width 309 height 33
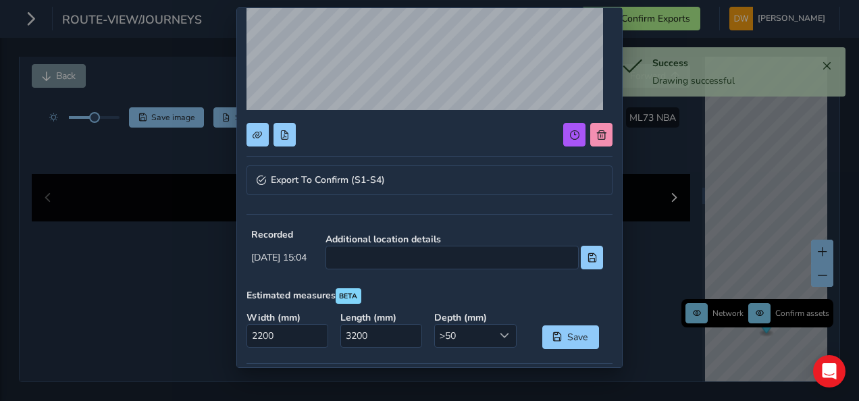
scroll to position [203, 0]
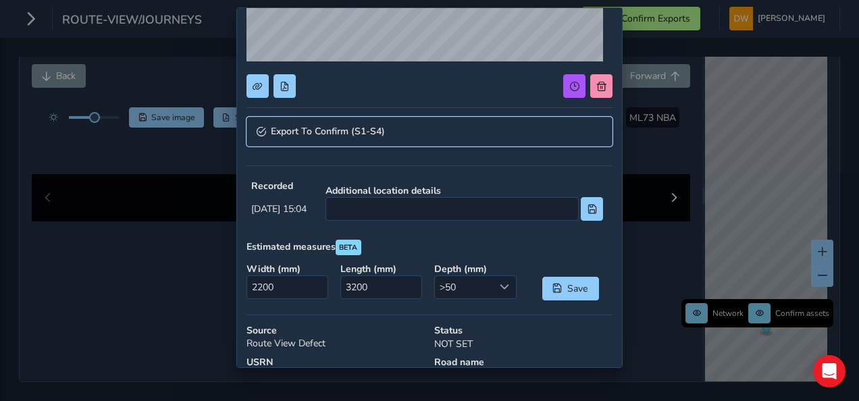
click at [398, 139] on link "Export To Confirm (S1-S4)" at bounding box center [429, 132] width 366 height 30
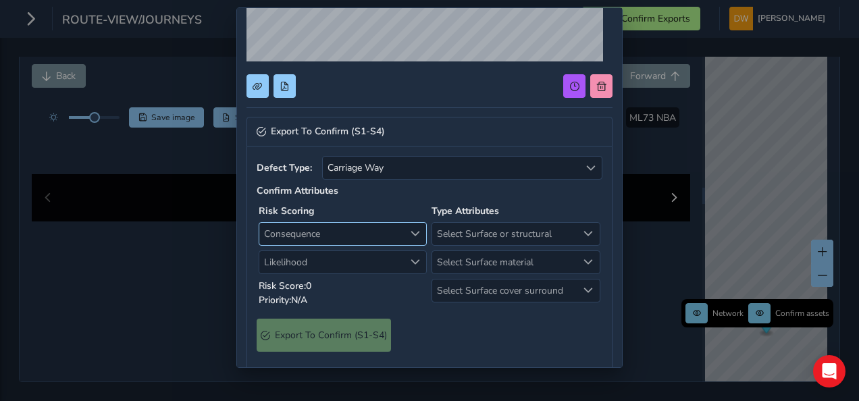
click at [393, 228] on span "Consequence" at bounding box center [331, 234] width 144 height 22
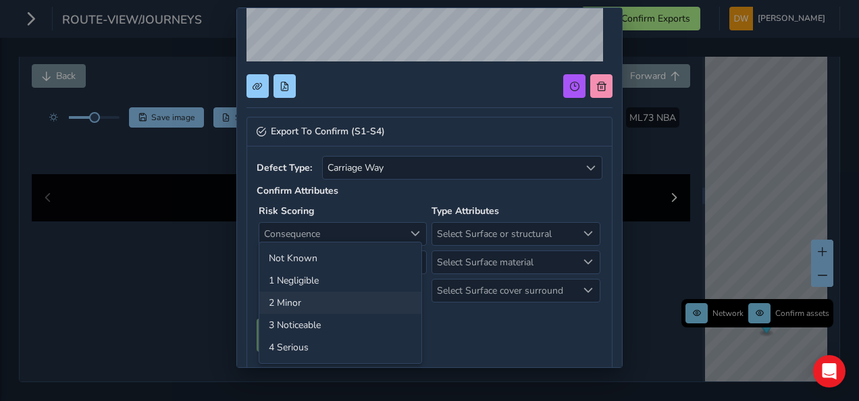
click at [377, 296] on li "2 Minor" at bounding box center [340, 303] width 162 height 22
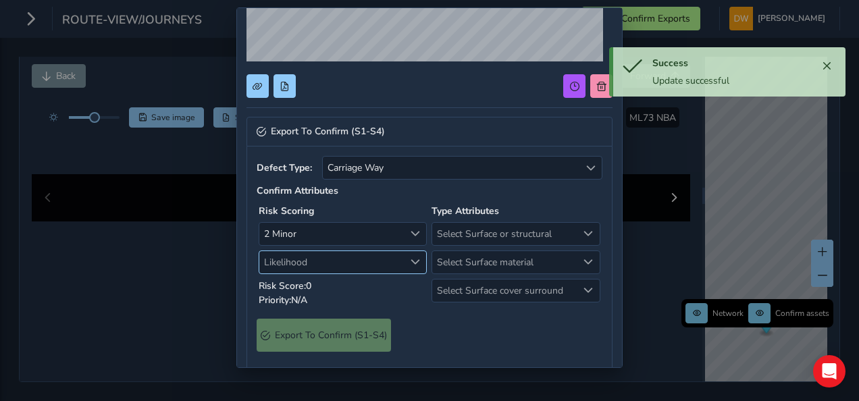
click at [377, 263] on span "Likelihood" at bounding box center [331, 262] width 144 height 22
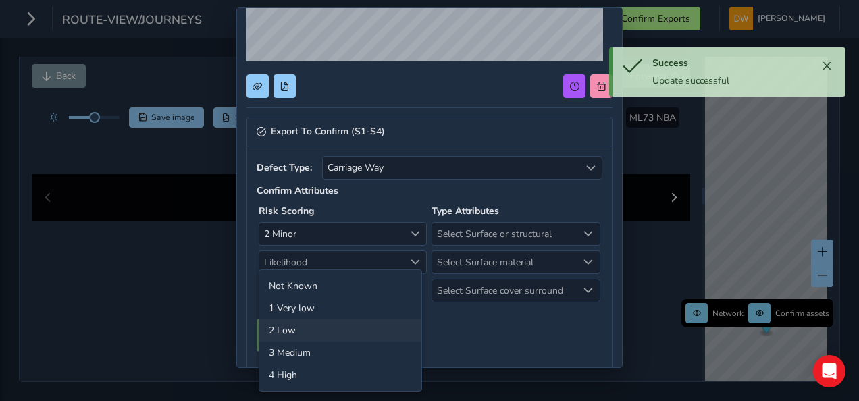
click at [382, 320] on li "2 Low" at bounding box center [340, 330] width 162 height 22
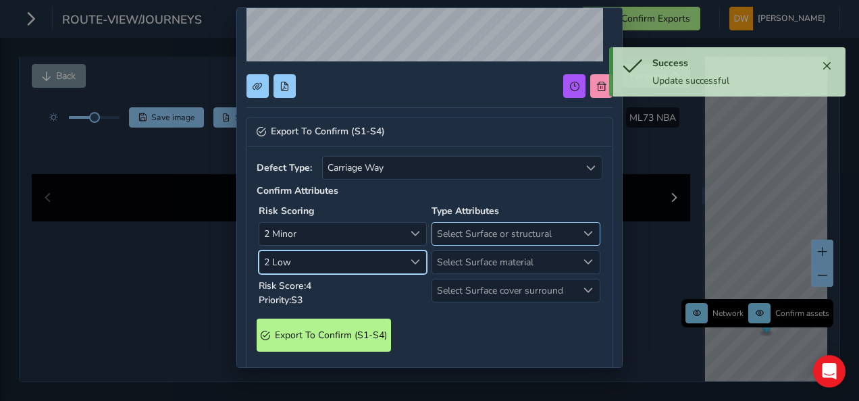
click at [464, 226] on span "Select Surface or structural" at bounding box center [504, 234] width 144 height 22
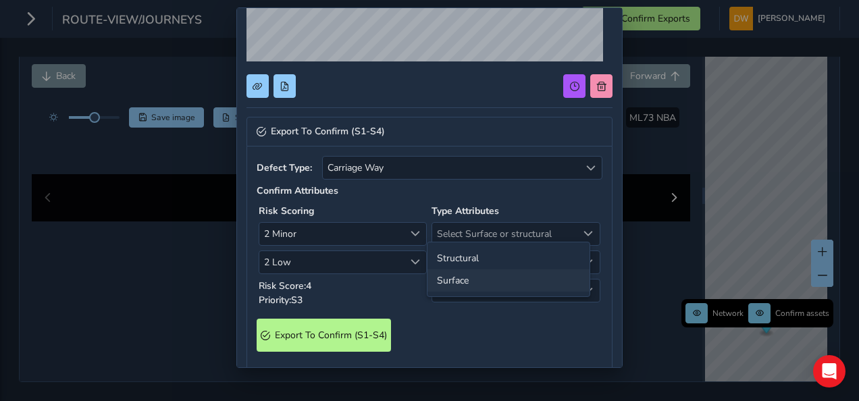
click at [469, 271] on li "Surface" at bounding box center [508, 280] width 162 height 22
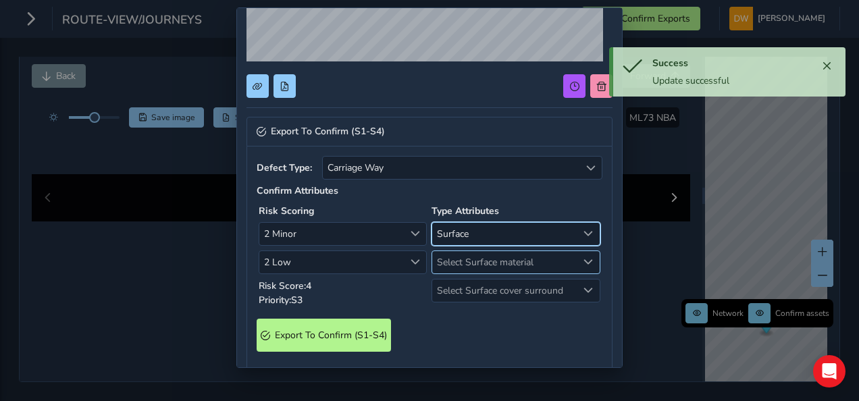
click at [471, 258] on span "Select Surface material" at bounding box center [504, 262] width 144 height 22
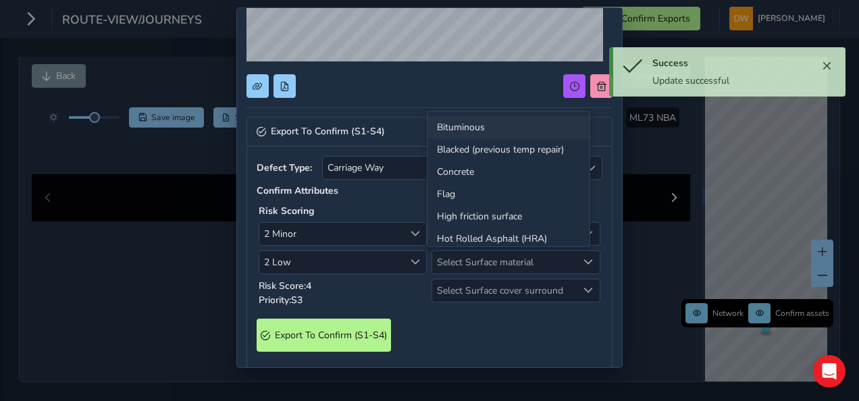
click at [481, 131] on li "Bituminous" at bounding box center [508, 127] width 162 height 22
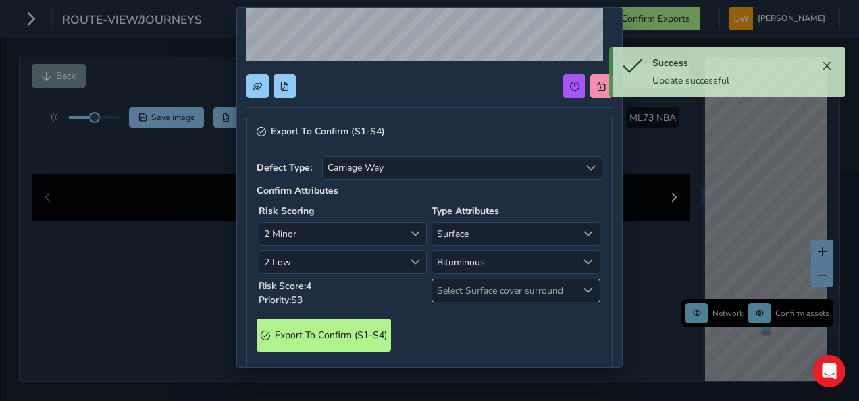
click at [474, 285] on span "Select Surface cover surround" at bounding box center [504, 291] width 144 height 22
click at [471, 305] on li "No" at bounding box center [508, 314] width 162 height 22
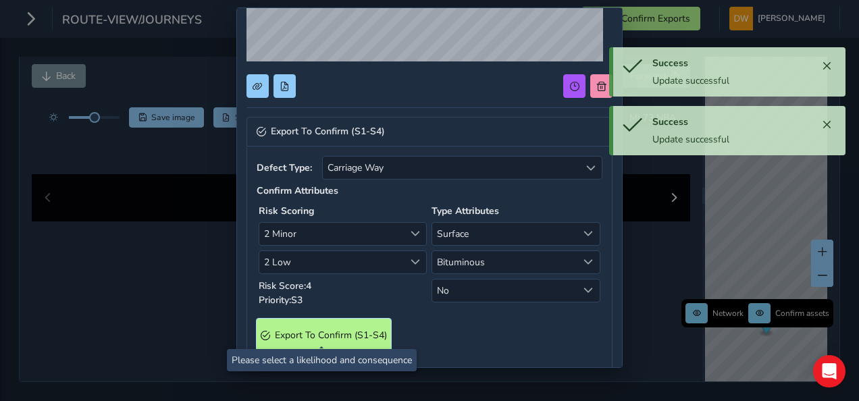
click at [381, 329] on span "Export To Confirm (S1-S4)" at bounding box center [331, 335] width 112 height 13
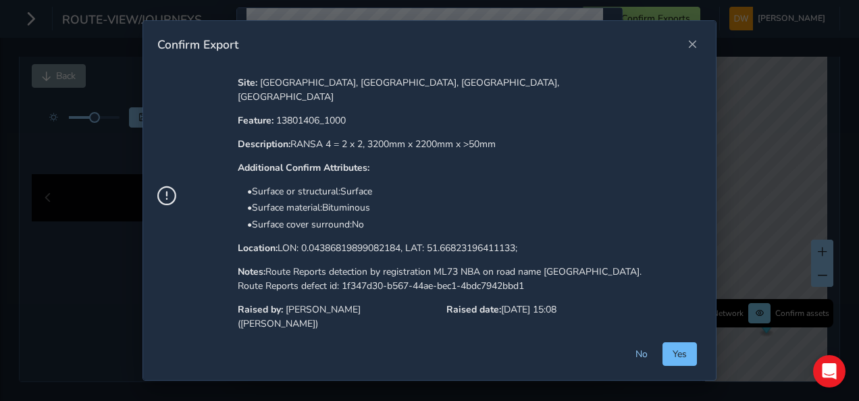
click at [681, 361] on button "Yes" at bounding box center [679, 354] width 34 height 24
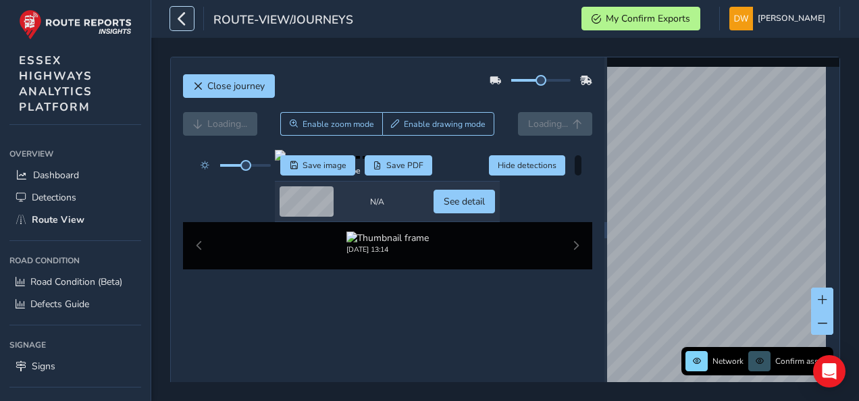
click at [182, 21] on icon "button" at bounding box center [182, 19] width 14 height 24
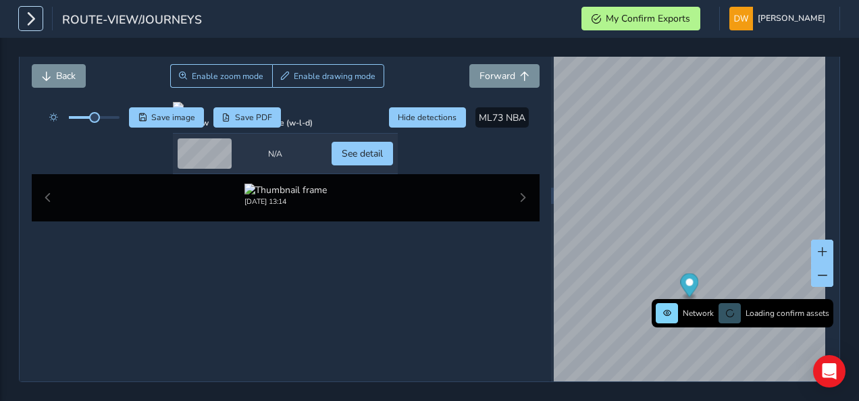
scroll to position [193, 0]
click at [383, 160] on span "See detail" at bounding box center [362, 153] width 41 height 13
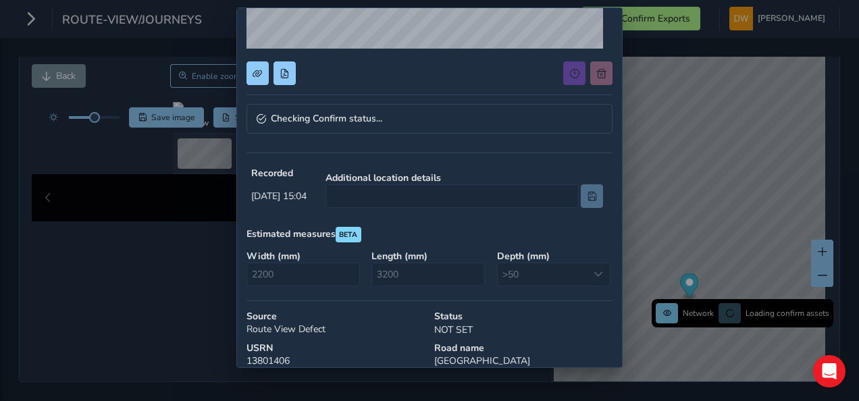
scroll to position [148, 0]
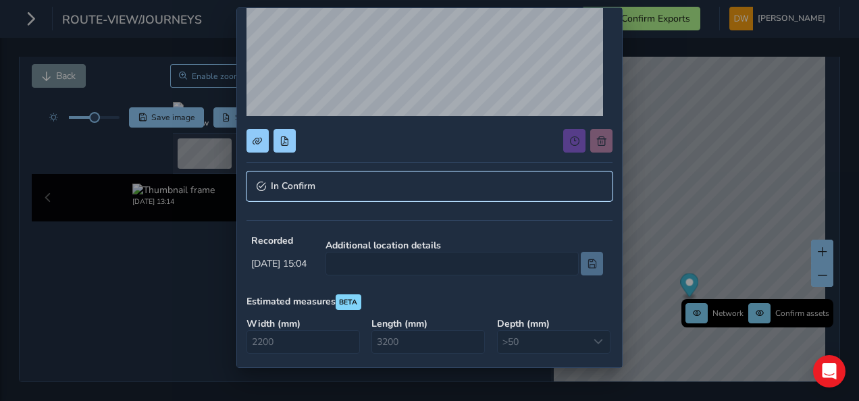
click at [428, 192] on link "In Confirm" at bounding box center [429, 187] width 366 height 30
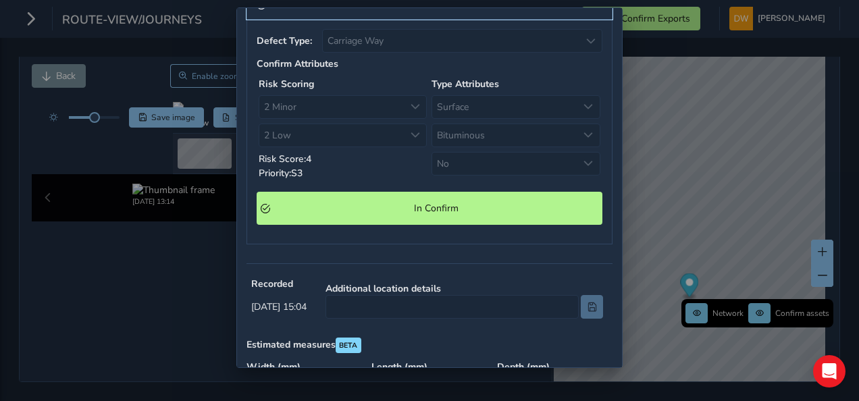
scroll to position [350, 0]
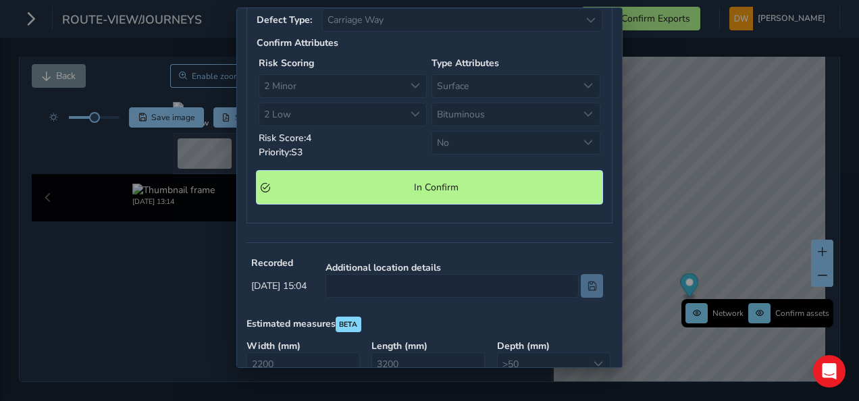
click at [434, 185] on span "In Confirm" at bounding box center [436, 187] width 323 height 13
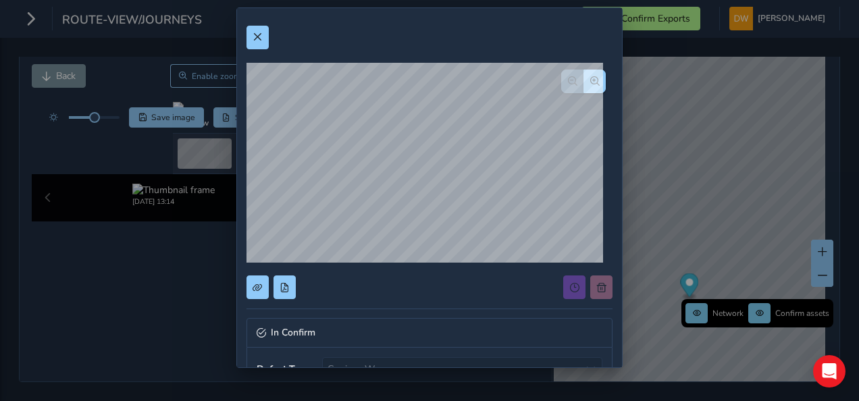
scroll to position [0, 0]
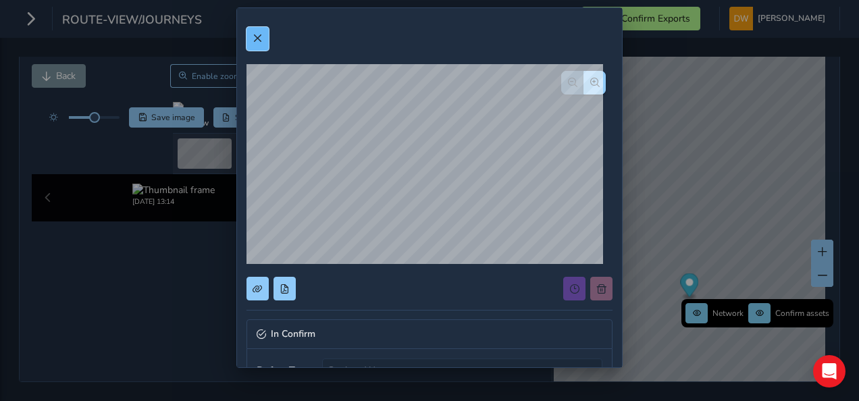
click at [259, 36] on span at bounding box center [257, 38] width 9 height 9
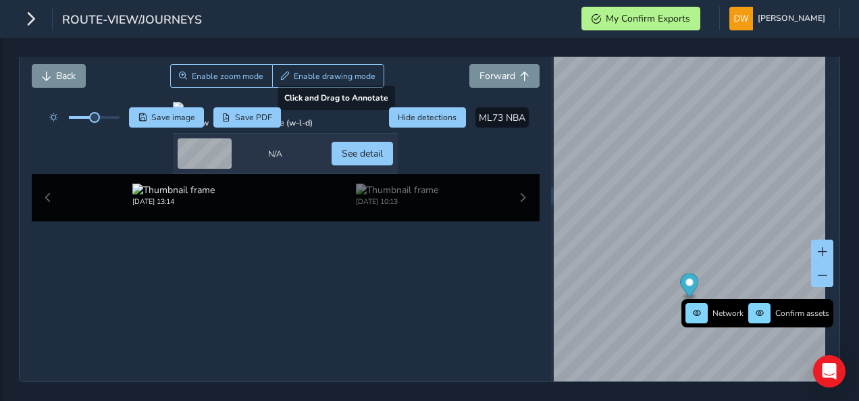
scroll to position [58, 0]
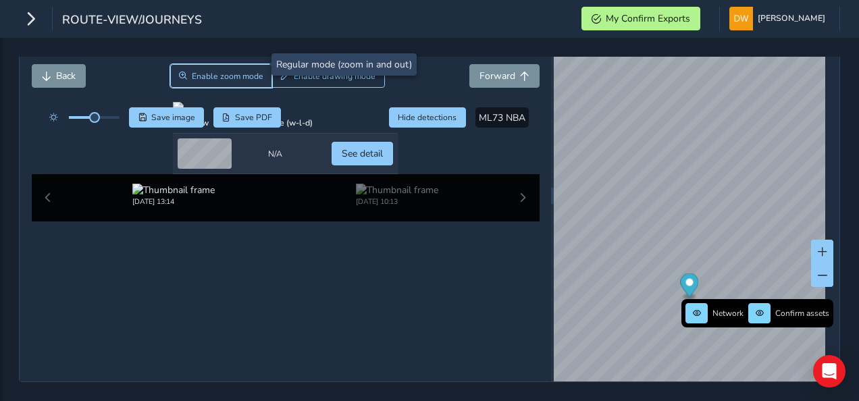
click at [251, 64] on button "Enable zoom mode" at bounding box center [221, 76] width 103 height 24
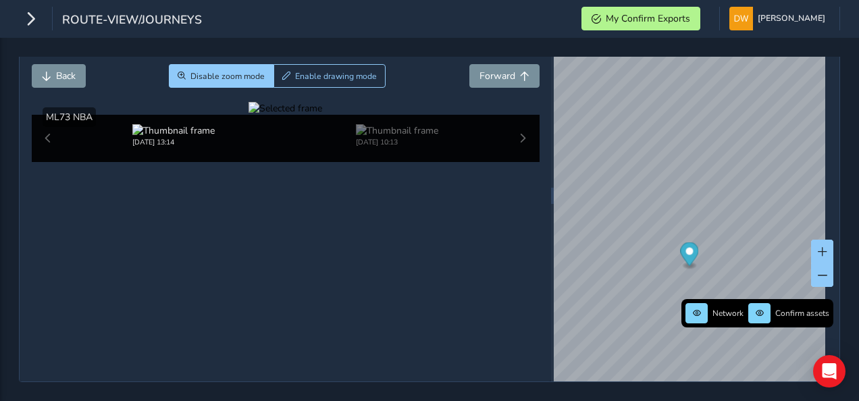
click at [248, 115] on div at bounding box center [285, 108] width 74 height 13
click at [227, 284] on img at bounding box center [655, 89] width 1945 height 1094
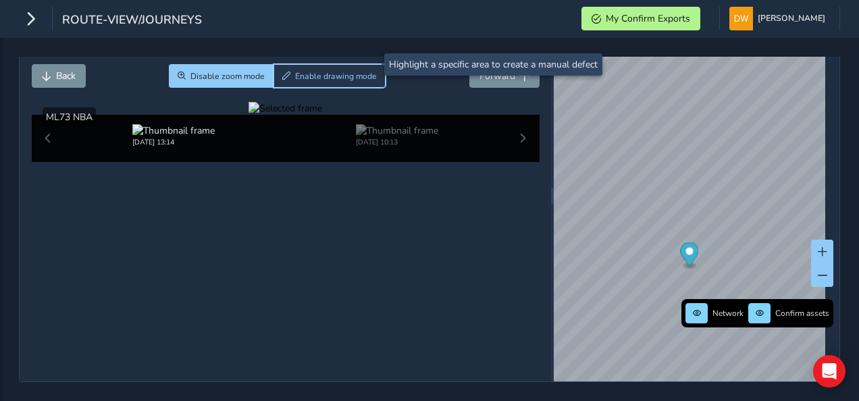
click at [312, 71] on span "Enable drawing mode" at bounding box center [336, 76] width 82 height 11
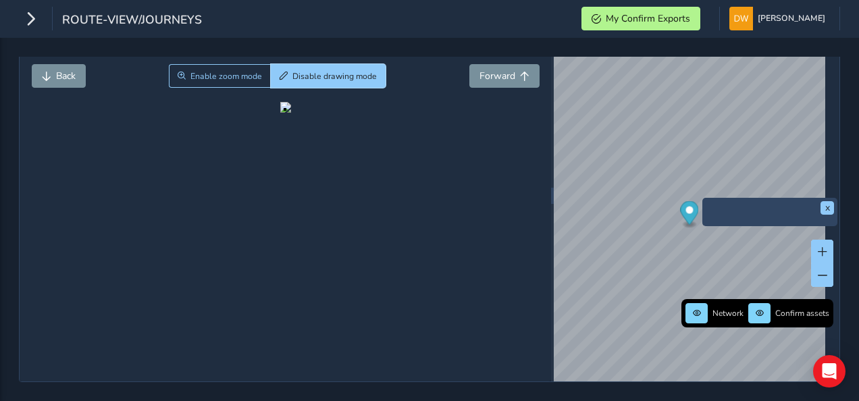
scroll to position [49, 0]
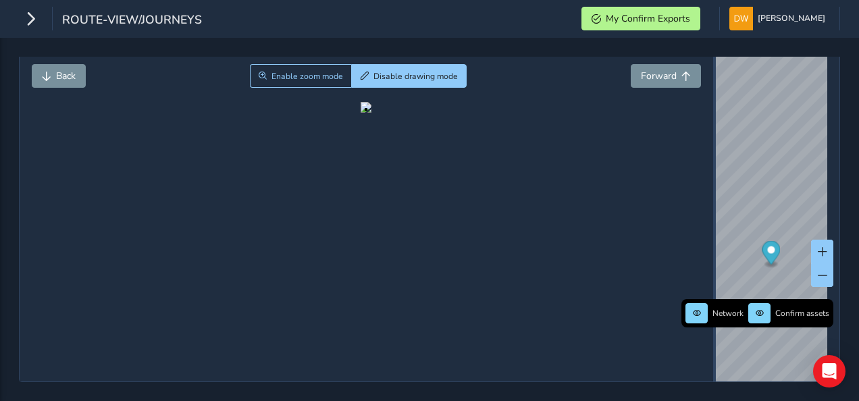
click at [713, 205] on div "Close journey Back Enable zoom mode Disable drawing mode Forward Click and Drag…" at bounding box center [429, 195] width 821 height 373
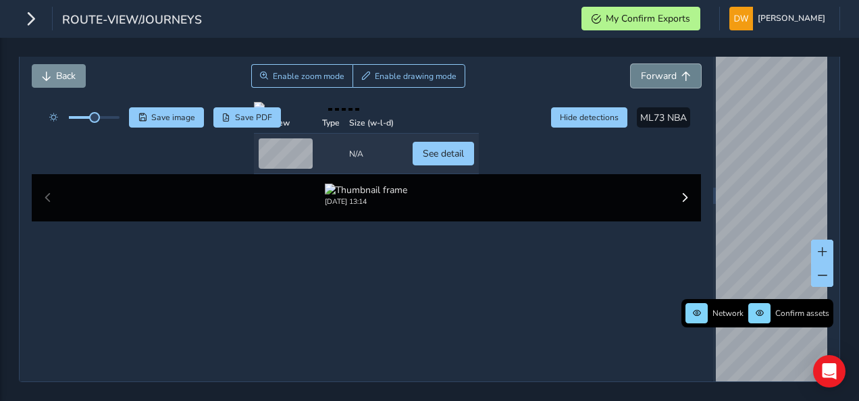
click at [644, 78] on span "Forward" at bounding box center [659, 76] width 36 height 13
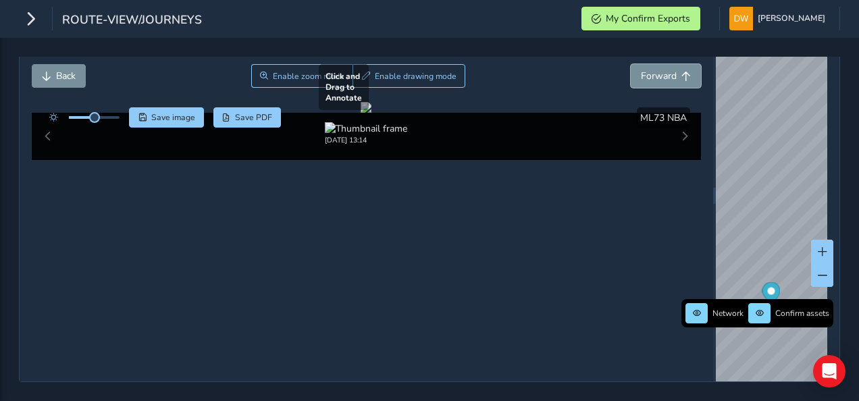
scroll to position [116, 0]
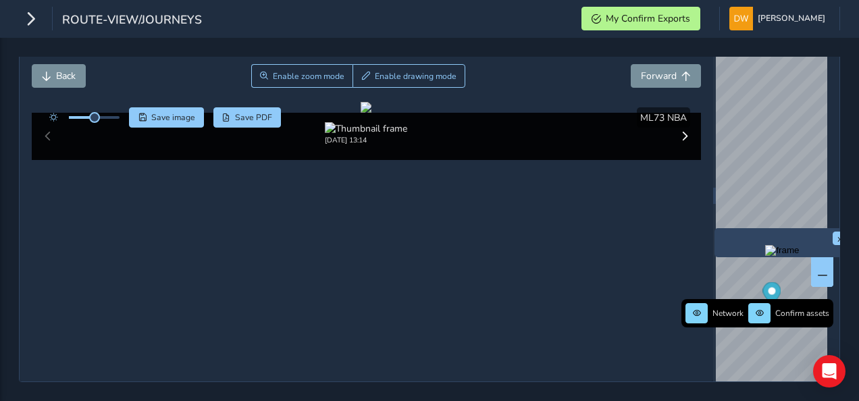
click at [765, 245] on img "Preview frame" at bounding box center [782, 250] width 34 height 11
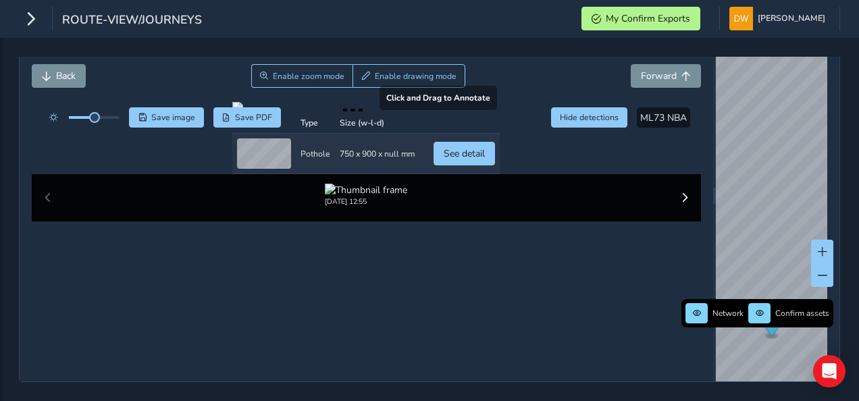
scroll to position [49, 0]
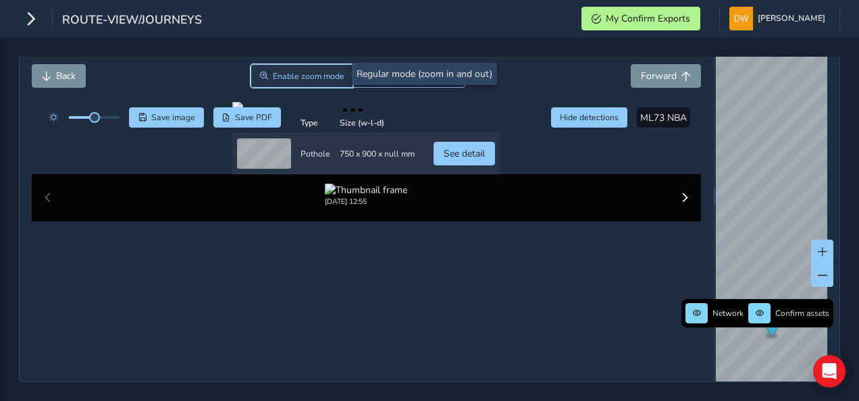
click at [315, 81] on button "Enable zoom mode" at bounding box center [302, 76] width 103 height 24
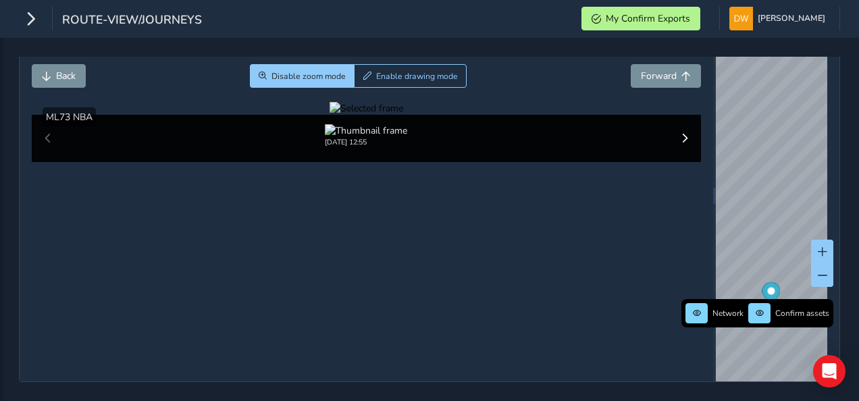
click at [330, 115] on div at bounding box center [367, 108] width 74 height 13
click at [325, 330] on img at bounding box center [730, 203] width 1945 height 1094
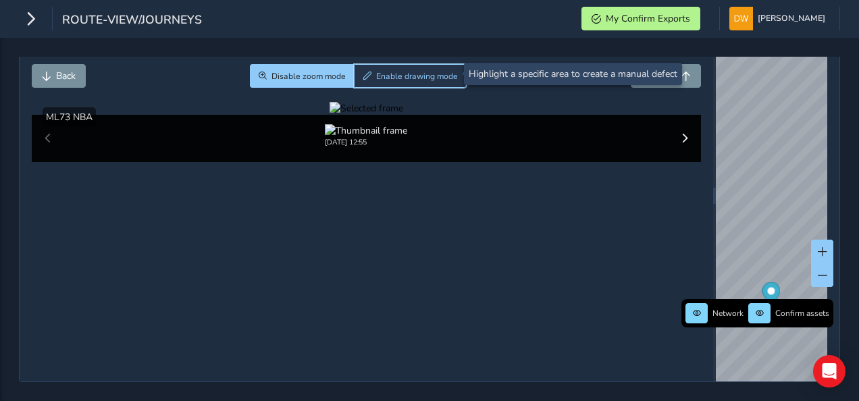
click at [392, 76] on span "Enable drawing mode" at bounding box center [417, 76] width 82 height 11
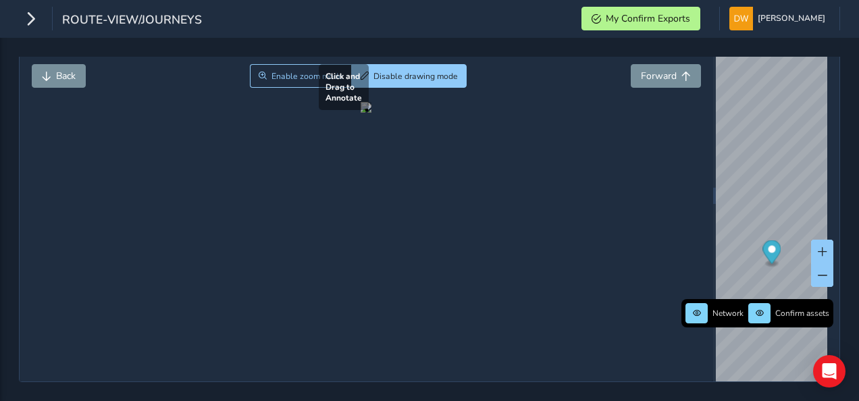
drag, startPoint x: 312, startPoint y: 305, endPoint x: 361, endPoint y: 338, distance: 59.7
click at [361, 113] on div at bounding box center [366, 107] width 11 height 11
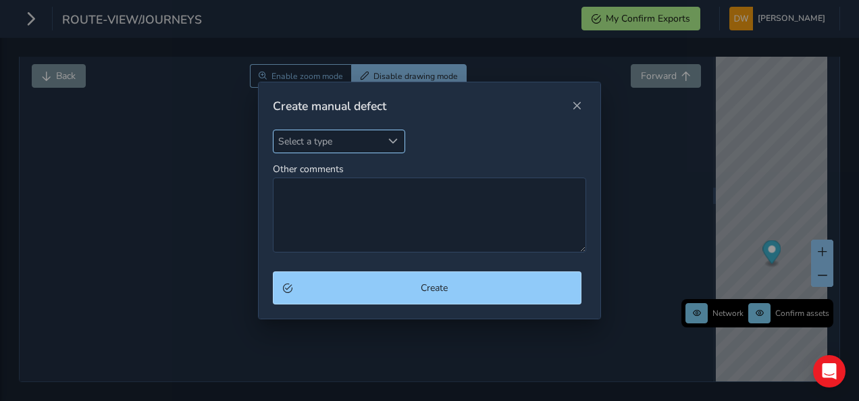
click at [393, 144] on span "Select a type" at bounding box center [392, 140] width 9 height 9
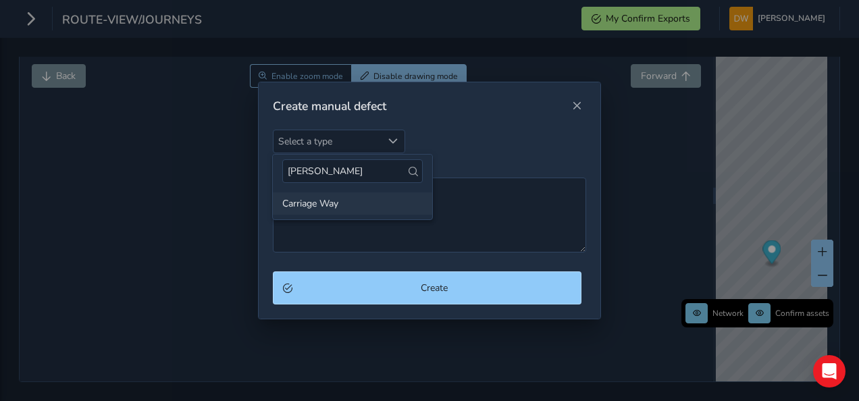
type input "carr"
click at [370, 204] on li "Carriage Way" at bounding box center [352, 203] width 159 height 22
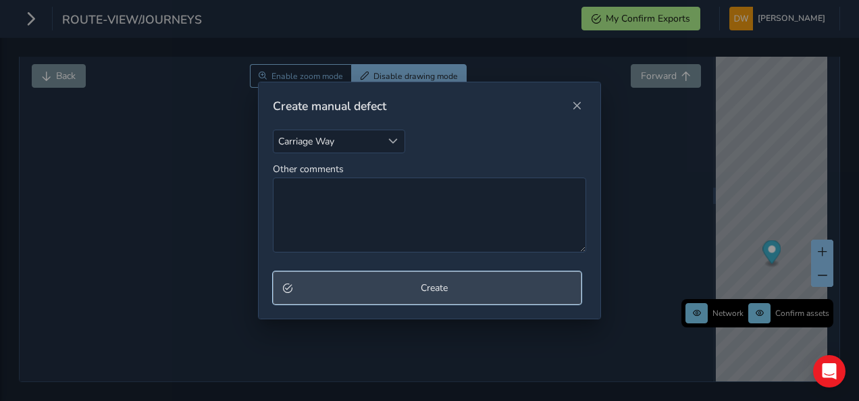
click at [388, 282] on span "Create" at bounding box center [434, 288] width 275 height 13
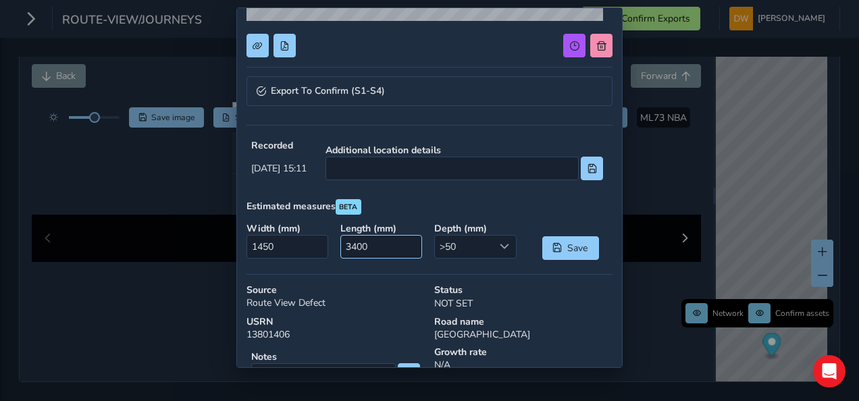
scroll to position [270, 0]
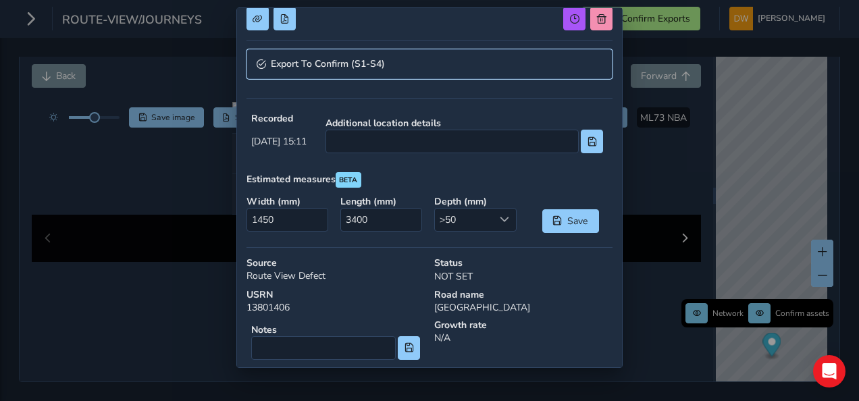
click at [421, 66] on link "Export To Confirm (S1-S4)" at bounding box center [429, 64] width 366 height 30
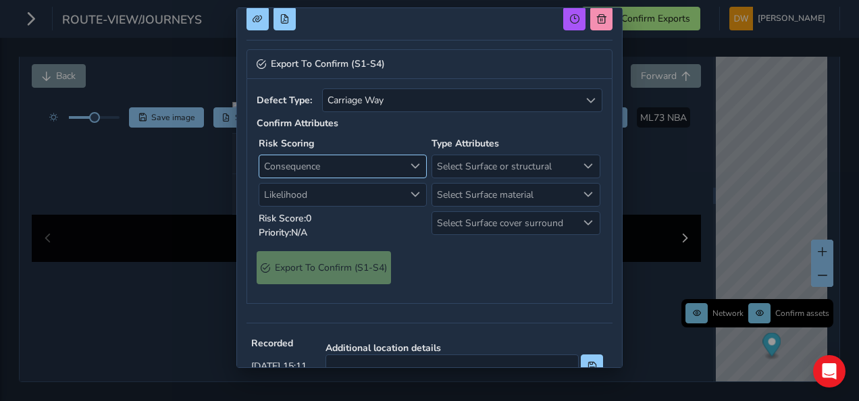
click at [416, 162] on div "Consequence" at bounding box center [415, 166] width 22 height 22
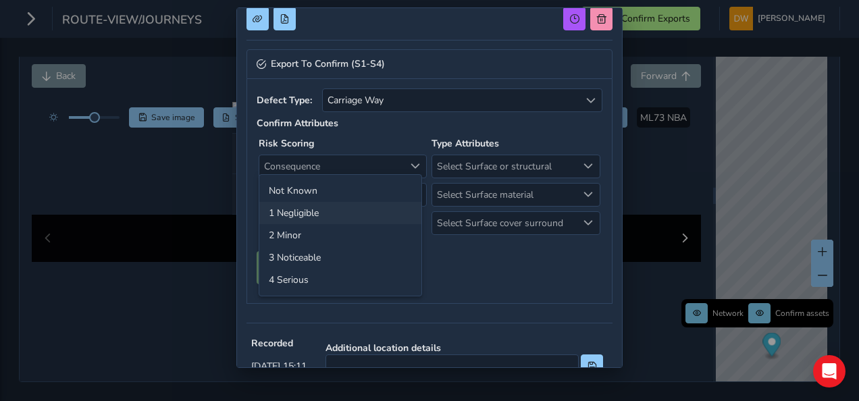
click at [396, 223] on li "1 Negligible" at bounding box center [340, 213] width 162 height 22
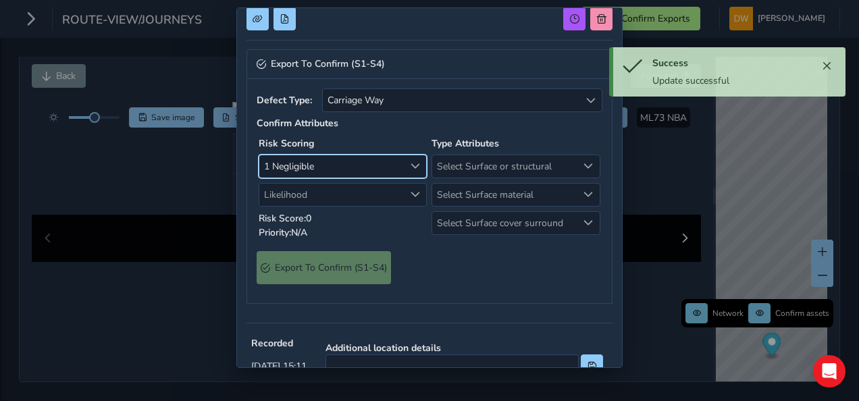
click at [411, 165] on span "Consequence" at bounding box center [415, 165] width 9 height 9
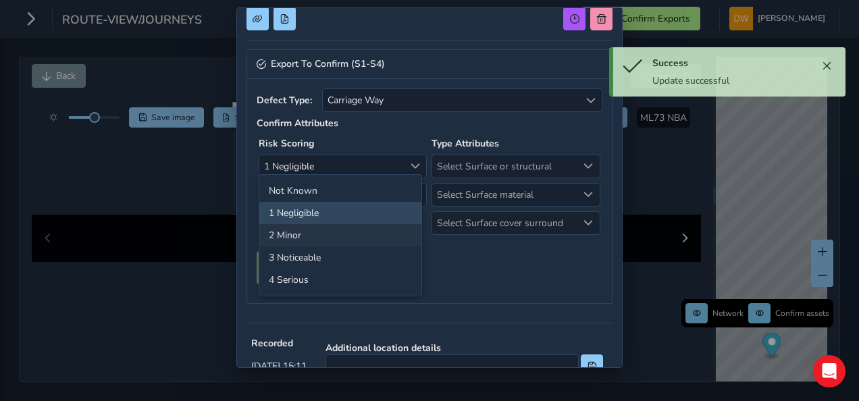
click at [392, 232] on li "2 Minor" at bounding box center [340, 235] width 162 height 22
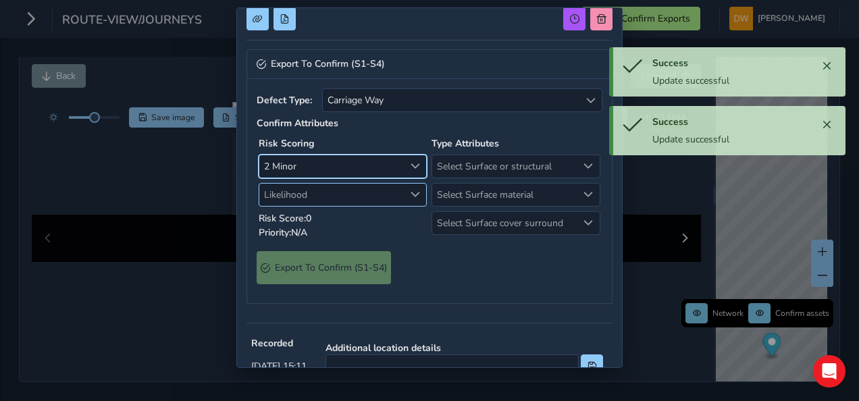
click at [389, 200] on span "Likelihood" at bounding box center [331, 195] width 144 height 22
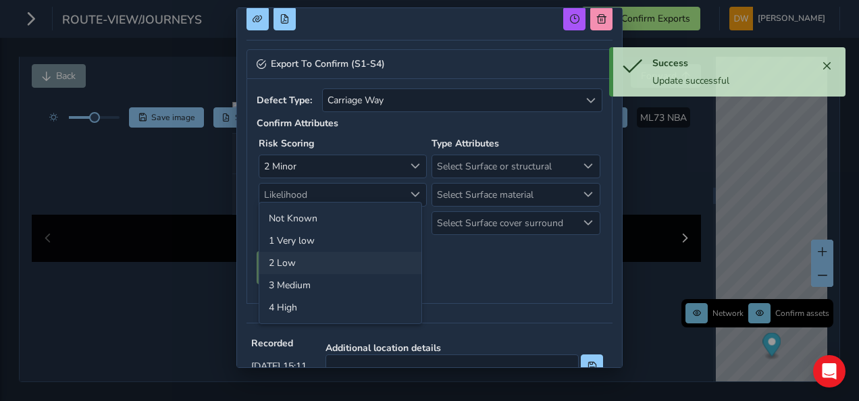
click at [386, 253] on li "2 Low" at bounding box center [340, 263] width 162 height 22
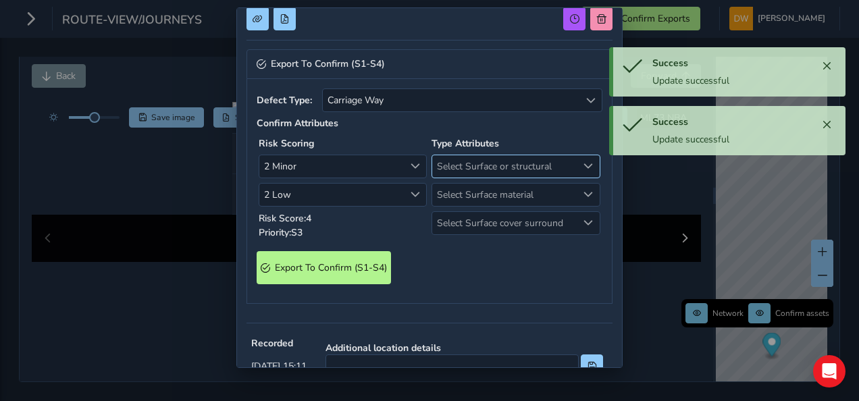
drag, startPoint x: 471, startPoint y: 163, endPoint x: 475, endPoint y: 172, distance: 10.0
click at [471, 163] on span "Select Surface or structural" at bounding box center [504, 166] width 144 height 22
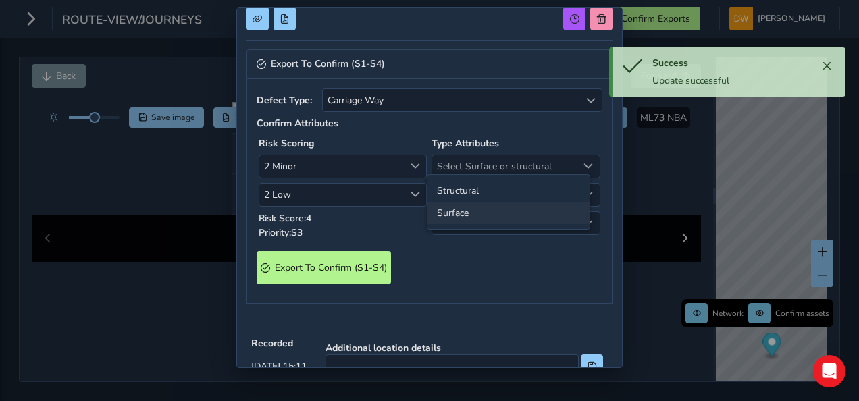
click at [479, 209] on li "Surface" at bounding box center [508, 213] width 162 height 22
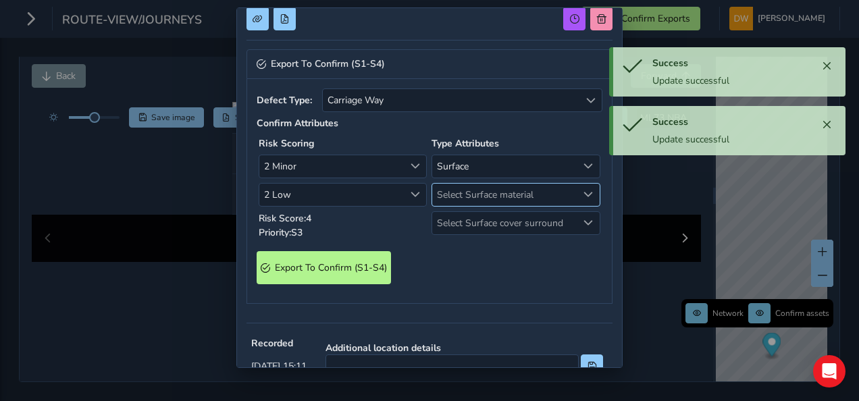
click at [481, 192] on span "Select Surface material" at bounding box center [504, 195] width 144 height 22
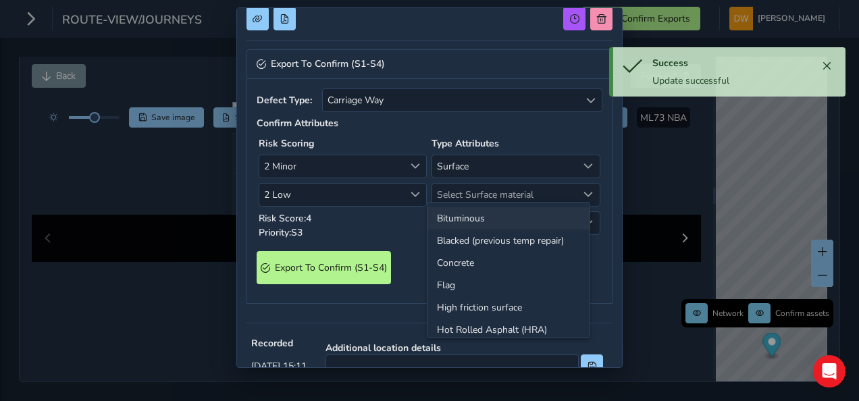
click at [480, 215] on li "Bituminous" at bounding box center [508, 218] width 162 height 22
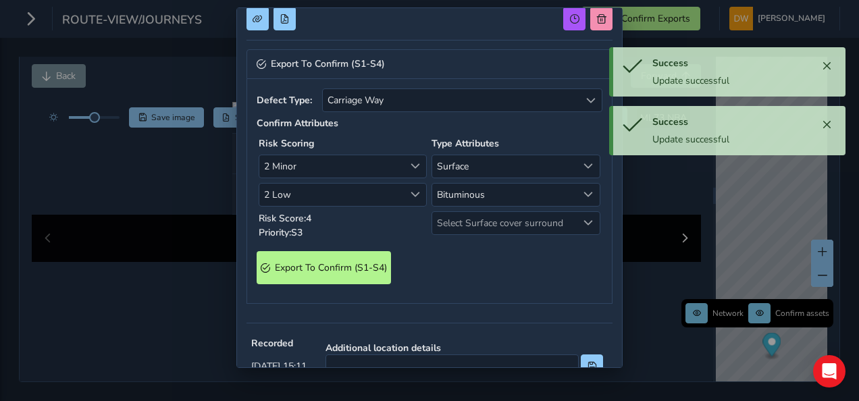
click at [480, 215] on span "Select Surface cover surround" at bounding box center [504, 223] width 144 height 22
click at [476, 240] on li "No" at bounding box center [508, 246] width 162 height 22
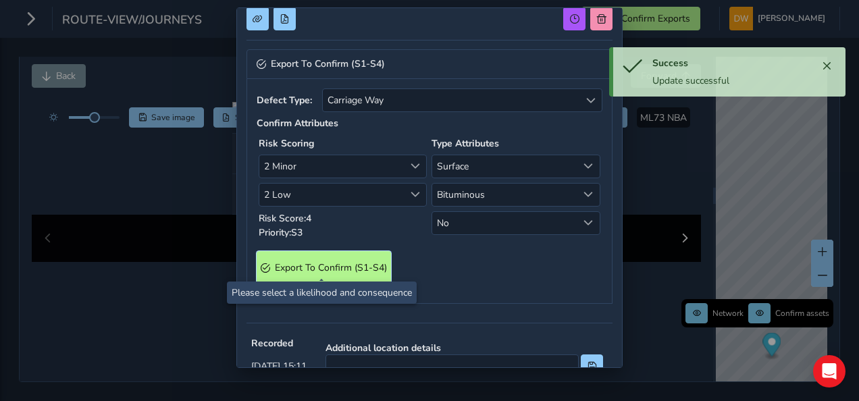
click at [377, 255] on S4\) "Export To Confirm (S1-S4)" at bounding box center [324, 267] width 134 height 33
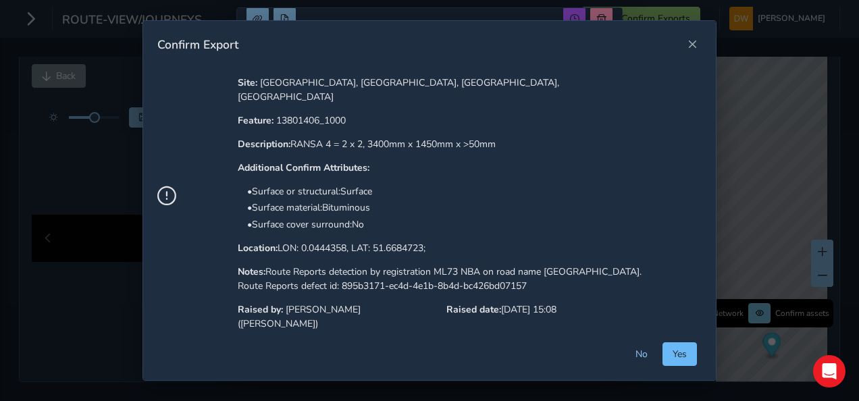
click at [680, 354] on span "Yes" at bounding box center [680, 354] width 14 height 13
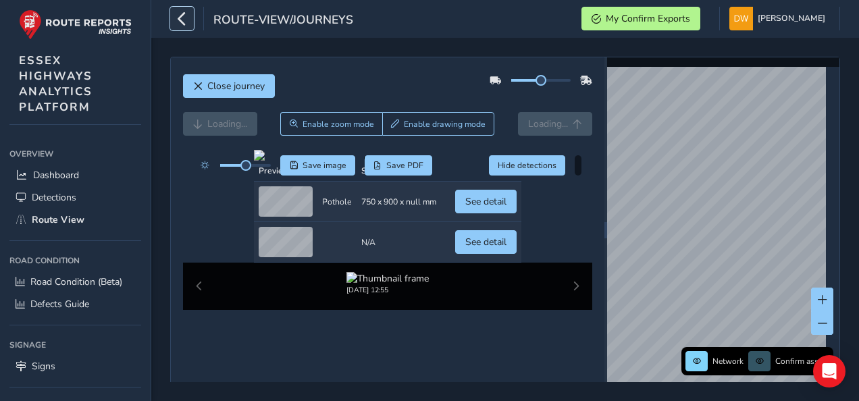
click at [188, 29] on icon "button" at bounding box center [182, 19] width 14 height 24
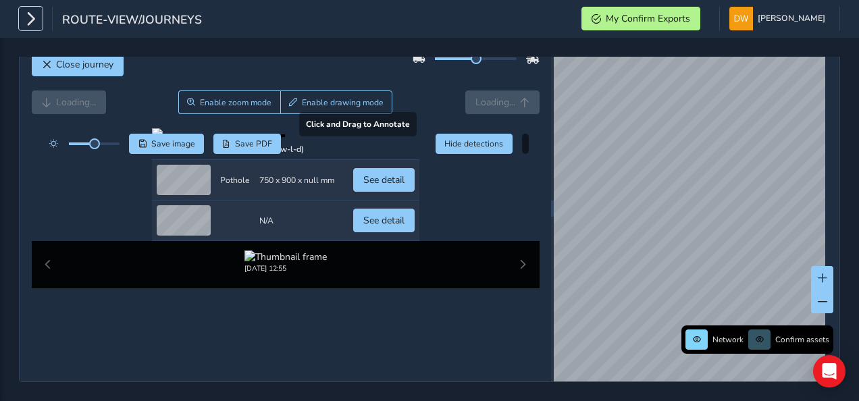
scroll to position [203, 0]
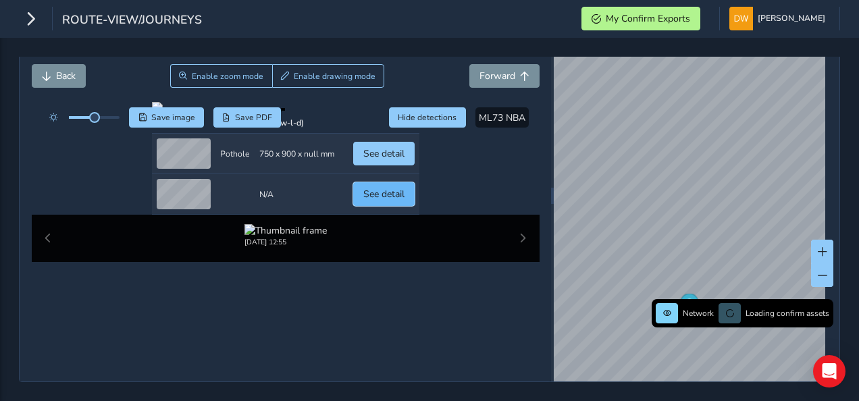
click at [415, 206] on button "See detail" at bounding box center [383, 194] width 61 height 24
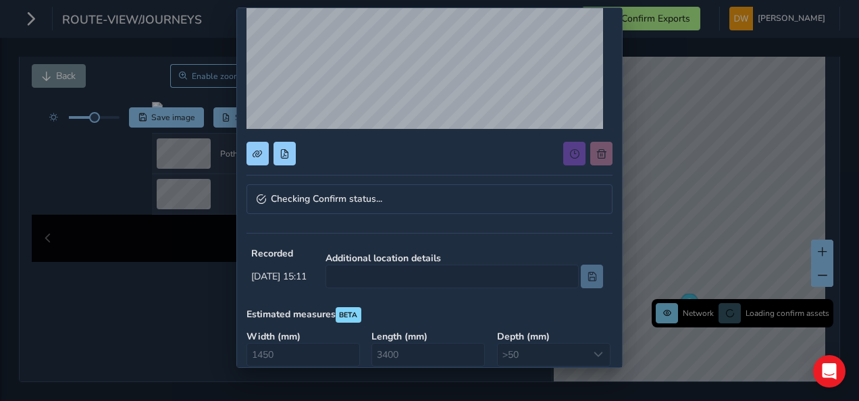
scroll to position [203, 0]
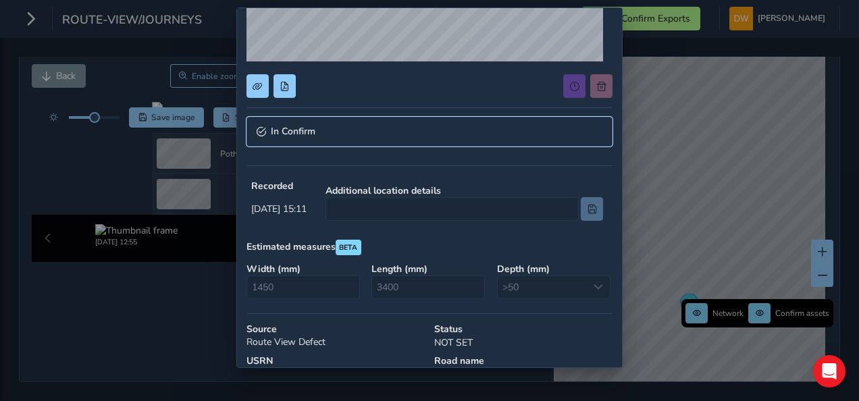
drag, startPoint x: 378, startPoint y: 163, endPoint x: 275, endPoint y: 136, distance: 106.8
click at [275, 136] on link "In Confirm" at bounding box center [429, 132] width 366 height 30
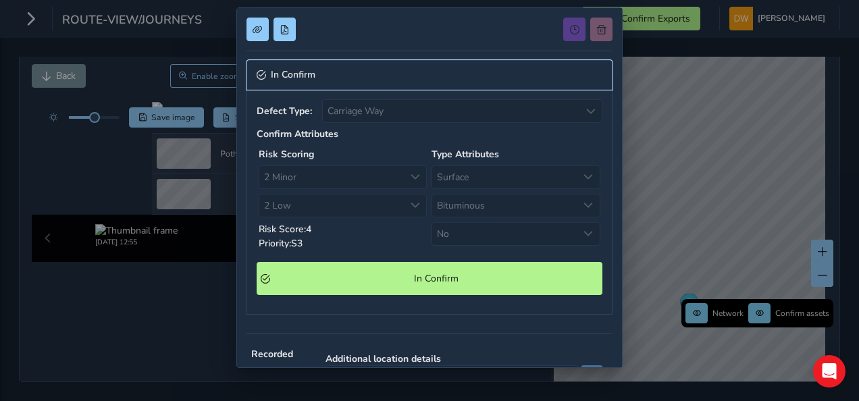
scroll to position [338, 0]
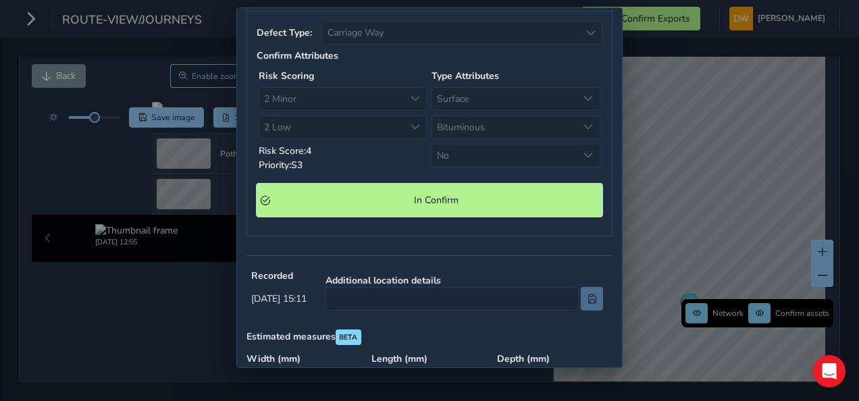
click at [375, 199] on span "In Confirm" at bounding box center [436, 200] width 323 height 13
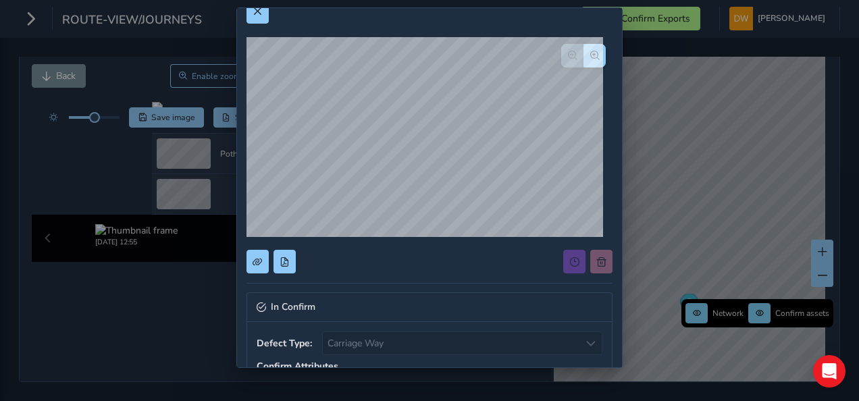
scroll to position [0, 0]
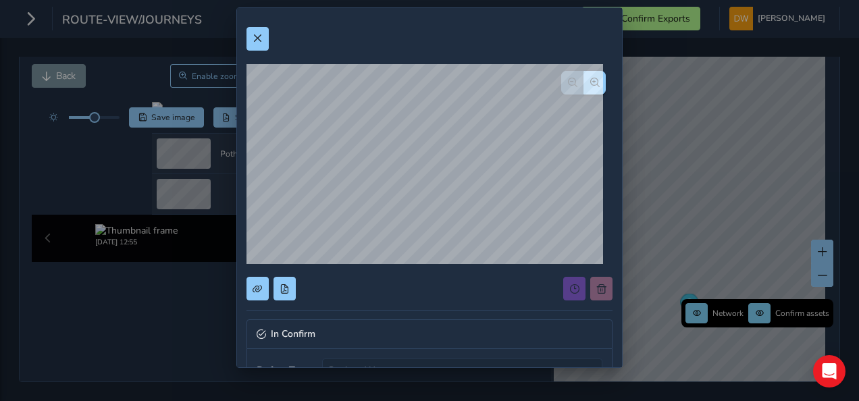
click at [269, 39] on div at bounding box center [429, 39] width 366 height 24
drag, startPoint x: 257, startPoint y: 22, endPoint x: 259, endPoint y: 37, distance: 15.1
click at [261, 41] on span at bounding box center [257, 38] width 9 height 9
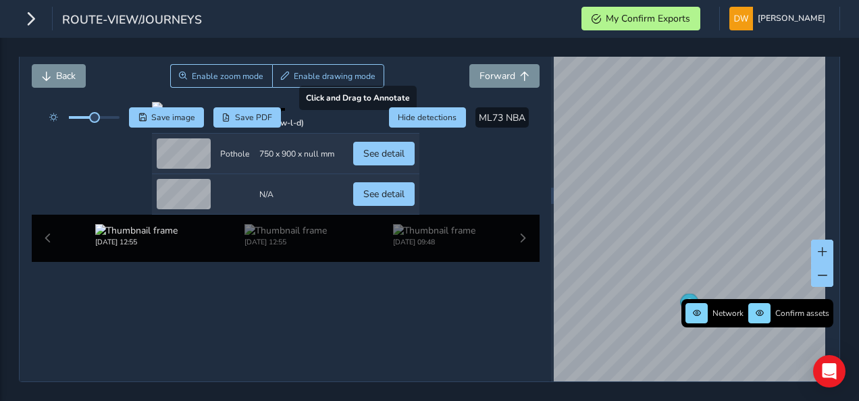
scroll to position [135, 0]
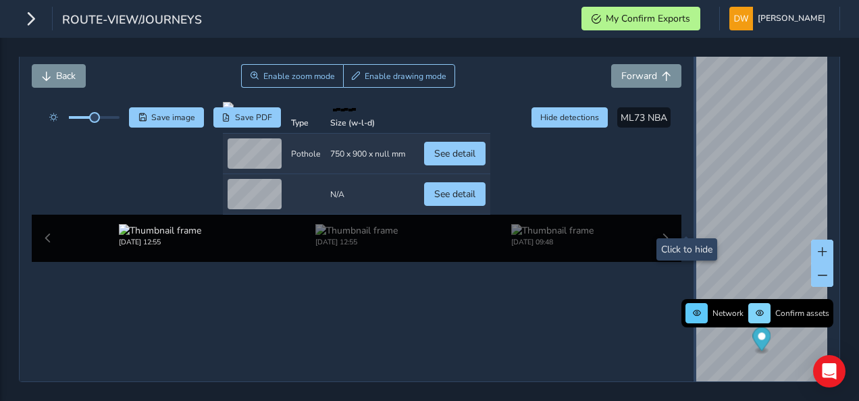
drag, startPoint x: 544, startPoint y: 192, endPoint x: 685, endPoint y: 235, distance: 146.9
click at [685, 235] on div "Close journey Back Enable zoom mode Enable drawing mode Forward Click and Drag …" at bounding box center [429, 195] width 821 height 373
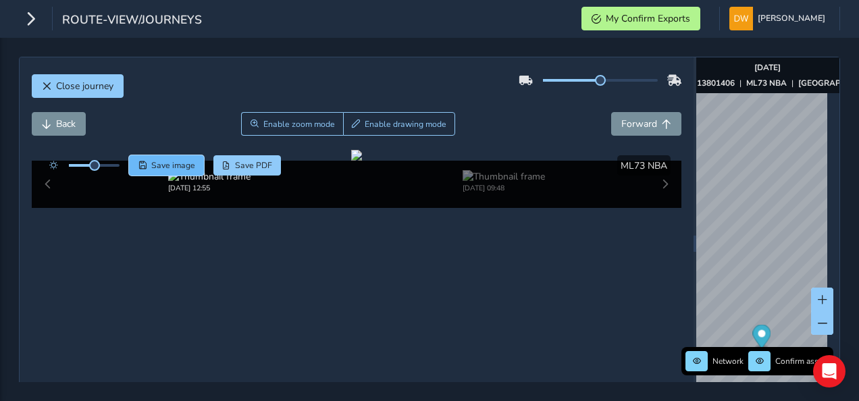
click at [180, 161] on span "Save image" at bounding box center [173, 165] width 44 height 11
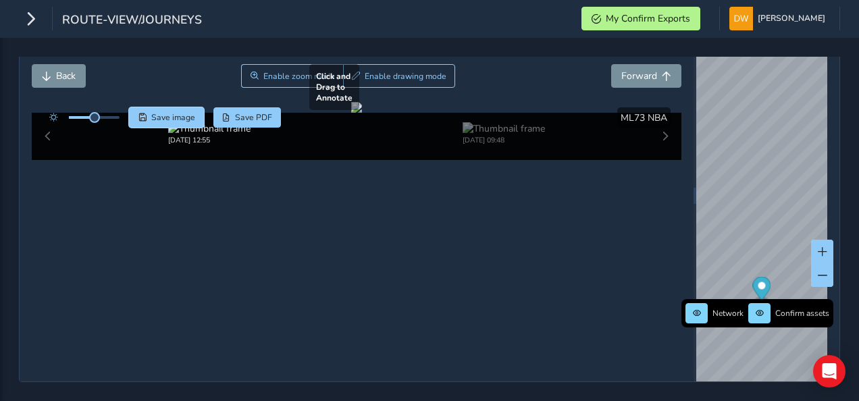
scroll to position [135, 0]
click at [793, 32] on div "route-view/journeys My Confirm Exports [PERSON_NAME] Colour Scheme: Dark Dim Li…" at bounding box center [429, 19] width 859 height 38
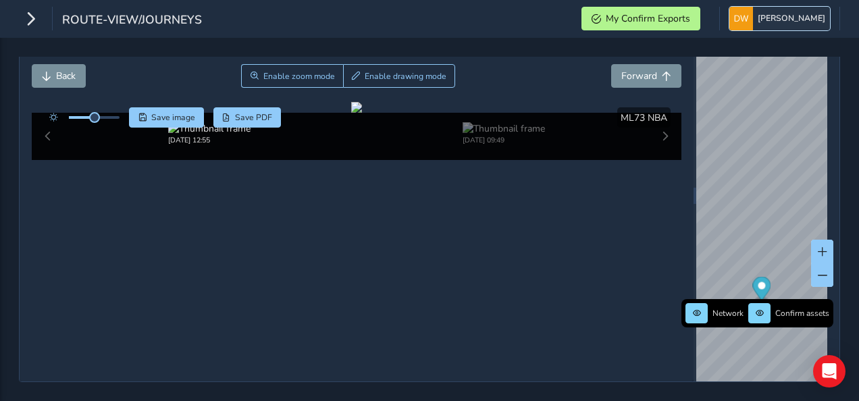
click at [791, 26] on span "[PERSON_NAME]" at bounding box center [792, 19] width 68 height 24
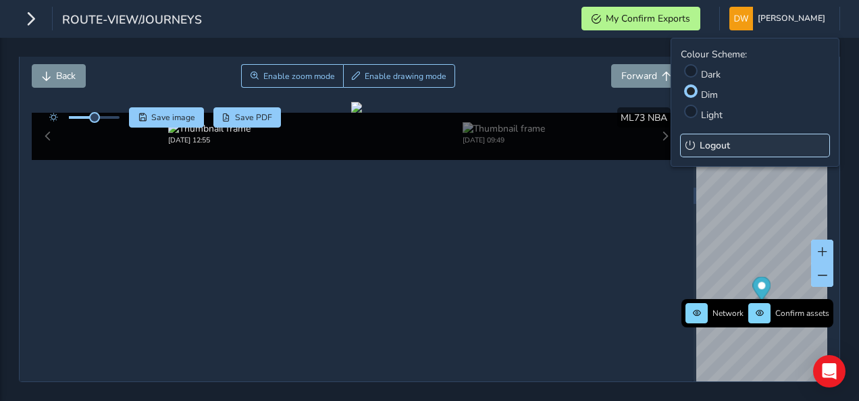
click at [734, 149] on button "Logout" at bounding box center [755, 145] width 149 height 22
